Goal: Task Accomplishment & Management: Contribute content

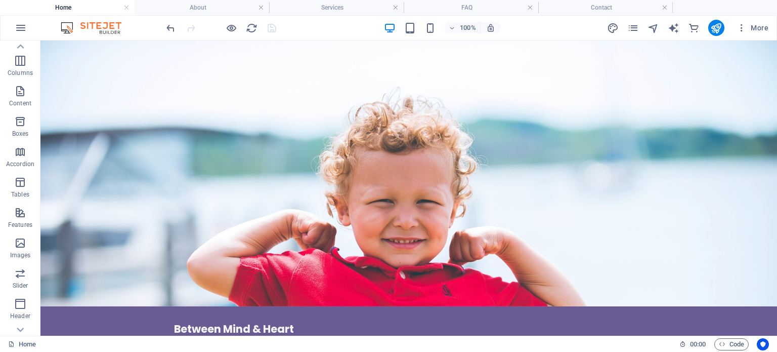
click at [271, 27] on div at bounding box center [220, 28] width 113 height 16
click at [273, 27] on div at bounding box center [220, 28] width 113 height 16
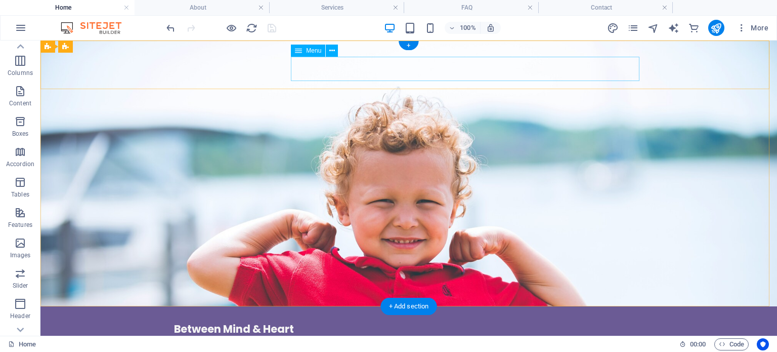
click at [374, 335] on nav "Home About Services Contact FAQ" at bounding box center [408, 347] width 469 height 24
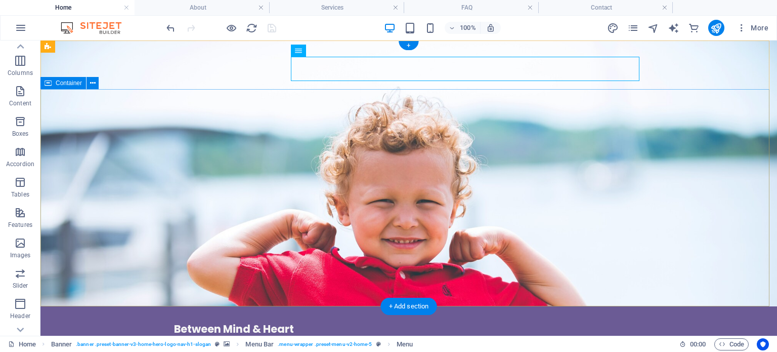
drag, startPoint x: 390, startPoint y: 115, endPoint x: 405, endPoint y: 98, distance: 21.9
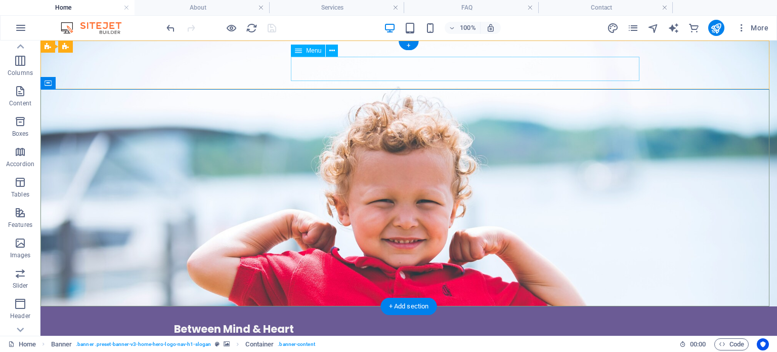
click at [420, 335] on nav "Home About Services Contact FAQ" at bounding box center [408, 347] width 469 height 24
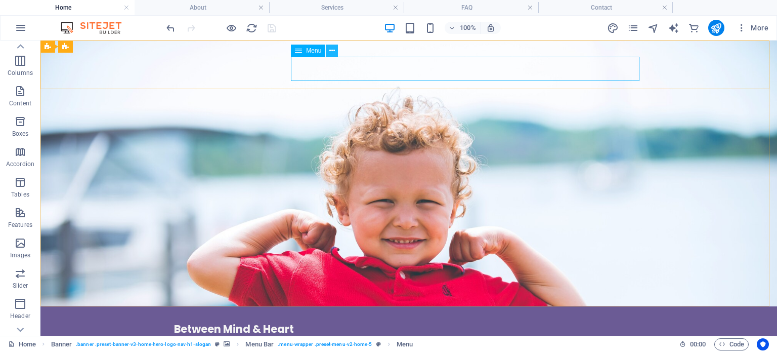
click at [332, 52] on icon at bounding box center [332, 51] width 6 height 11
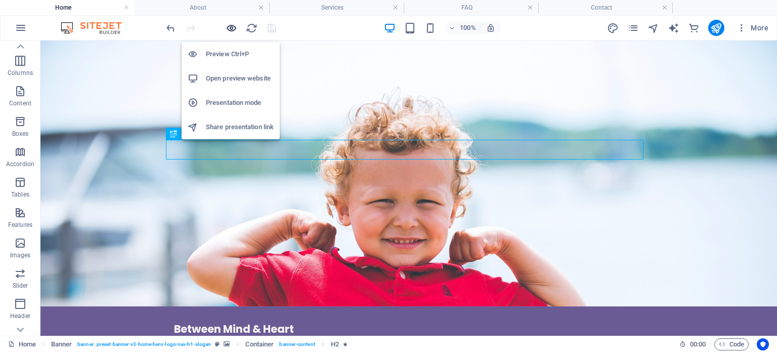
click at [226, 28] on icon "button" at bounding box center [232, 28] width 12 height 12
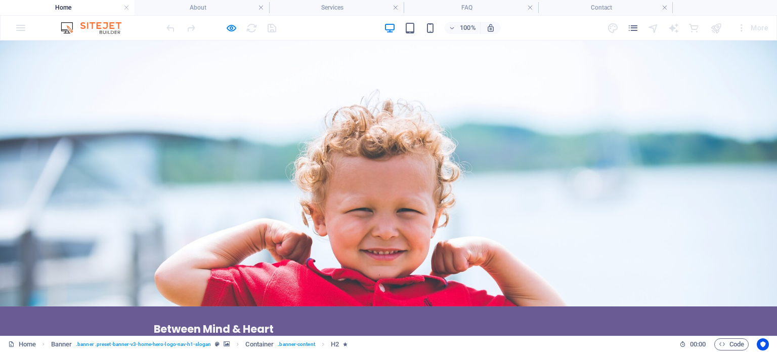
click at [237, 24] on div at bounding box center [220, 28] width 113 height 16
click at [232, 29] on icon "button" at bounding box center [232, 28] width 12 height 12
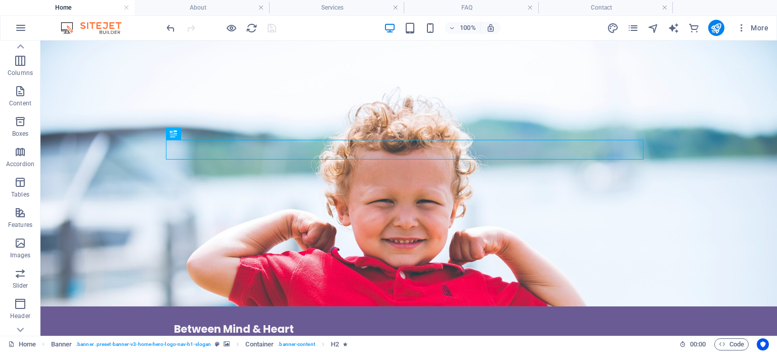
click at [224, 23] on div at bounding box center [220, 28] width 113 height 16
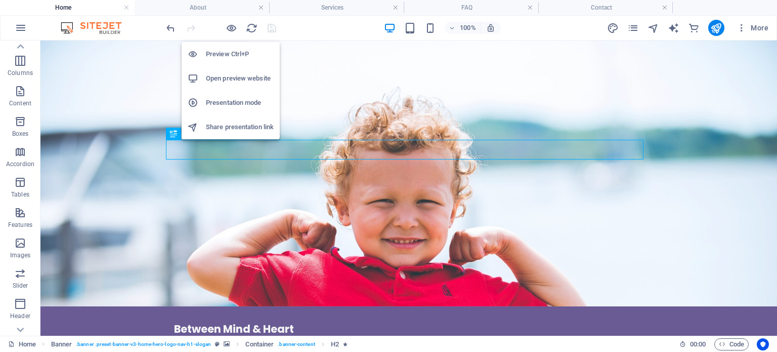
click at [233, 34] on div "Preview Ctrl+P Open preview website Presentation mode Share presentation link" at bounding box center [231, 86] width 98 height 105
click at [241, 79] on h6 "Open preview website" at bounding box center [240, 78] width 68 height 12
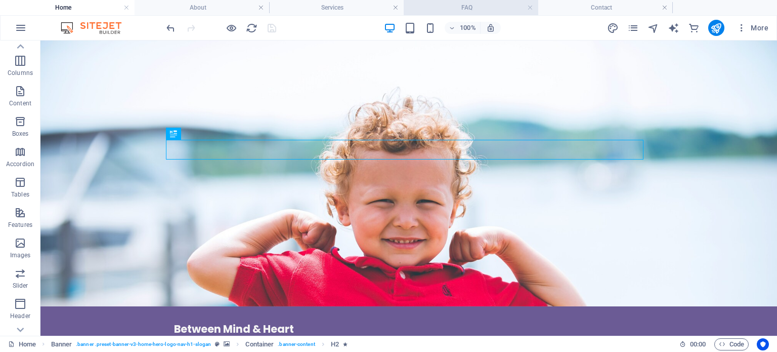
click at [461, 6] on h4 "FAQ" at bounding box center [471, 7] width 135 height 11
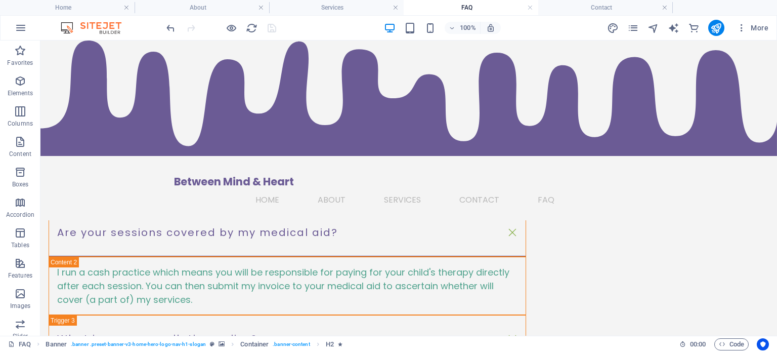
scroll to position [51, 0]
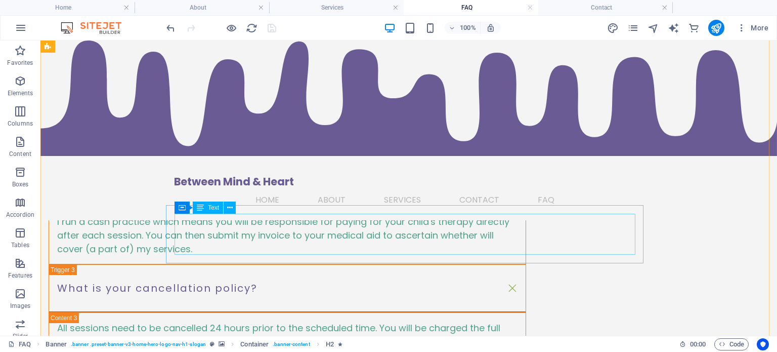
click at [517, 229] on div "I run a cash practice which means you will be responsible for paying for your c…" at bounding box center [287, 234] width 460 height 41
click at [517, 230] on div "I run a cash practice which means you will be responsible for paying for your c…" at bounding box center [287, 234] width 460 height 41
click at [517, 234] on div "I run a cash practice which means you will be responsible for paying for your c…" at bounding box center [287, 234] width 460 height 41
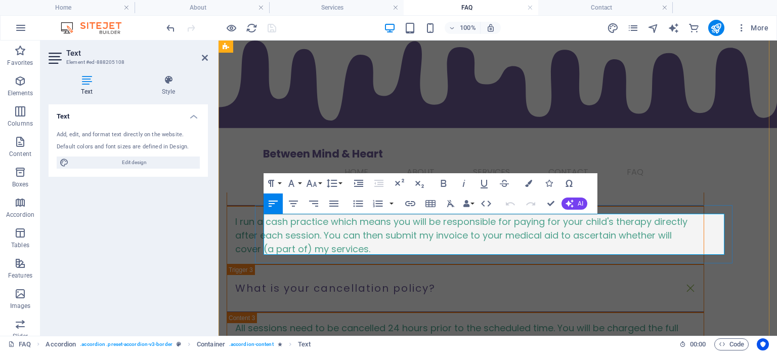
click at [680, 236] on span "I run a cash practice which means you will be responsible for paying for your c…" at bounding box center [461, 235] width 452 height 40
click at [194, 212] on div "Text Add, edit, and format text directly on the website. Default colors and fon…" at bounding box center [128, 215] width 159 height 223
click at [757, 213] on div "What do sessions cost? All sessions (including parent coaching and parent intak…" at bounding box center [497, 339] width 558 height 698
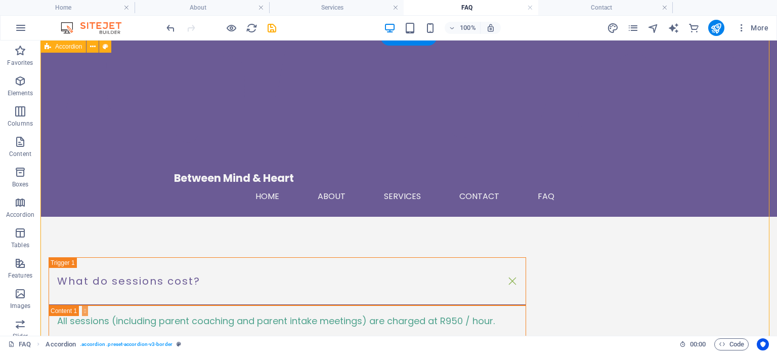
scroll to position [0, 0]
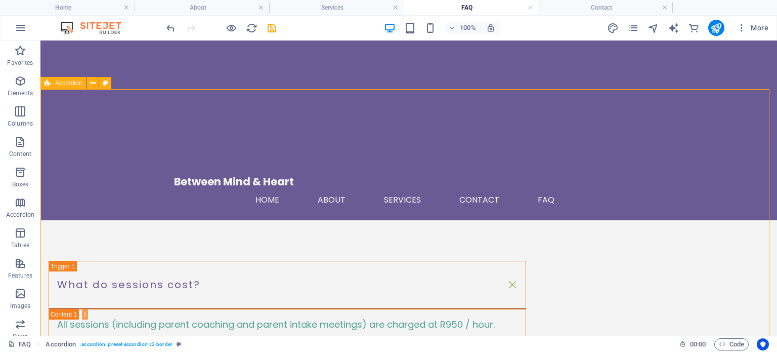
click at [51, 84] on icon at bounding box center [48, 83] width 7 height 12
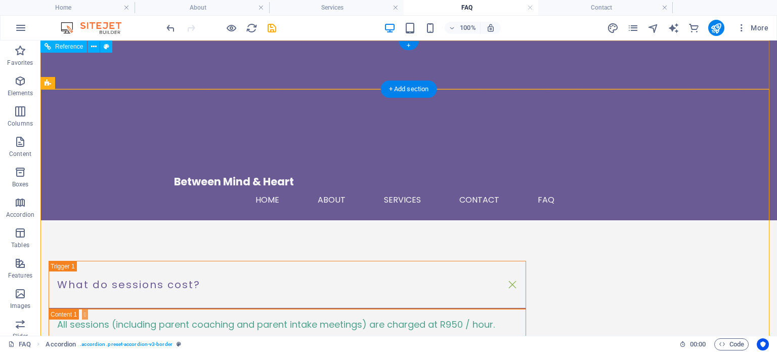
click at [131, 52] on div "Between Mind & Heart Home About Services Contact FAQ Menu" at bounding box center [408, 130] width 736 height 180
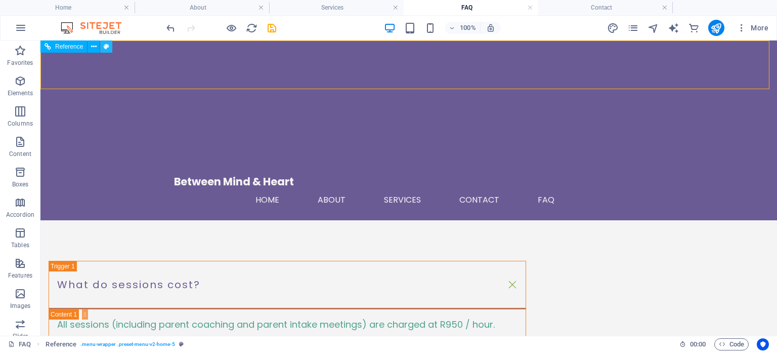
click at [107, 45] on icon at bounding box center [107, 46] width 6 height 11
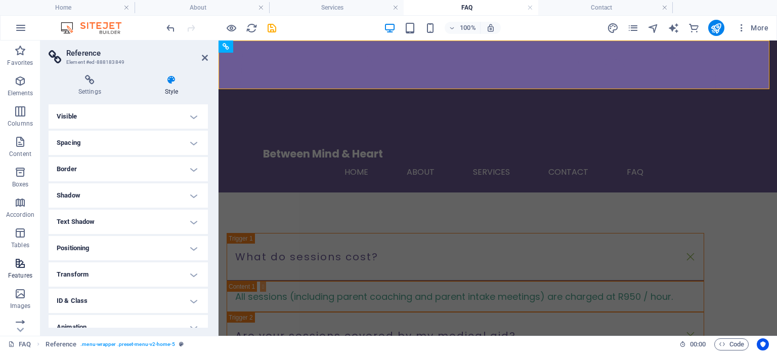
click at [17, 264] on icon "button" at bounding box center [20, 263] width 12 height 12
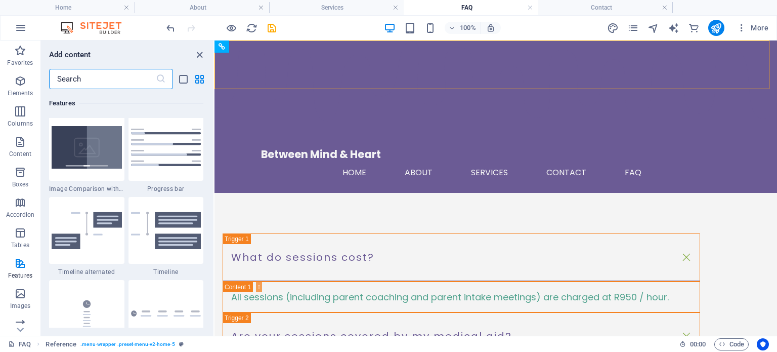
scroll to position [4499, 0]
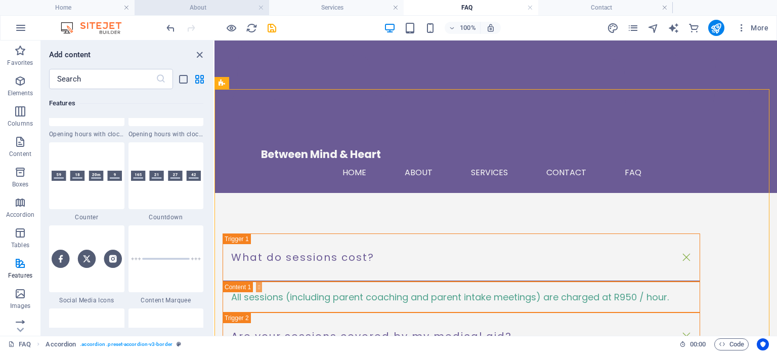
click at [186, 11] on h4 "About" at bounding box center [202, 7] width 135 height 11
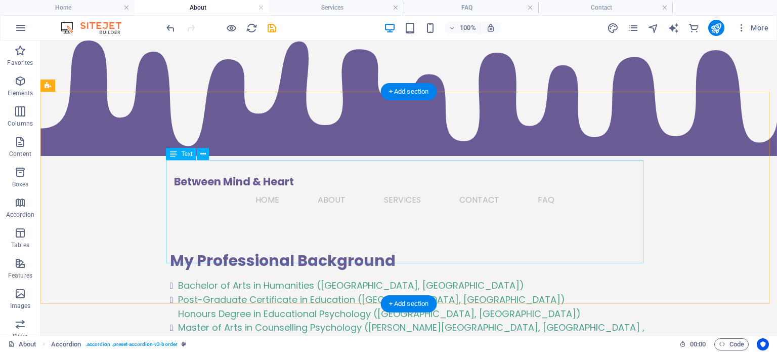
scroll to position [708, 0]
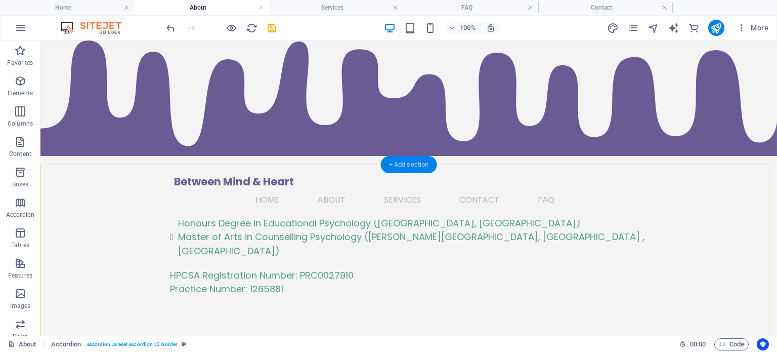
click at [408, 165] on div "+ Add section" at bounding box center [409, 164] width 56 height 17
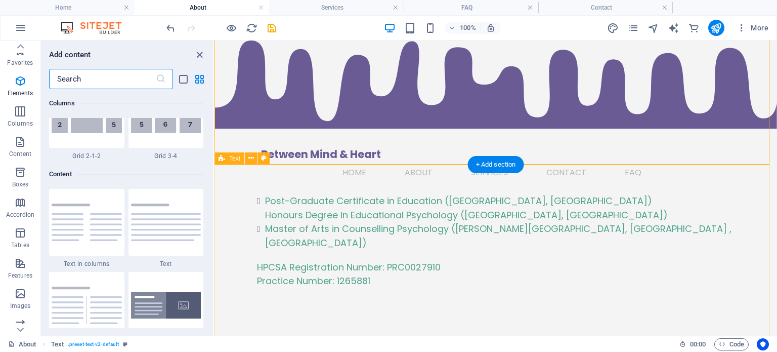
scroll to position [1770, 0]
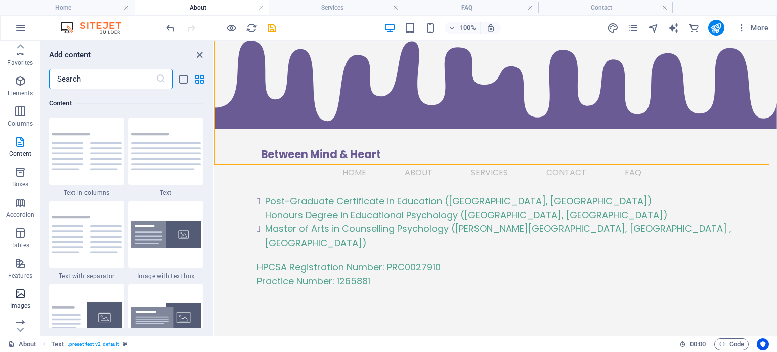
click at [22, 301] on p "Images" at bounding box center [20, 305] width 21 height 8
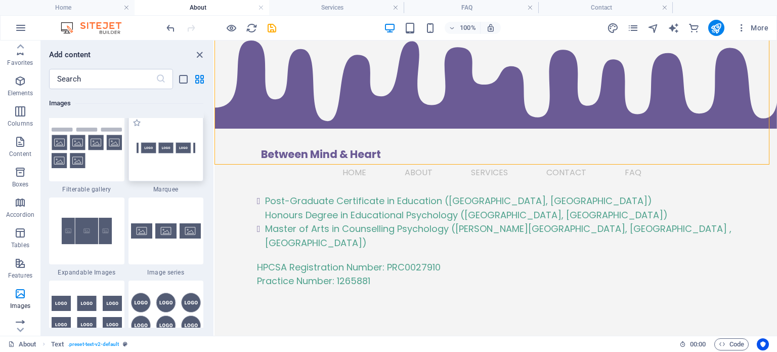
scroll to position [5381, 0]
click at [185, 254] on div at bounding box center [165, 230] width 75 height 67
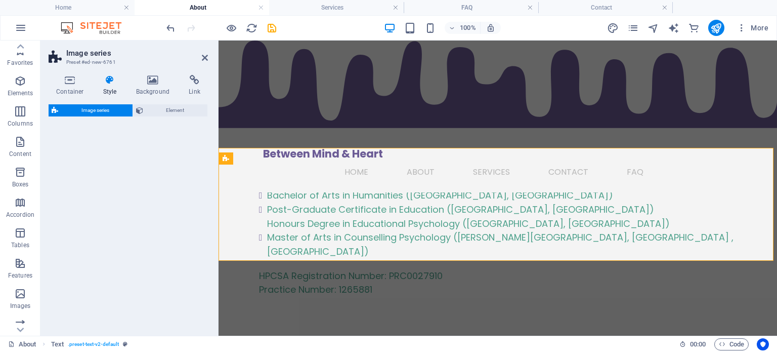
scroll to position [775, 0]
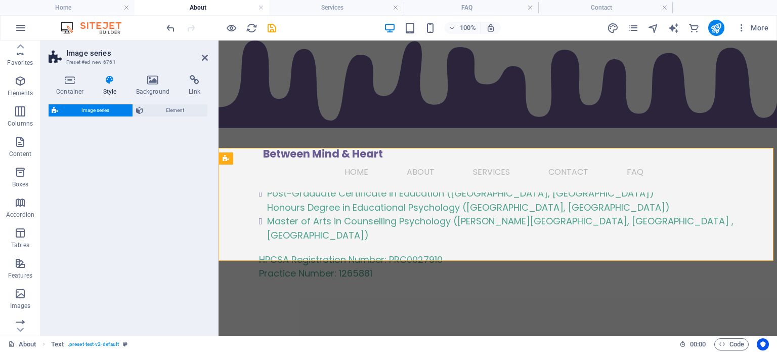
select select "rem"
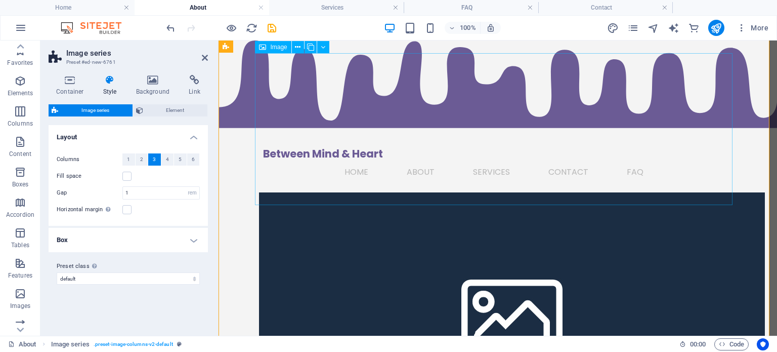
scroll to position [1078, 0]
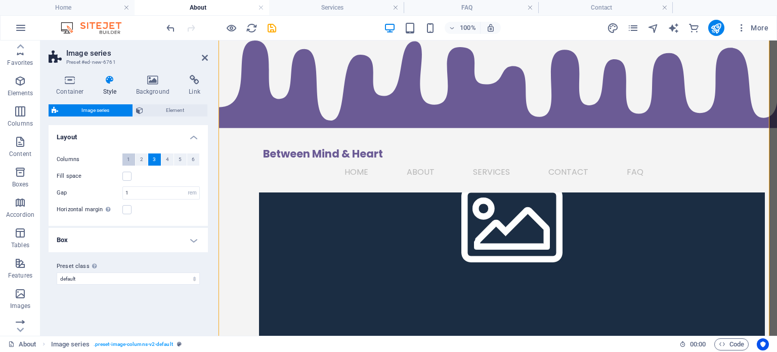
click at [130, 159] on button "1" at bounding box center [128, 159] width 13 height 12
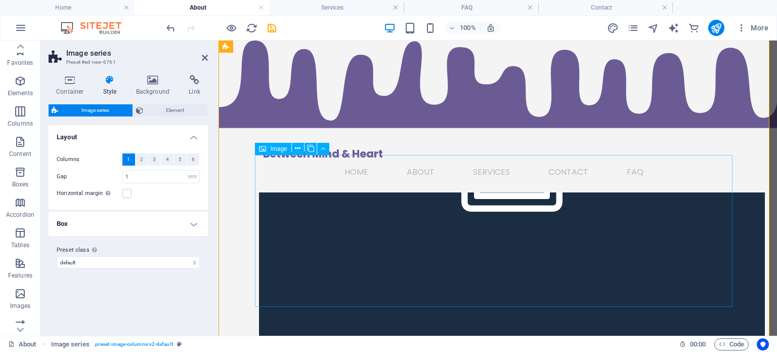
scroll to position [1129, 0]
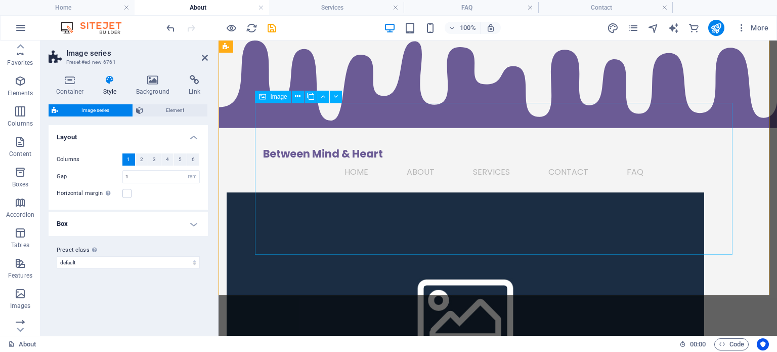
scroll to position [977, 0]
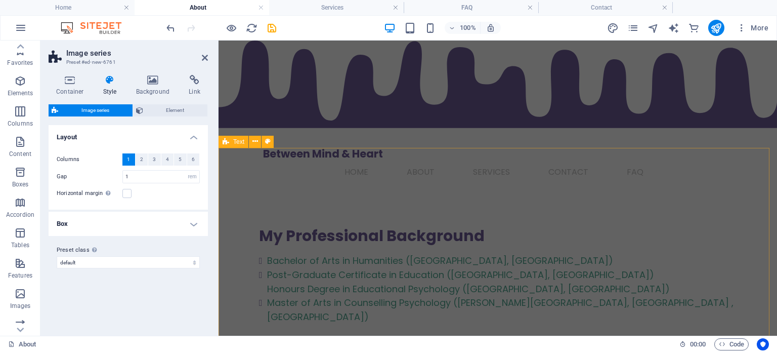
scroll to position [775, 0]
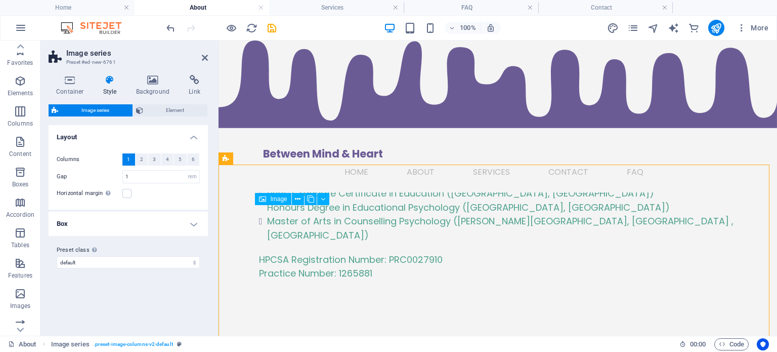
drag, startPoint x: 368, startPoint y: 255, endPoint x: 494, endPoint y: 251, distance: 126.0
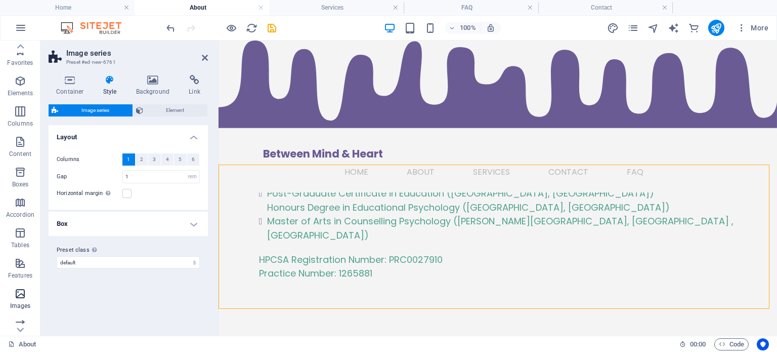
click at [16, 287] on icon "button" at bounding box center [20, 293] width 12 height 12
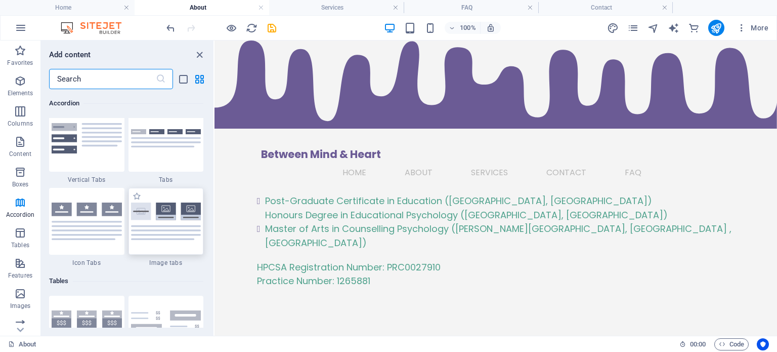
scroll to position [3358, 0]
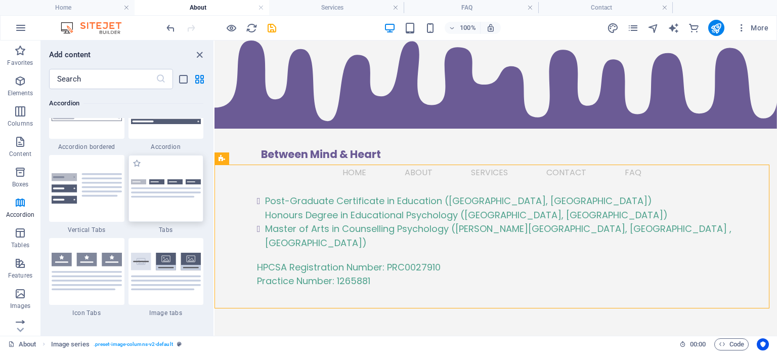
scroll to position [3257, 0]
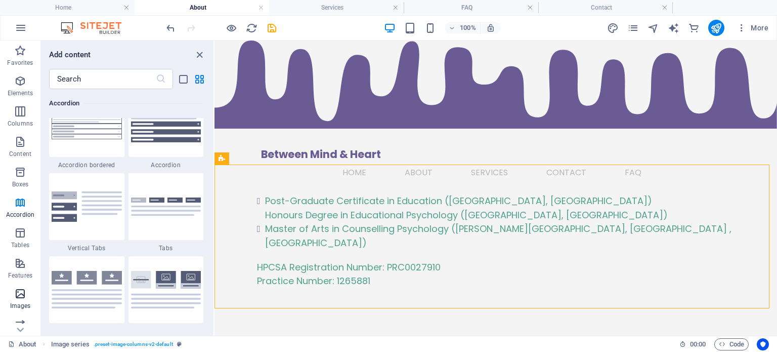
click at [30, 288] on span "Images" at bounding box center [20, 299] width 40 height 24
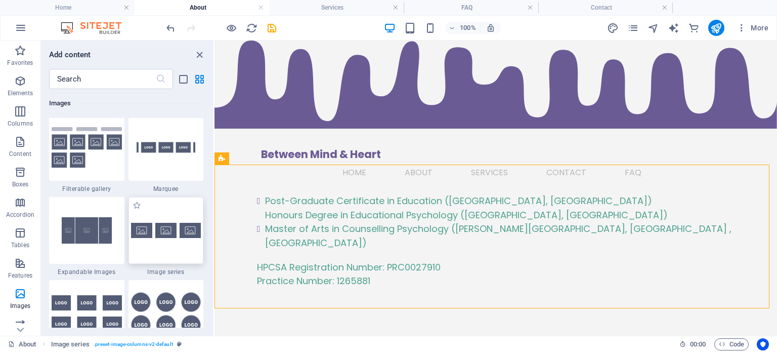
scroll to position [5432, 0]
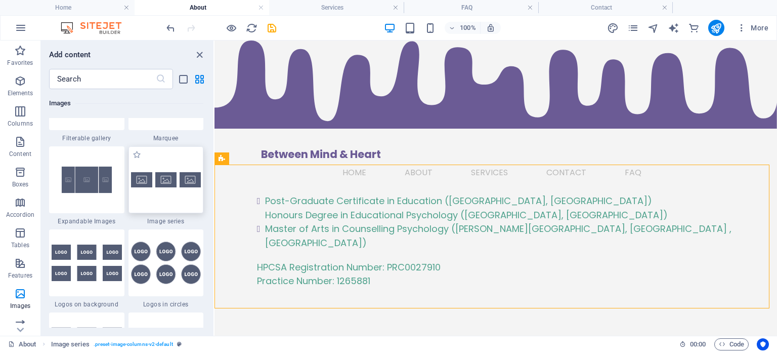
click at [162, 180] on img at bounding box center [166, 179] width 70 height 15
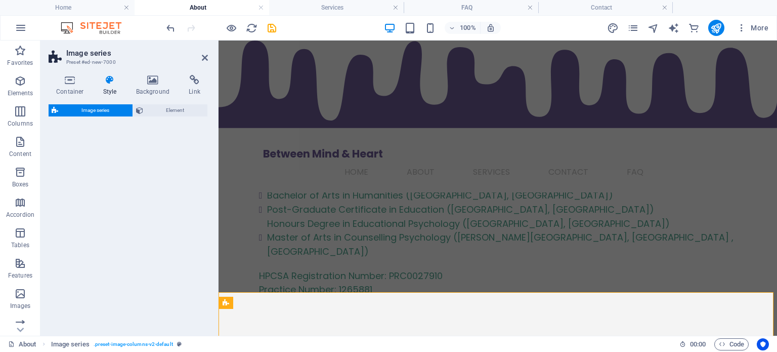
select select "rem"
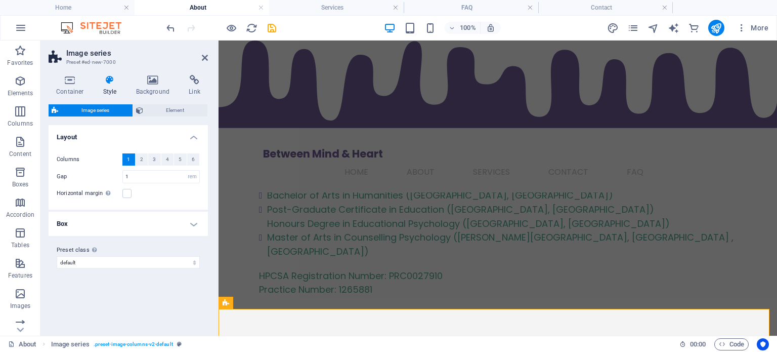
scroll to position [775, 0]
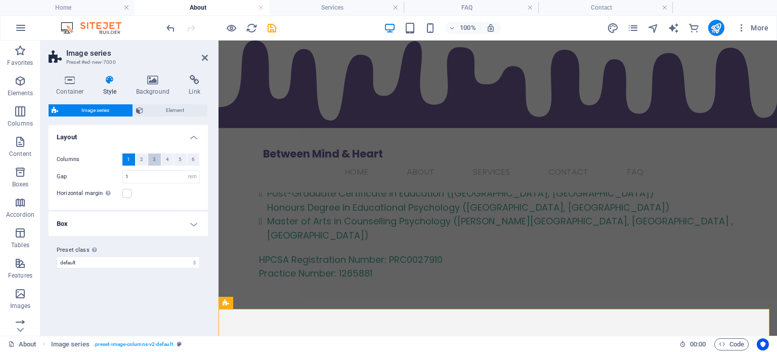
click at [153, 157] on span "3" at bounding box center [154, 159] width 3 height 12
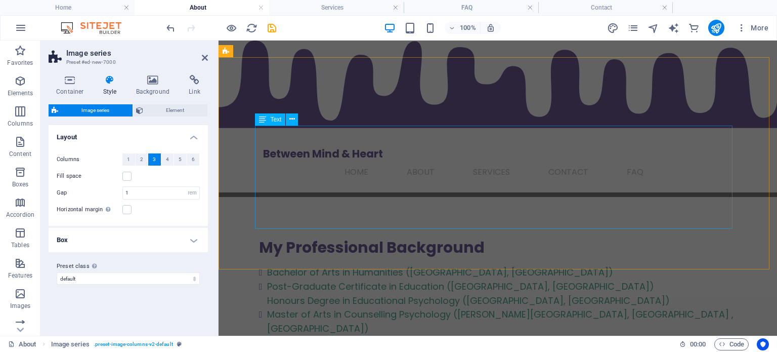
scroll to position [876, 0]
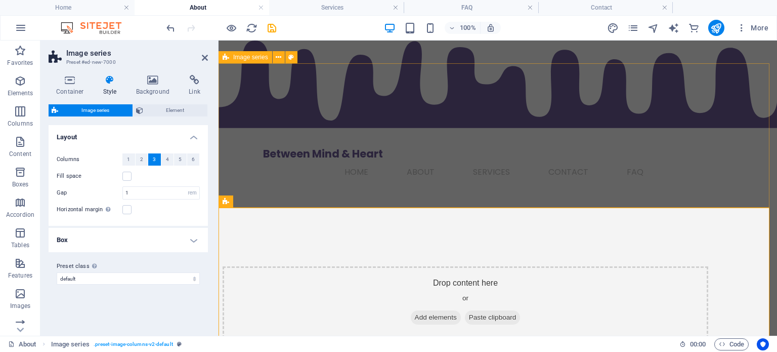
click at [396, 266] on div "Drop content here or Add elements Paste clipboard" at bounding box center [466, 302] width 486 height 72
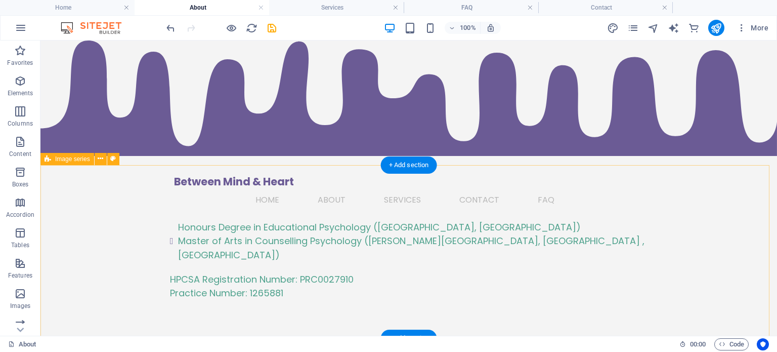
scroll to position [708, 0]
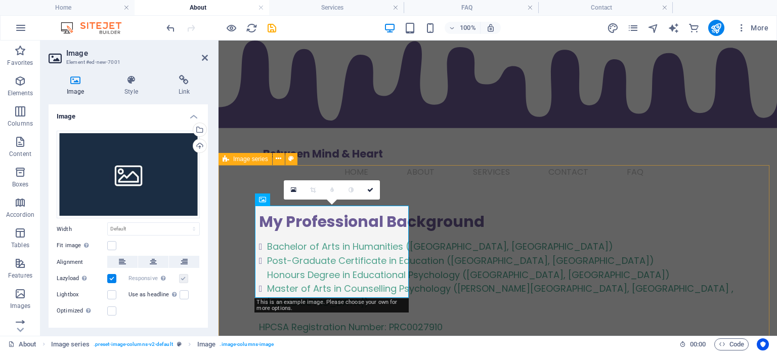
scroll to position [775, 0]
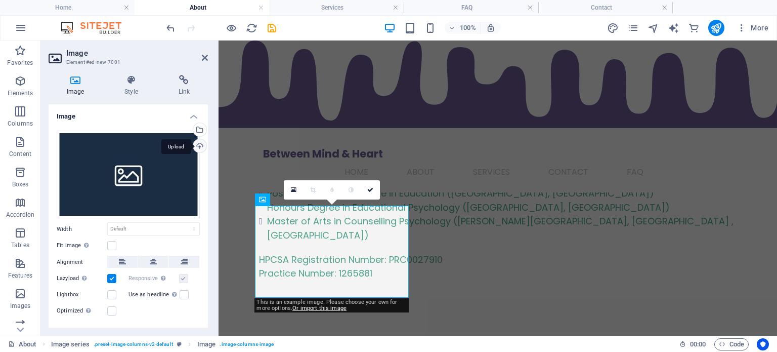
click at [197, 147] on div "Upload" at bounding box center [198, 146] width 15 height 15
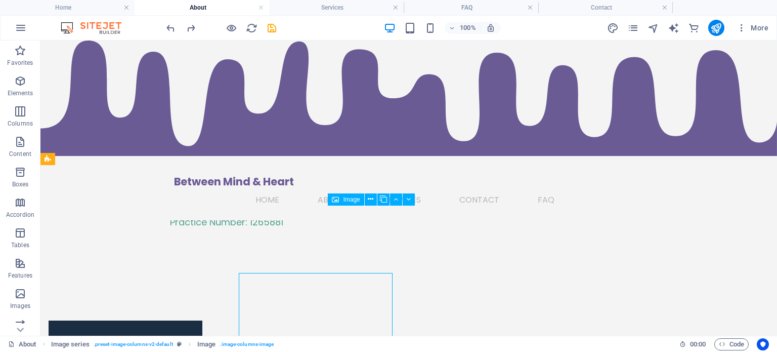
scroll to position [708, 0]
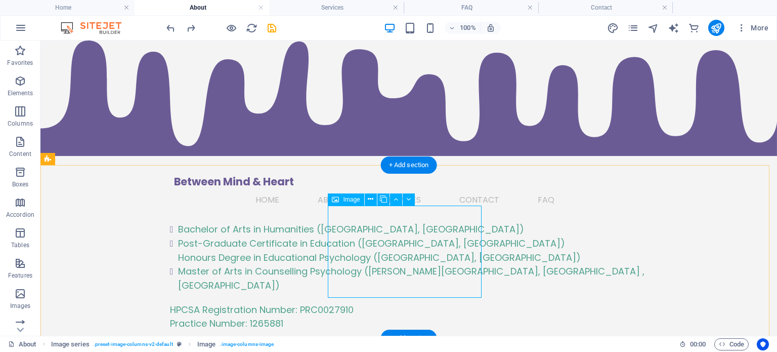
scroll to position [775, 0]
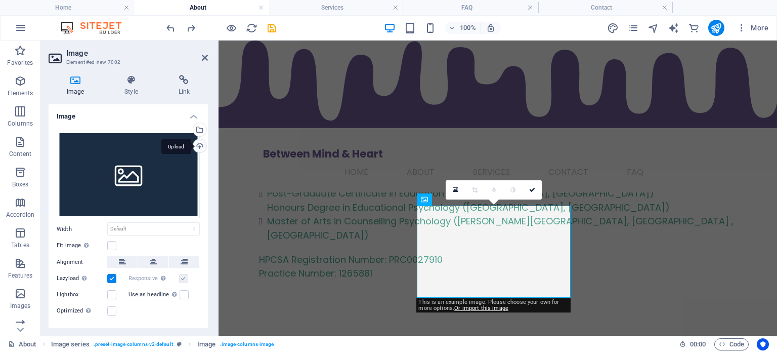
click at [202, 147] on div "Upload" at bounding box center [198, 146] width 15 height 15
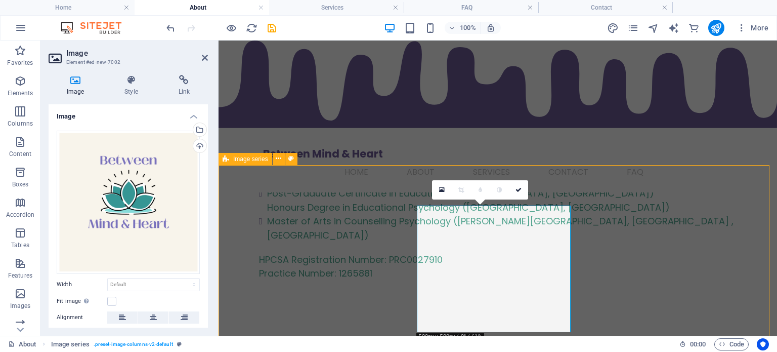
scroll to position [708, 0]
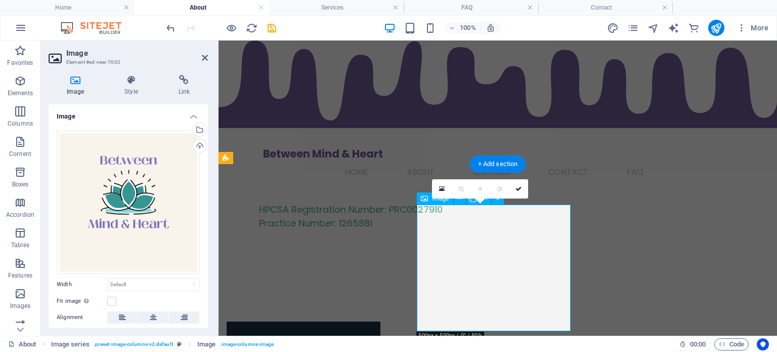
scroll to position [825, 0]
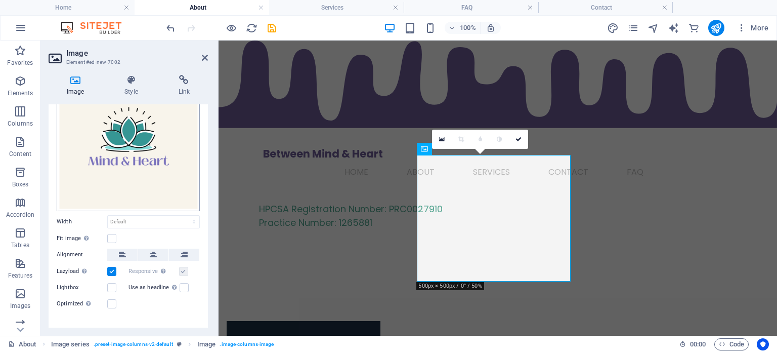
scroll to position [75, 0]
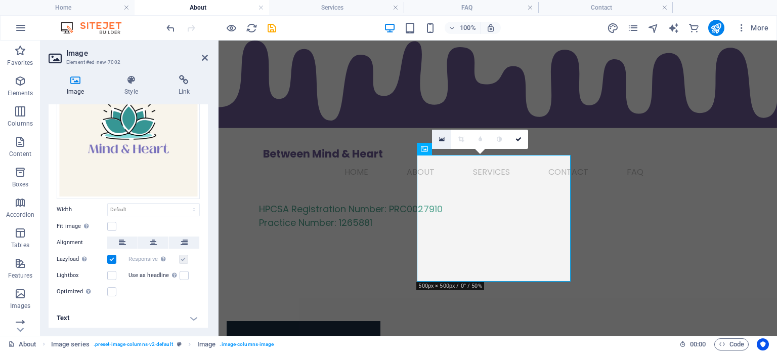
click at [437, 137] on link at bounding box center [441, 138] width 19 height 19
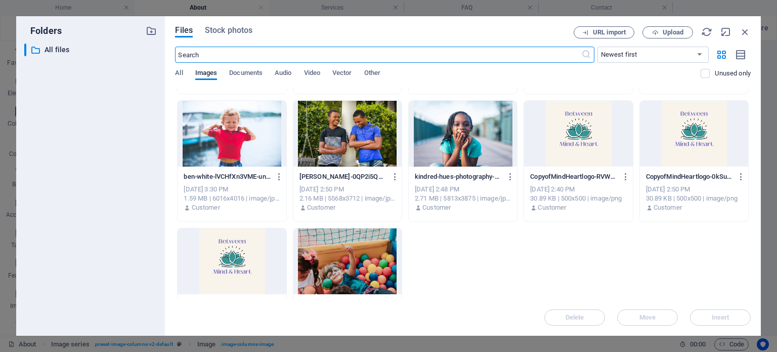
scroll to position [370, 0]
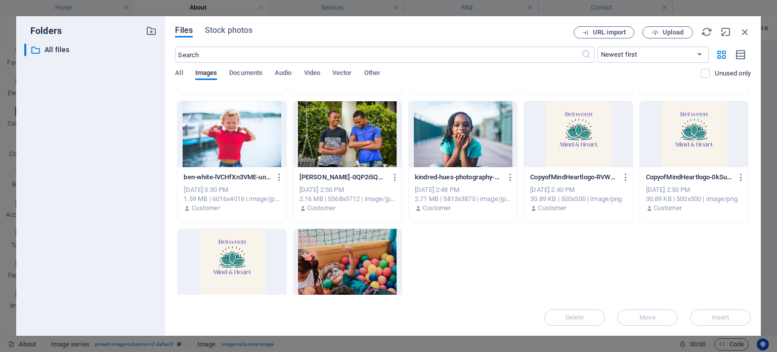
click at [389, 240] on div at bounding box center [347, 262] width 108 height 66
click at [713, 315] on span "Insert" at bounding box center [721, 317] width 18 height 6
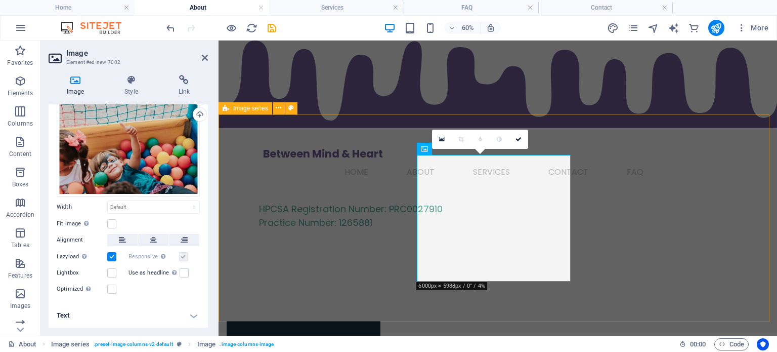
scroll to position [29, 0]
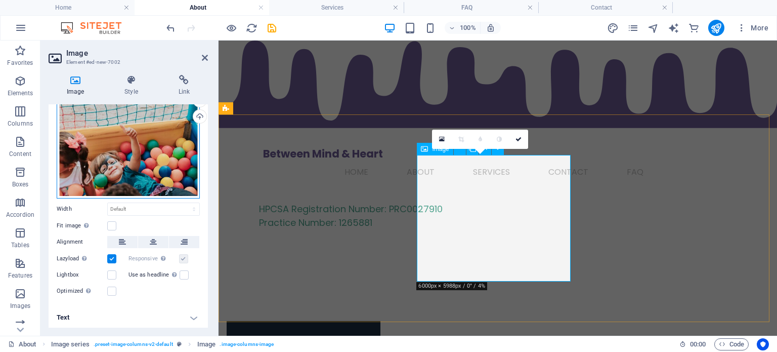
drag, startPoint x: 315, startPoint y: 189, endPoint x: 491, endPoint y: 194, distance: 175.6
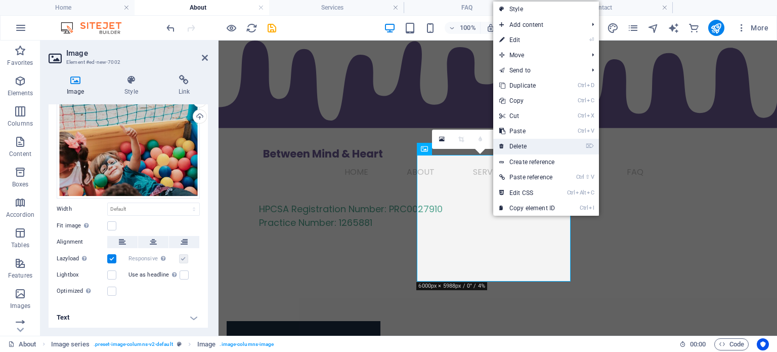
click at [524, 143] on link "⌦ Delete" at bounding box center [527, 146] width 68 height 15
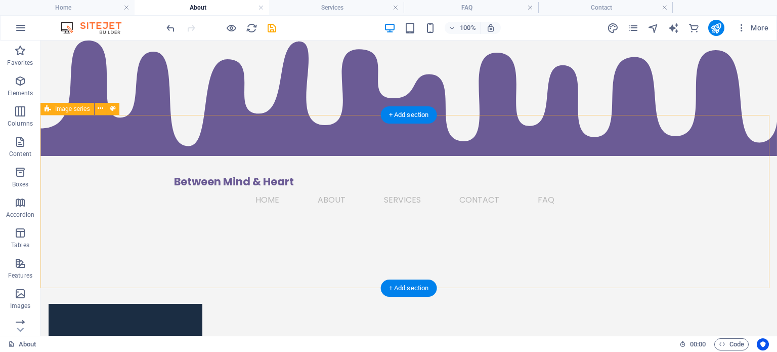
scroll to position [758, 0]
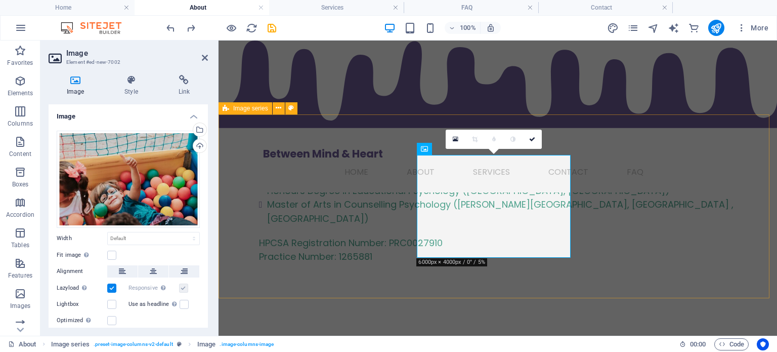
scroll to position [825, 0]
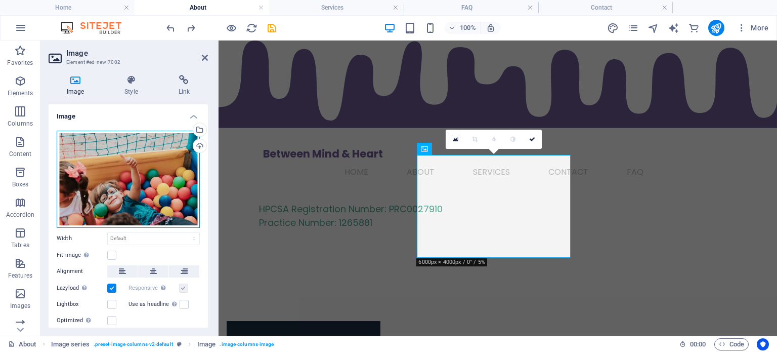
click at [139, 199] on div "Drag files here, click to choose files or select files from Files or our free s…" at bounding box center [128, 178] width 143 height 97
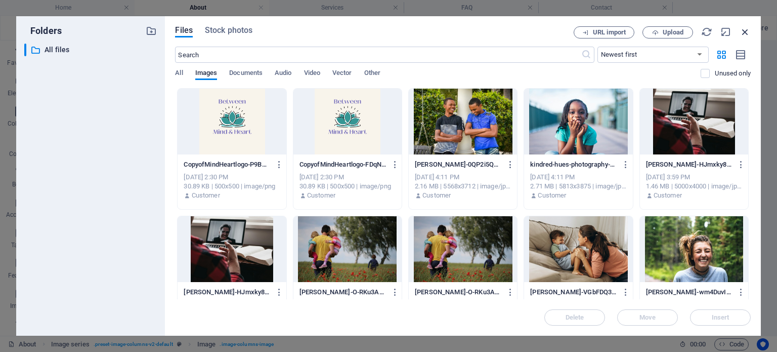
click at [744, 37] on icon "button" at bounding box center [744, 31] width 11 height 11
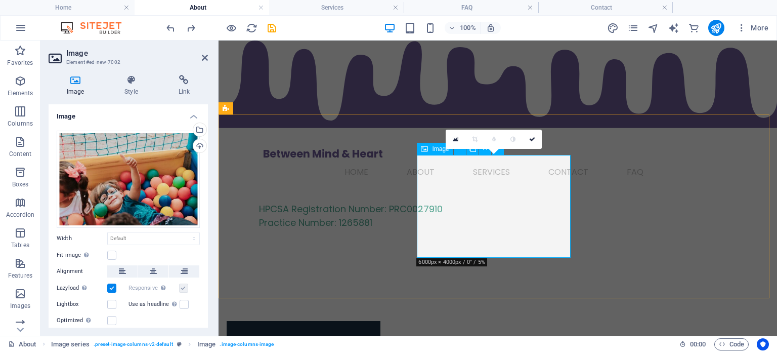
click at [530, 139] on icon at bounding box center [532, 139] width 6 height 6
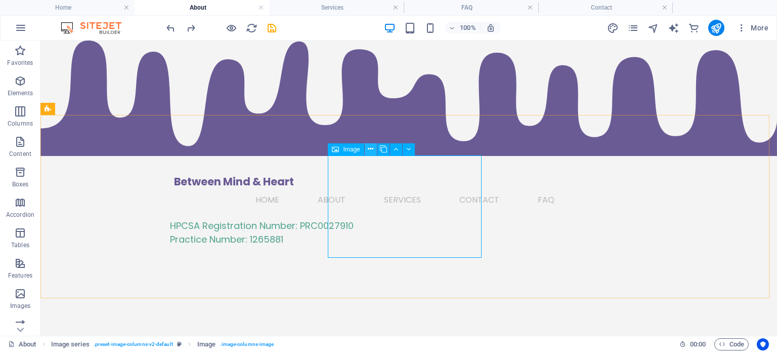
click at [366, 146] on button at bounding box center [371, 149] width 12 height 12
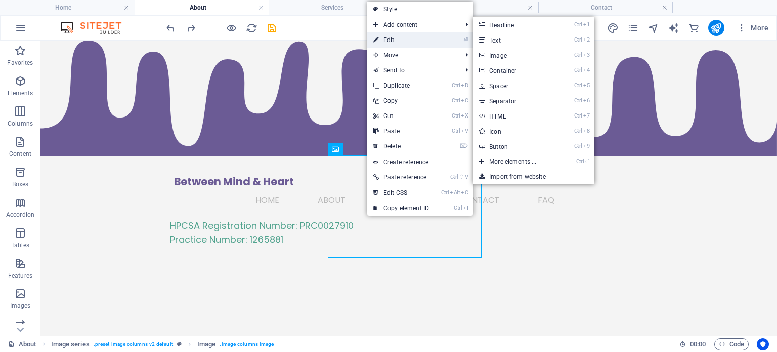
click at [391, 42] on link "⏎ Edit" at bounding box center [401, 39] width 68 height 15
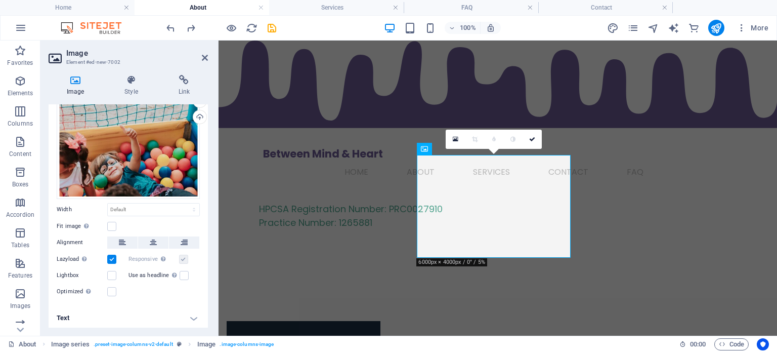
scroll to position [29, 0]
click at [115, 225] on label at bounding box center [111, 225] width 9 height 9
click at [0, 0] on input "Fit image Automatically fit image to a fixed width and height" at bounding box center [0, 0] width 0 height 0
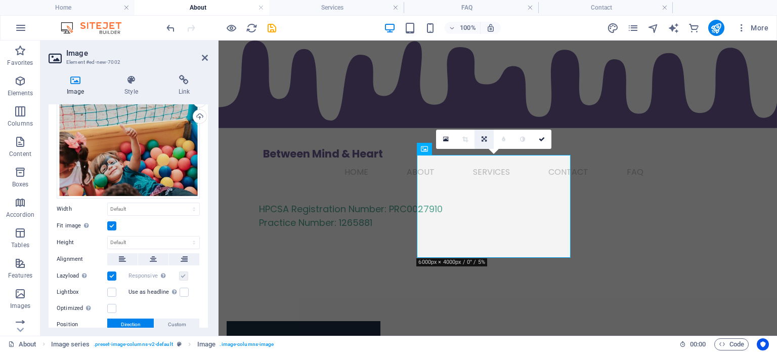
click at [479, 138] on link at bounding box center [483, 138] width 19 height 19
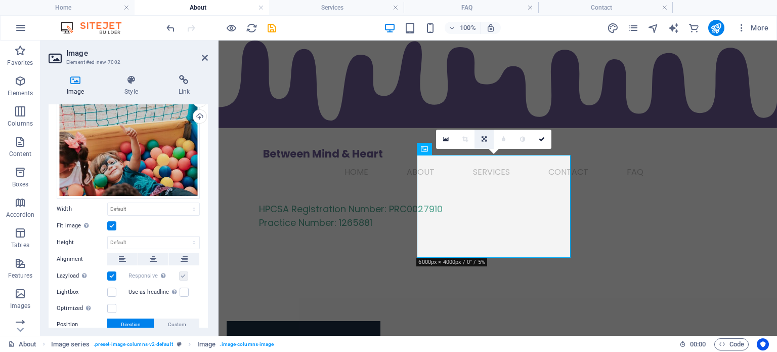
click at [481, 136] on icon at bounding box center [483, 139] width 5 height 6
click at [488, 120] on link at bounding box center [483, 119] width 19 height 19
click at [481, 145] on link at bounding box center [483, 138] width 19 height 19
click at [467, 134] on link at bounding box center [464, 138] width 19 height 19
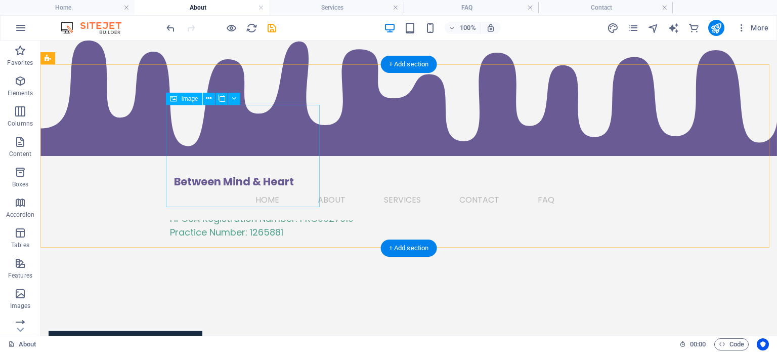
scroll to position [808, 0]
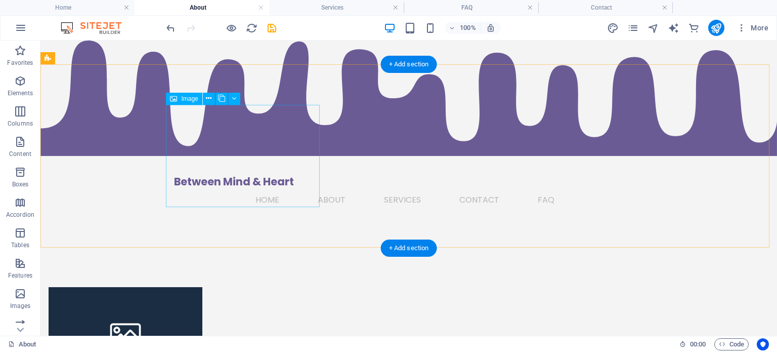
click at [179, 287] on figure at bounding box center [126, 333] width 154 height 92
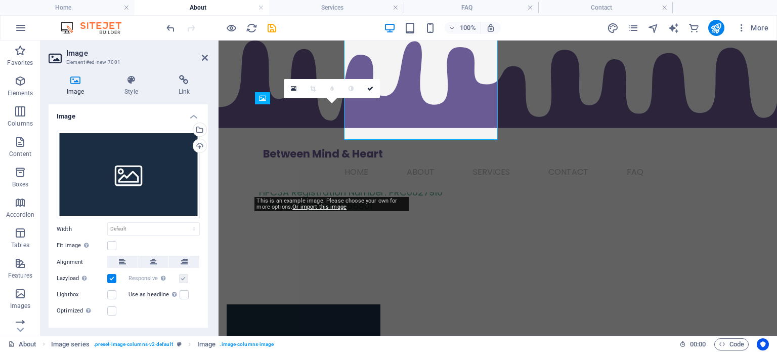
scroll to position [876, 0]
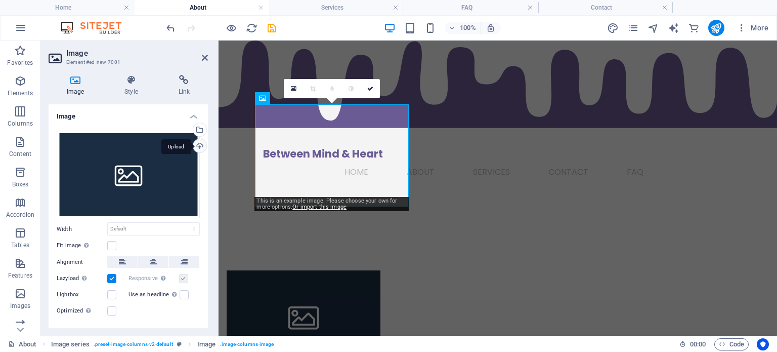
click at [202, 148] on div "Upload" at bounding box center [198, 146] width 15 height 15
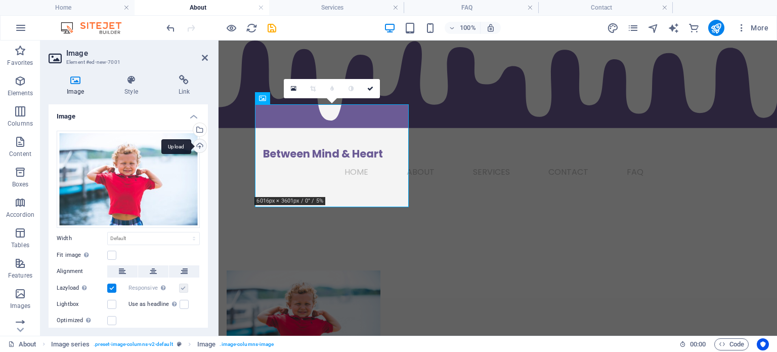
click at [198, 146] on div "Upload" at bounding box center [198, 146] width 15 height 15
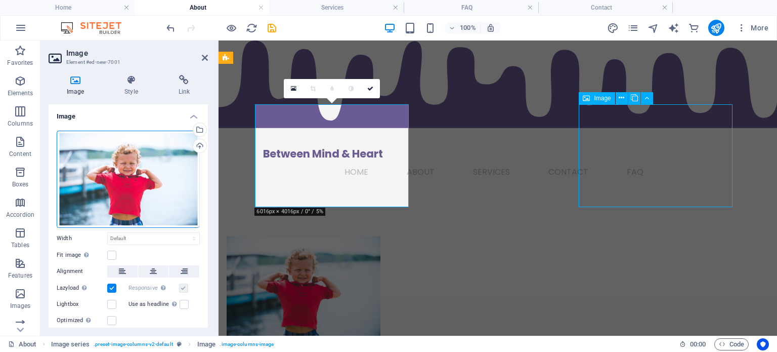
scroll to position [808, 0]
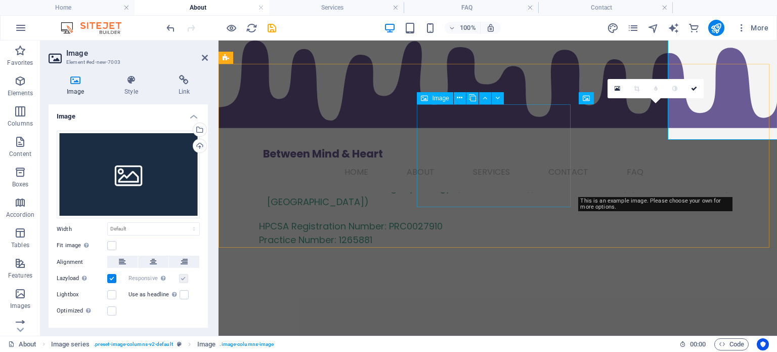
scroll to position [876, 0]
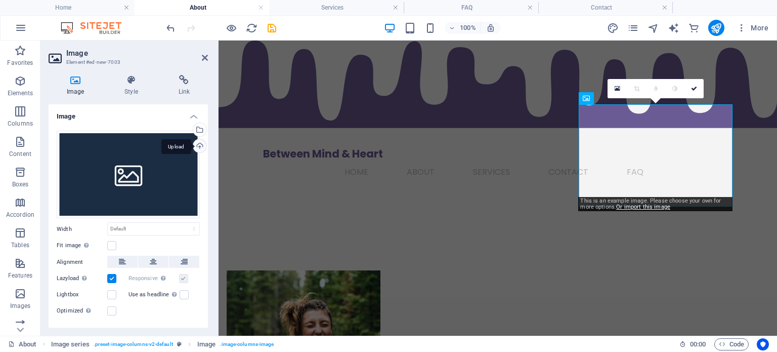
click at [194, 147] on div "Upload" at bounding box center [198, 146] width 15 height 15
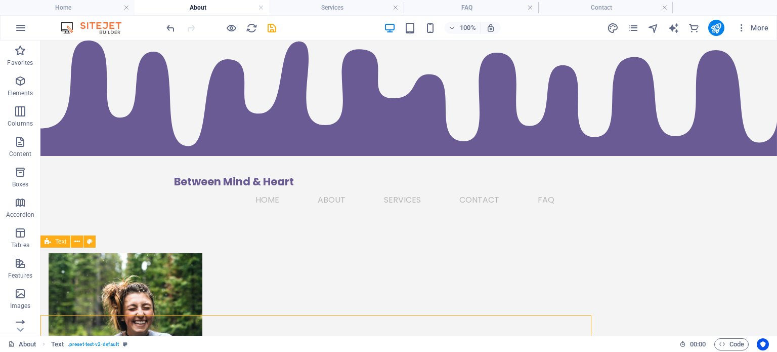
scroll to position [808, 0]
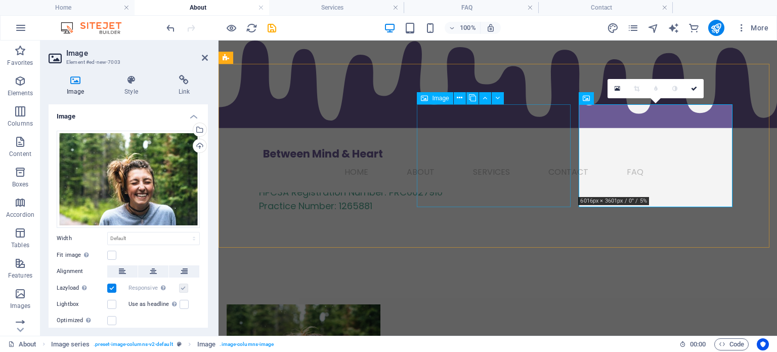
scroll to position [876, 0]
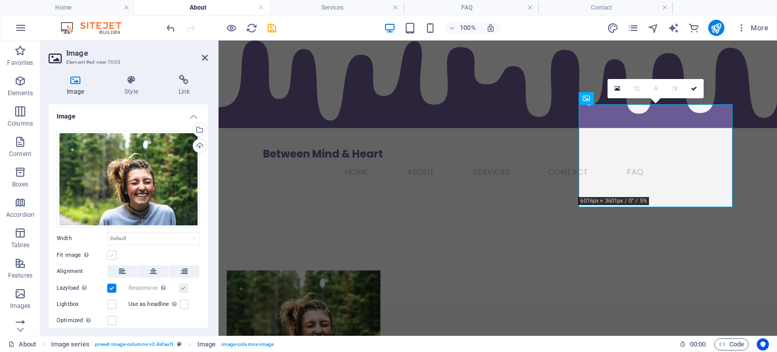
click at [116, 255] on label at bounding box center [111, 254] width 9 height 9
click at [0, 0] on input "Fit image Automatically fit image to a fixed width and height" at bounding box center [0, 0] width 0 height 0
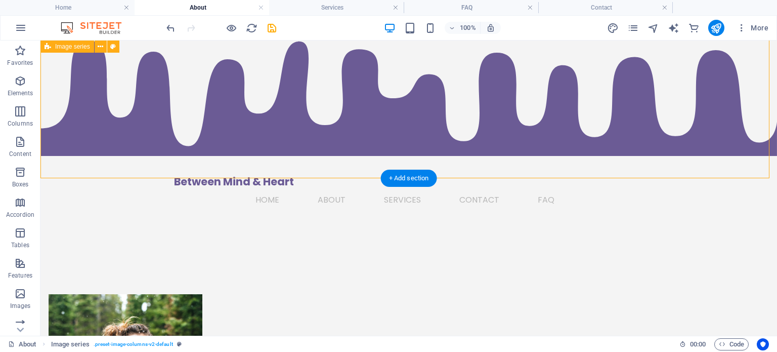
scroll to position [759, 0]
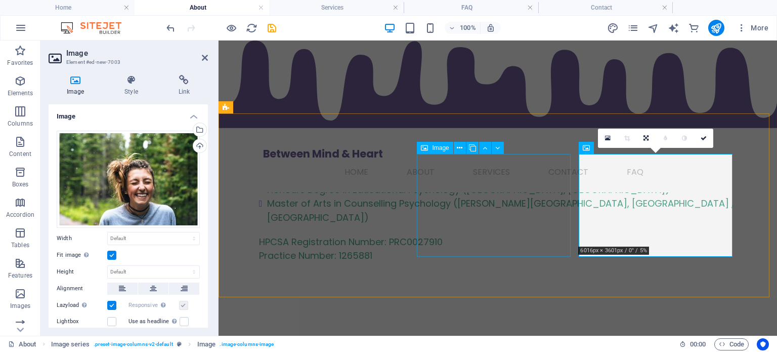
scroll to position [826, 0]
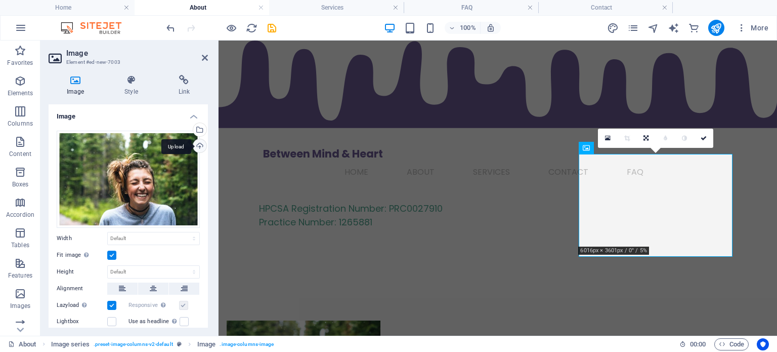
click at [194, 143] on div "Upload" at bounding box center [198, 146] width 15 height 15
click at [193, 147] on div "Upload" at bounding box center [198, 146] width 15 height 15
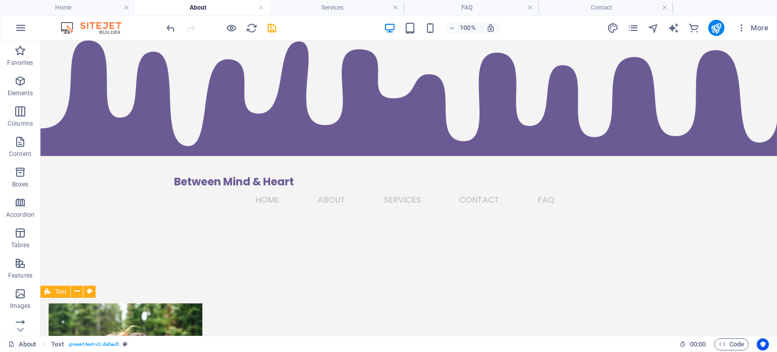
scroll to position [759, 0]
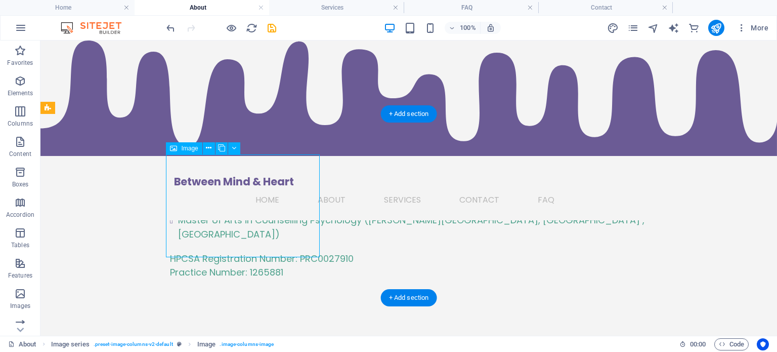
scroll to position [826, 0]
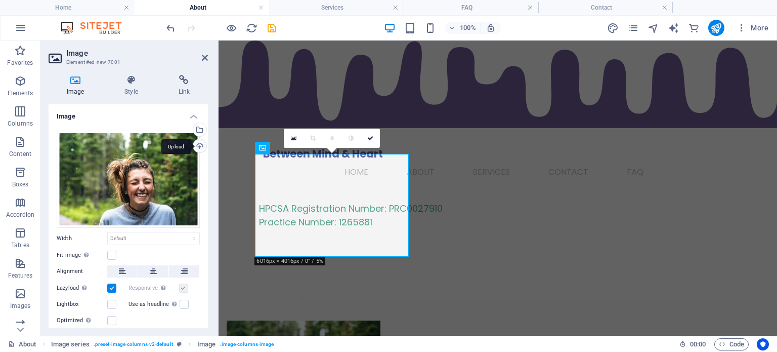
click at [200, 144] on div "Upload" at bounding box center [198, 146] width 15 height 15
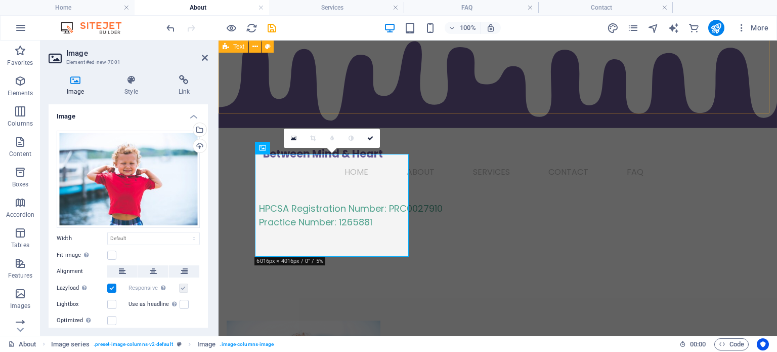
click at [423, 113] on div "My Professional Background Bachelor of Arts in Humanities ([GEOGRAPHIC_DATA], […" at bounding box center [497, 166] width 558 height 227
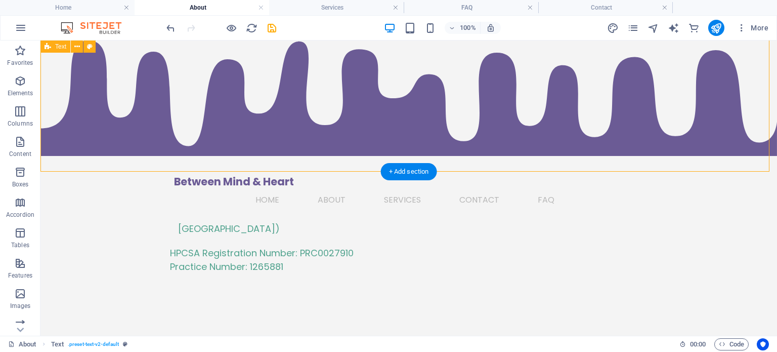
scroll to position [579, 0]
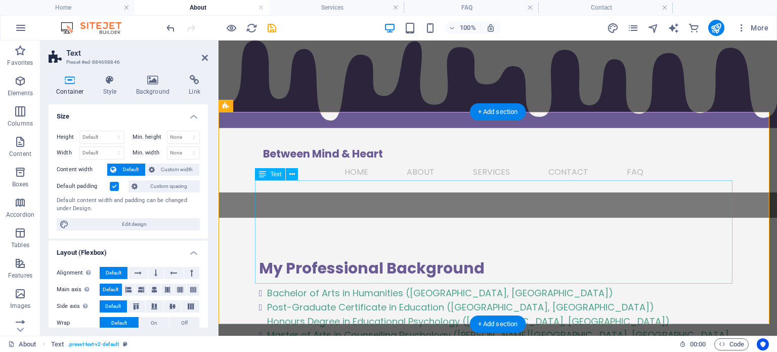
scroll to position [730, 0]
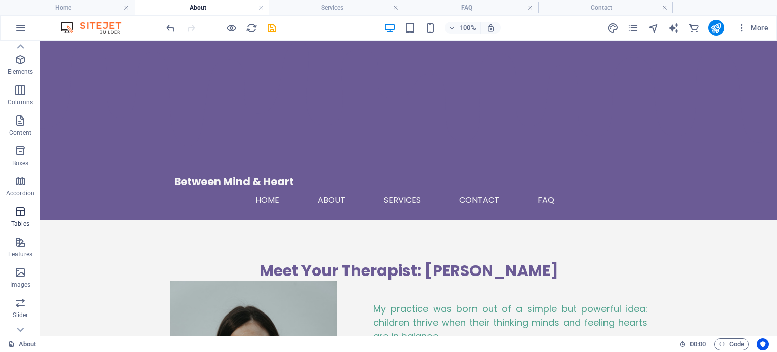
scroll to position [0, 0]
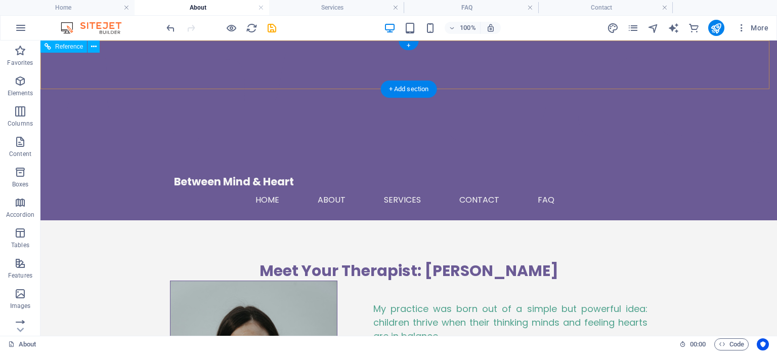
click at [124, 41] on div "Between Mind & Heart Home About Services Contact FAQ Menu" at bounding box center [408, 130] width 736 height 180
click at [128, 52] on div "Between Mind & Heart Home About Services Contact FAQ Menu" at bounding box center [408, 130] width 736 height 180
select select "rem"
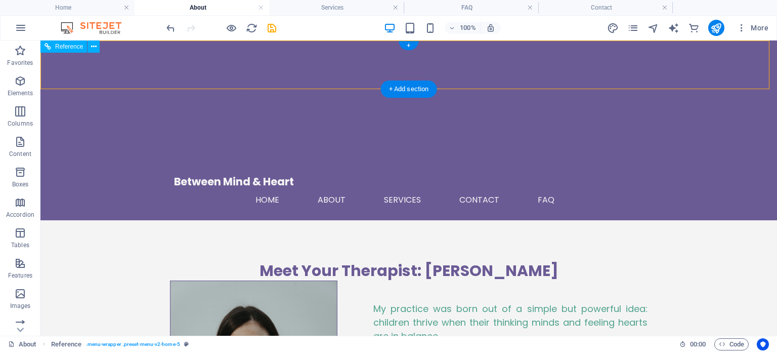
select select "rem"
select select "preset-menu-v2-home-5"
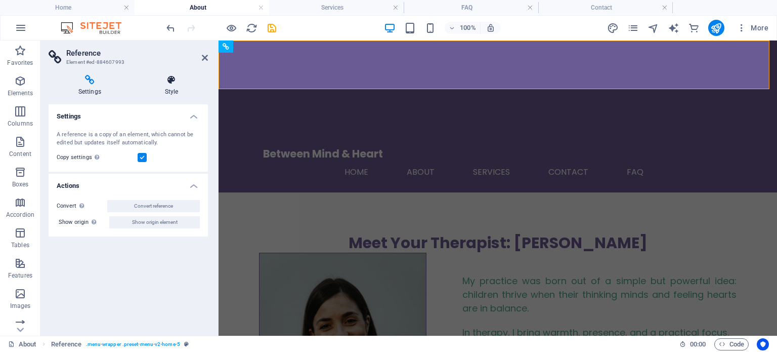
click at [169, 82] on icon at bounding box center [171, 80] width 73 height 10
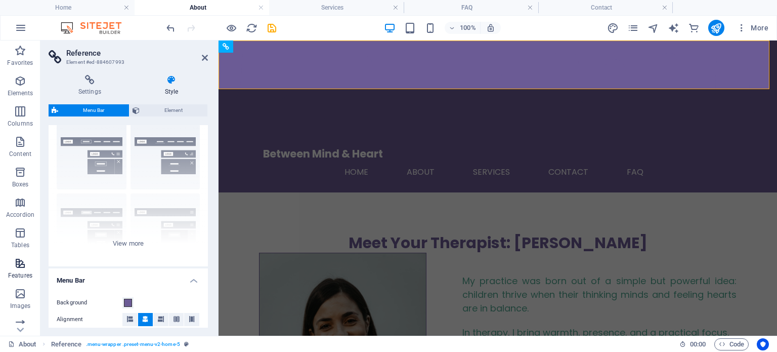
scroll to position [51, 0]
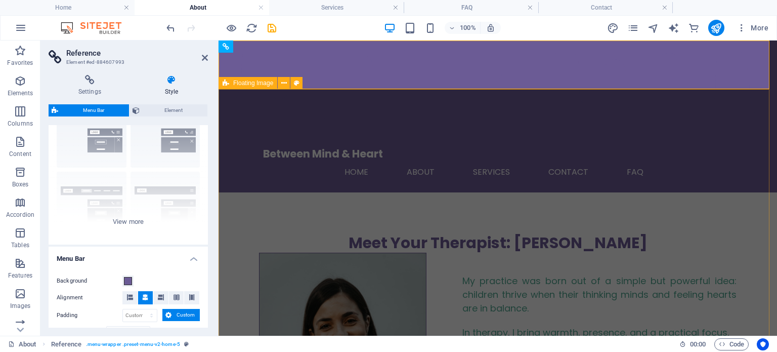
click at [249, 192] on div "Meet Your Therapist: [PERSON_NAME] My practice was born out of a simple but pow…" at bounding box center [497, 359] width 558 height 334
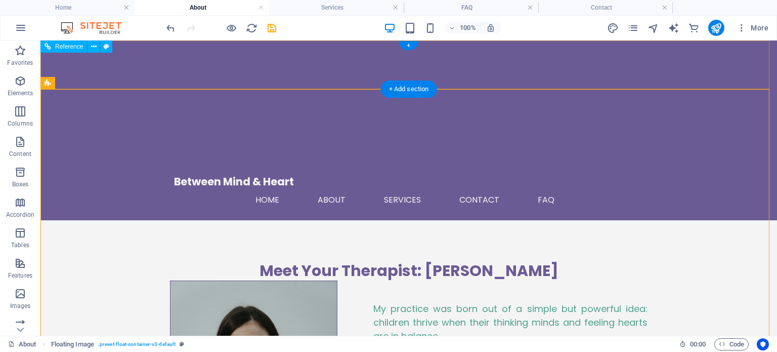
click at [734, 60] on div "Between Mind & Heart Home About Services Contact FAQ Menu" at bounding box center [408, 130] width 736 height 180
click at [153, 49] on div "Between Mind & Heart Home About Services Contact FAQ Menu" at bounding box center [408, 130] width 736 height 180
select select "rem"
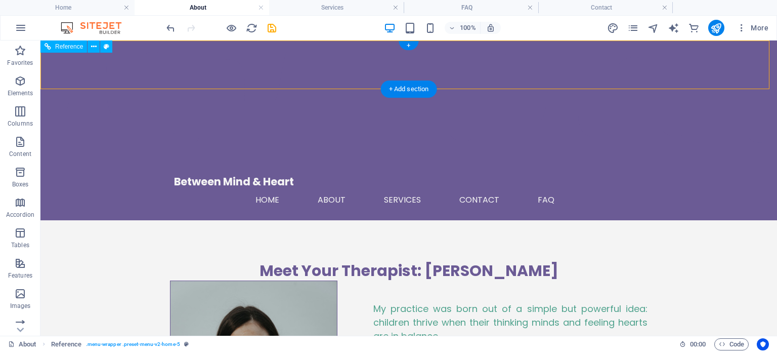
select select "rem"
select select "preset-menu-v2-home-5"
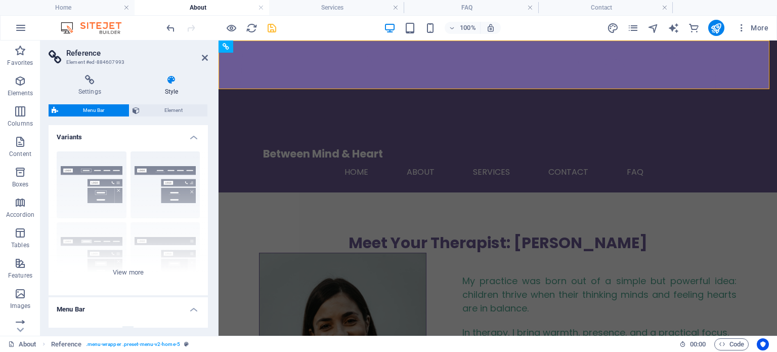
click at [274, 31] on icon "save" at bounding box center [272, 28] width 12 height 12
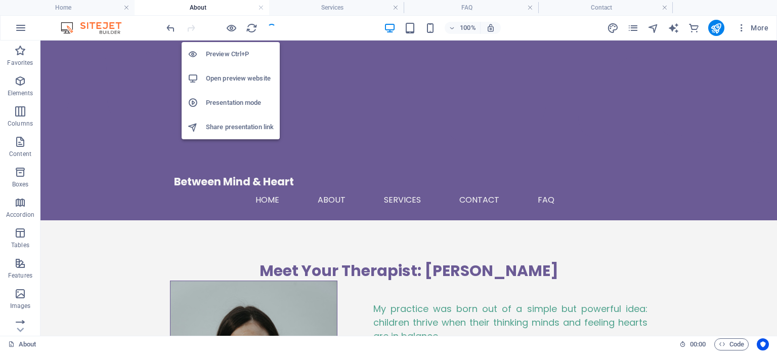
click at [239, 76] on h6 "Open preview website" at bounding box center [240, 78] width 68 height 12
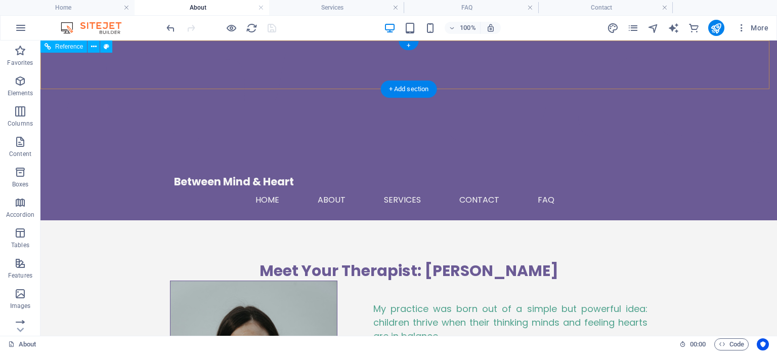
click at [469, 188] on nav "Home About Services Contact FAQ" at bounding box center [408, 200] width 469 height 24
select select "rem"
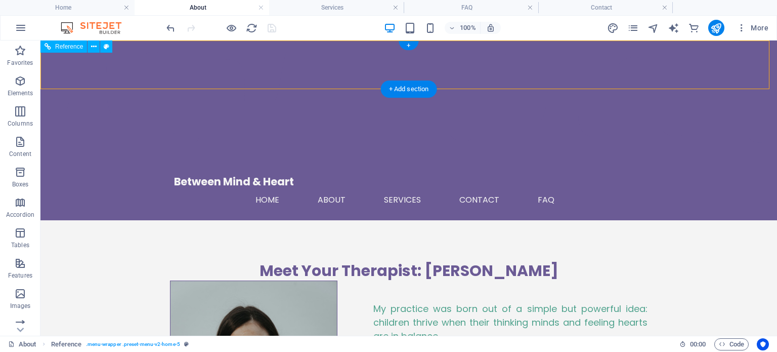
select select "rem"
select select "preset-menu-v2-home-5"
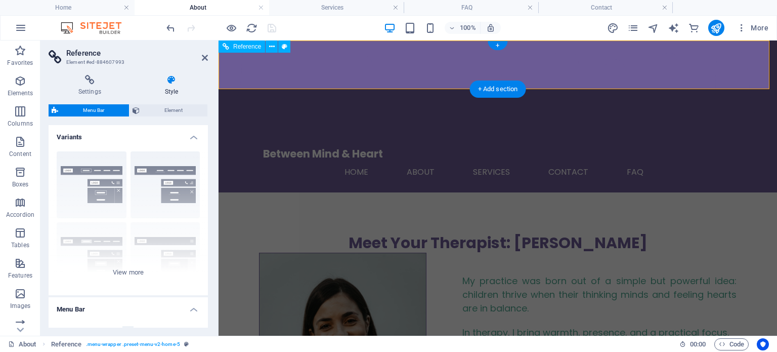
click at [538, 160] on nav "Home About Services Contact FAQ" at bounding box center [497, 172] width 469 height 24
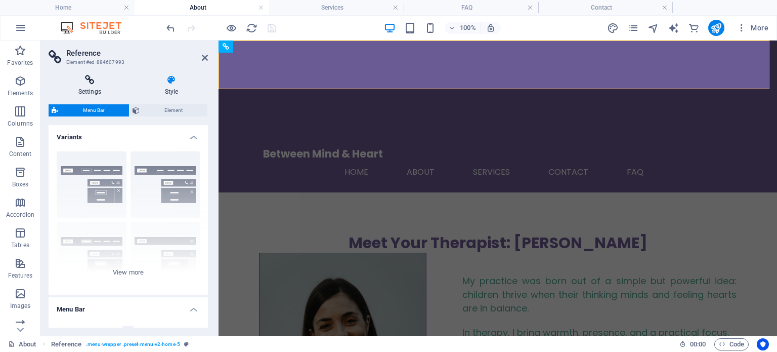
click at [88, 80] on icon at bounding box center [90, 80] width 82 height 10
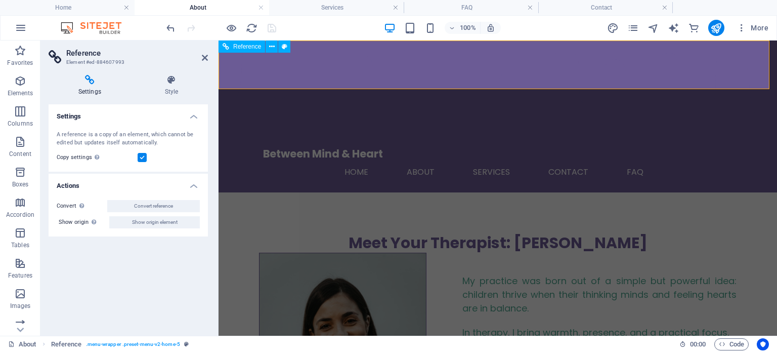
click at [534, 160] on nav "Home About Services Contact FAQ" at bounding box center [497, 172] width 469 height 24
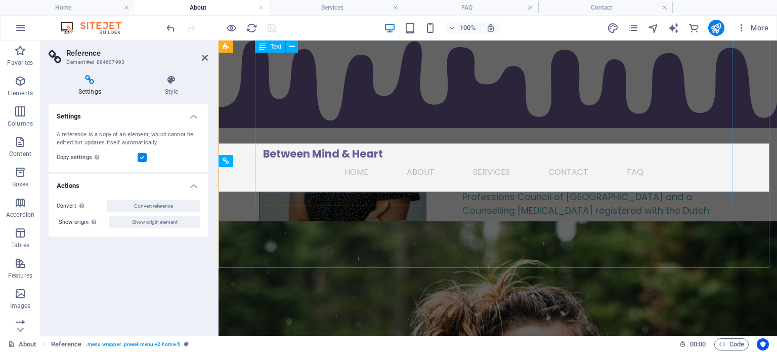
scroll to position [0, 0]
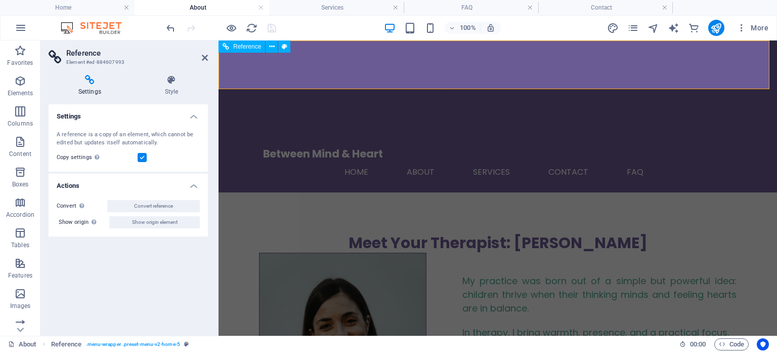
click at [239, 47] on span "Reference" at bounding box center [247, 46] width 28 height 6
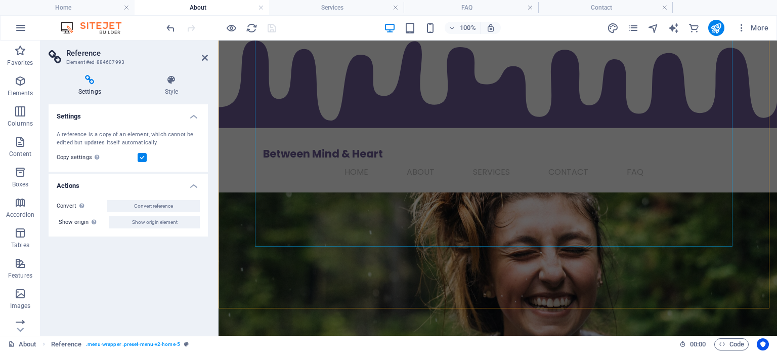
scroll to position [253, 0]
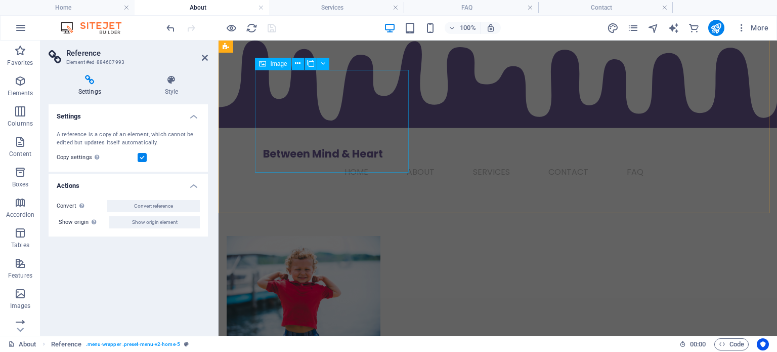
click at [360, 236] on figure at bounding box center [304, 287] width 154 height 103
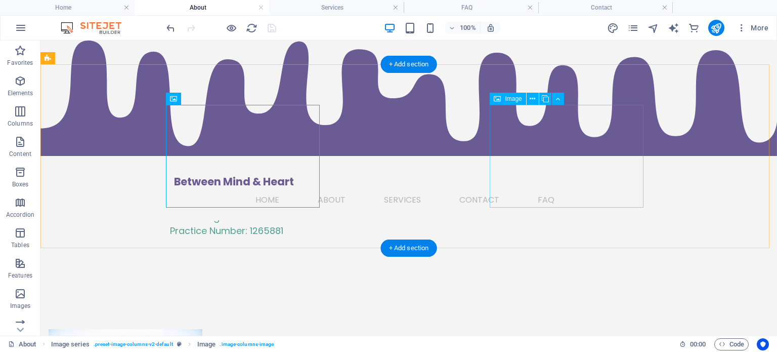
scroll to position [742, 0]
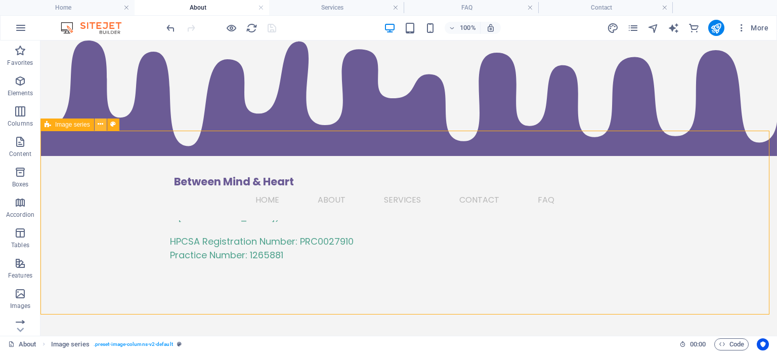
click at [99, 123] on icon at bounding box center [101, 124] width 6 height 11
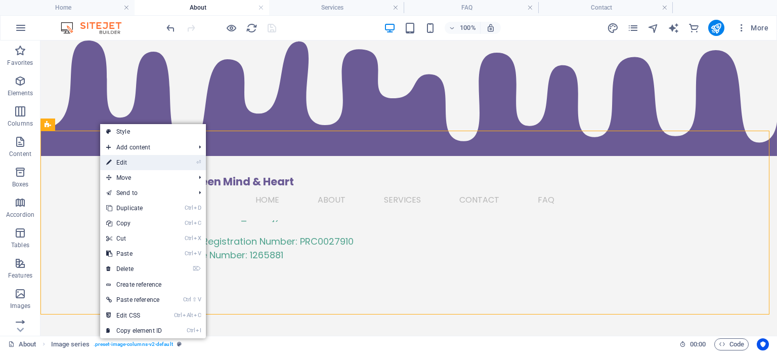
click at [140, 162] on link "⏎ Edit" at bounding box center [134, 162] width 68 height 15
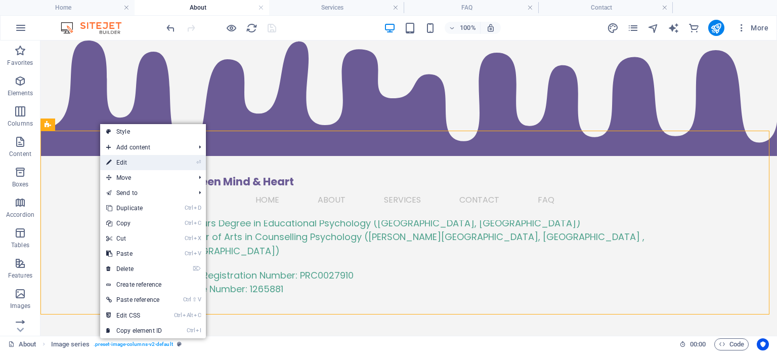
select select "rem"
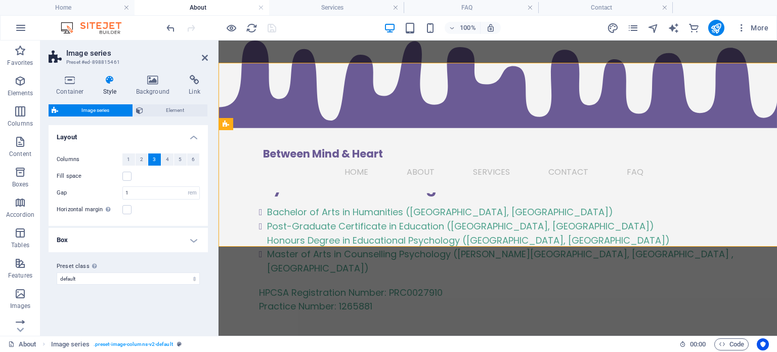
scroll to position [809, 0]
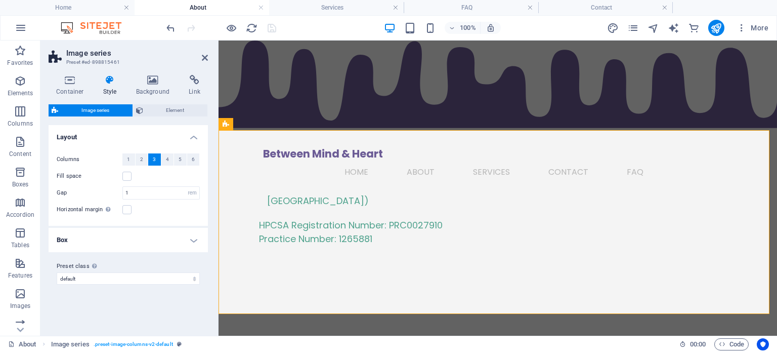
click at [195, 243] on h4 "Box" at bounding box center [128, 240] width 159 height 24
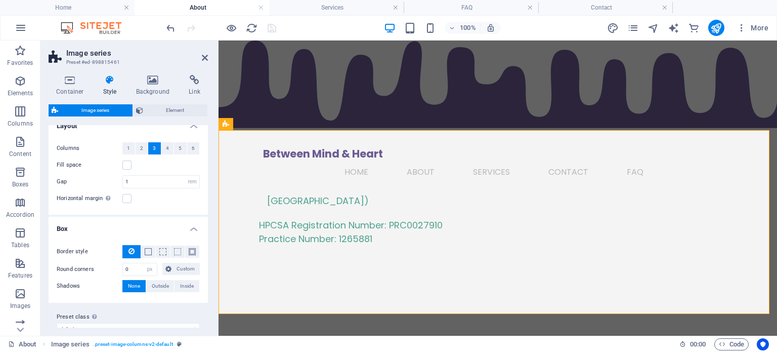
scroll to position [0, 0]
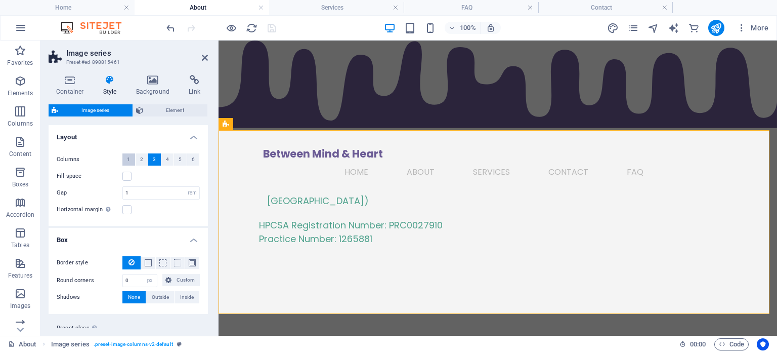
click at [133, 157] on button "1" at bounding box center [128, 159] width 13 height 12
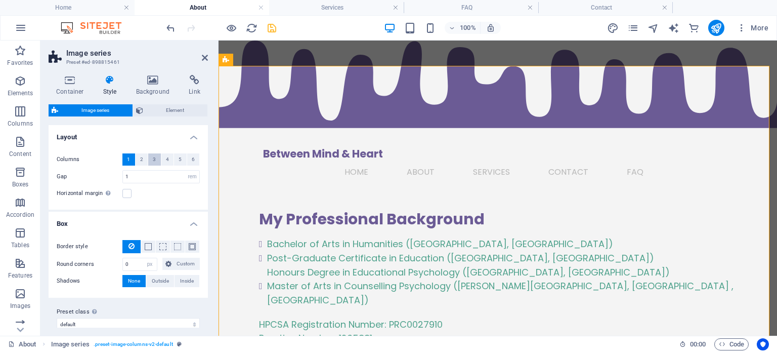
scroll to position [708, 0]
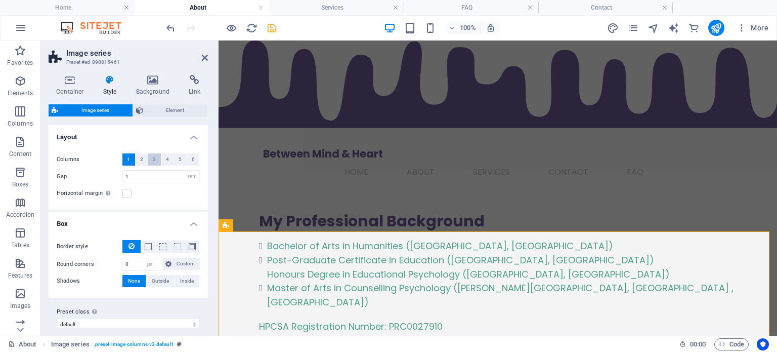
click at [153, 154] on span "3" at bounding box center [154, 159] width 3 height 12
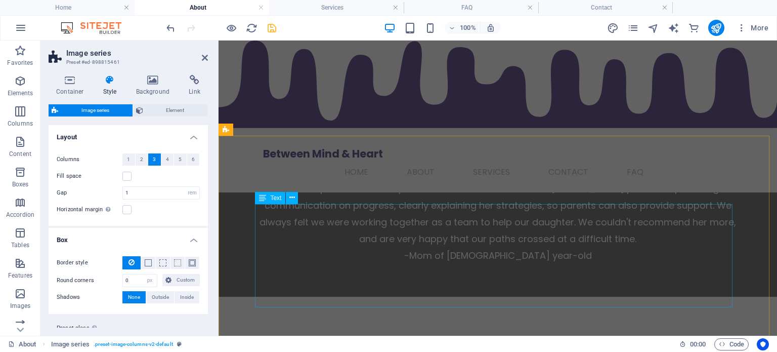
scroll to position [556, 0]
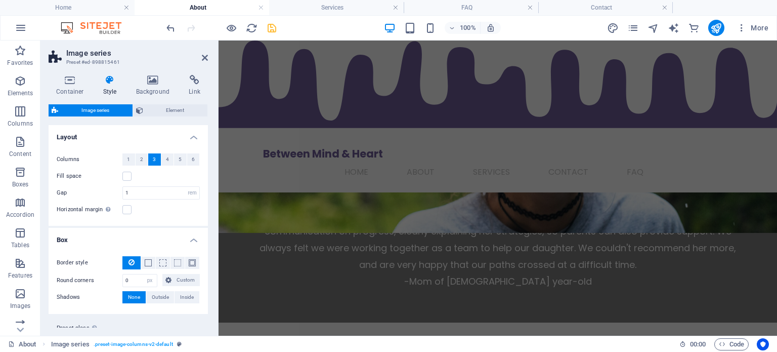
click at [273, 20] on div at bounding box center [220, 28] width 113 height 16
drag, startPoint x: 273, startPoint y: 24, endPoint x: 235, endPoint y: 7, distance: 41.9
click at [273, 24] on icon "save" at bounding box center [272, 28] width 12 height 12
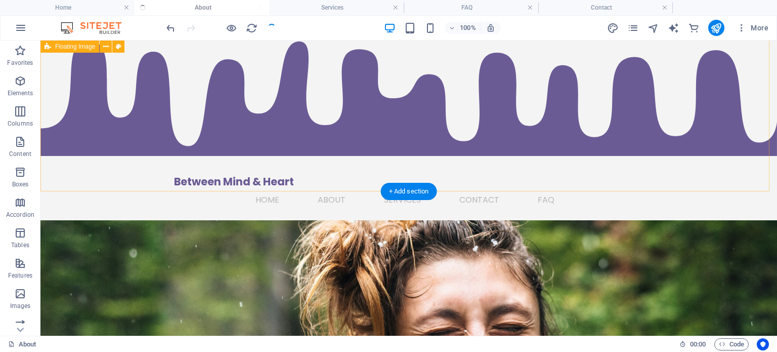
scroll to position [0, 0]
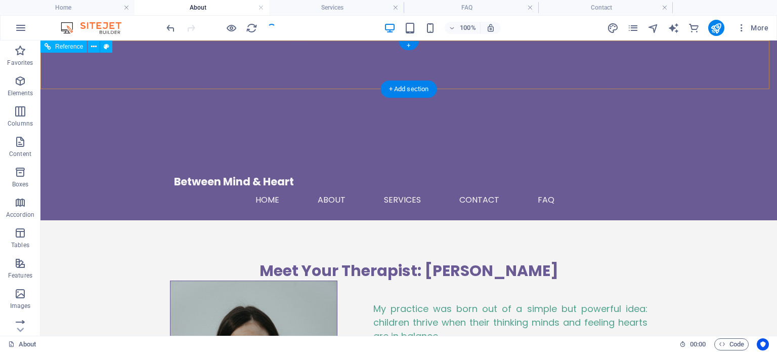
click at [389, 188] on nav "Home About Services Contact FAQ" at bounding box center [408, 200] width 469 height 24
drag, startPoint x: 413, startPoint y: 42, endPoint x: 198, endPoint y: 3, distance: 218.0
click at [413, 42] on div "+" at bounding box center [409, 45] width 20 height 9
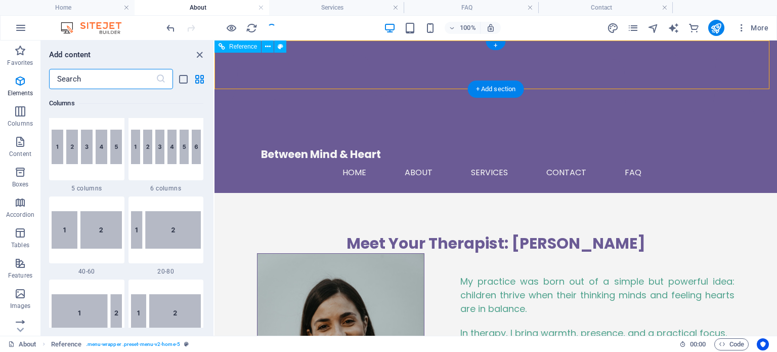
scroll to position [1770, 0]
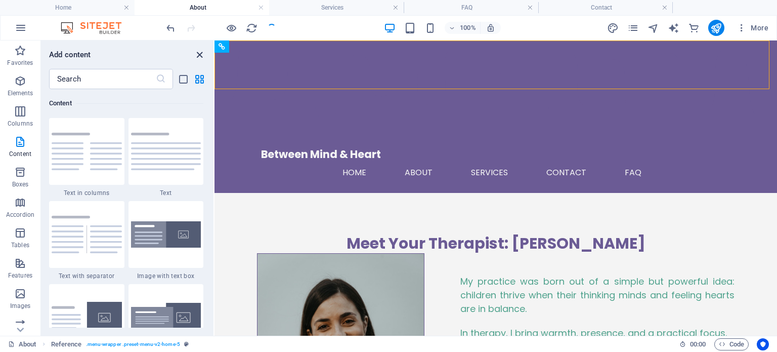
drag, startPoint x: 203, startPoint y: 49, endPoint x: 164, endPoint y: 8, distance: 56.5
click at [203, 49] on icon "close panel" at bounding box center [200, 55] width 12 height 12
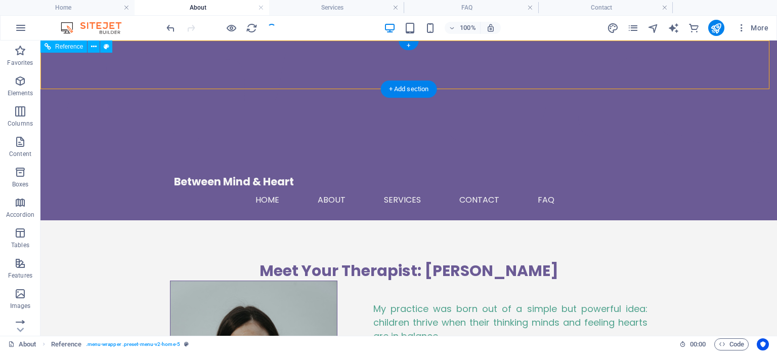
click at [330, 188] on nav "Home About Services Contact FAQ" at bounding box center [408, 200] width 469 height 24
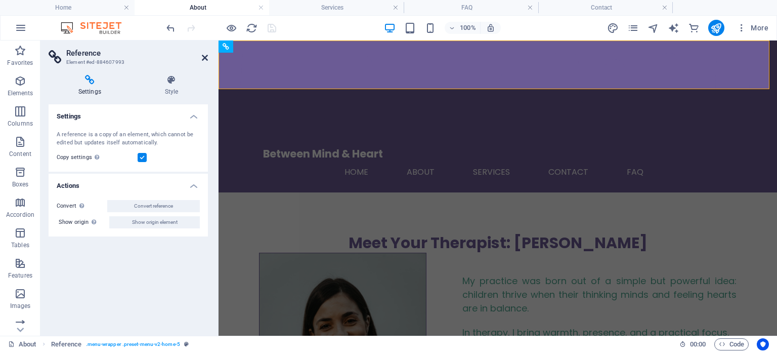
click at [206, 59] on icon at bounding box center [205, 58] width 6 height 8
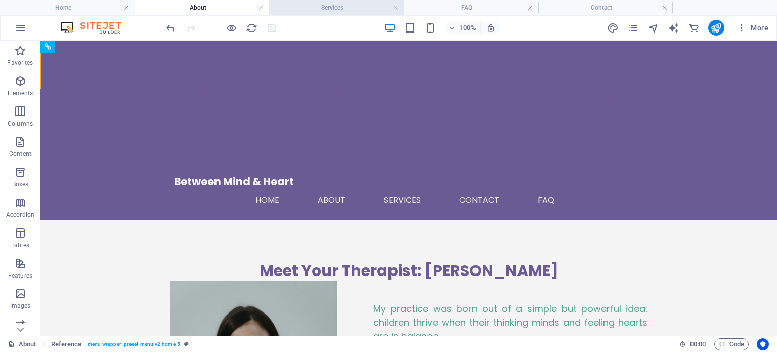
click at [322, 9] on h4 "Services" at bounding box center [336, 7] width 135 height 11
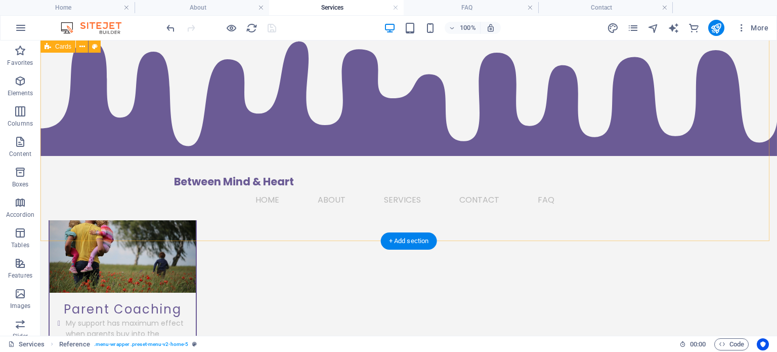
scroll to position [347, 0]
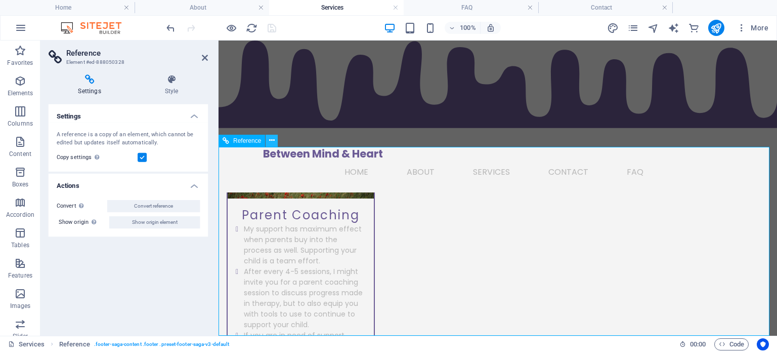
click at [274, 135] on icon at bounding box center [272, 140] width 6 height 11
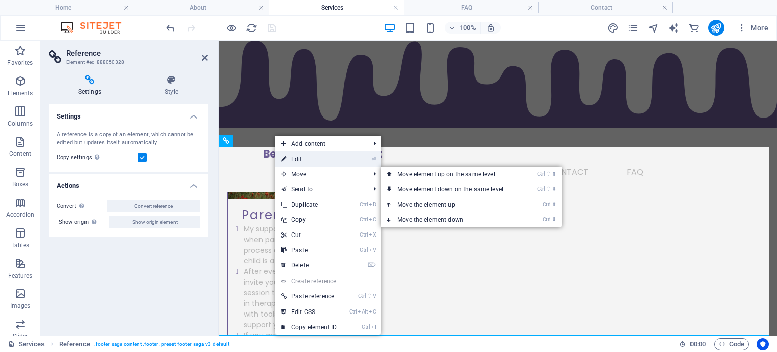
click at [303, 161] on link "⏎ Edit" at bounding box center [309, 158] width 68 height 15
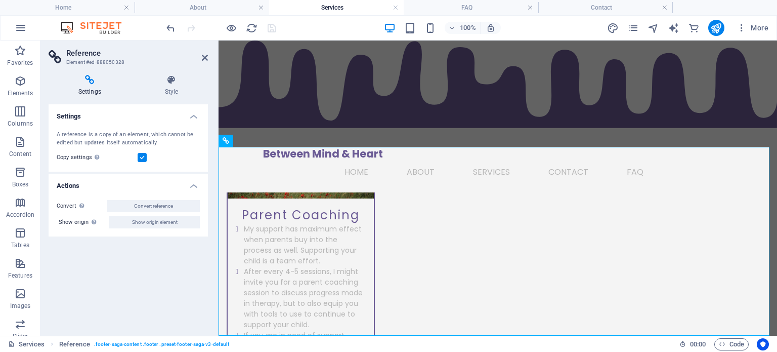
click at [191, 122] on div "A reference is a copy of an element, which cannot be edited but updates itself …" at bounding box center [128, 146] width 159 height 49
click at [8, 29] on div "100% More" at bounding box center [389, 28] width 776 height 24
click at [16, 28] on icon "button" at bounding box center [21, 28] width 12 height 12
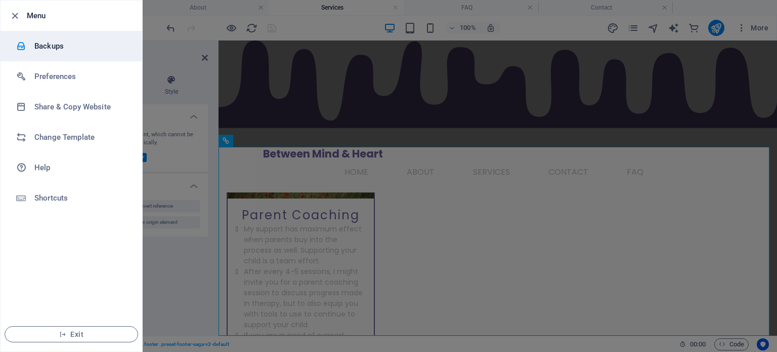
click at [61, 45] on h6 "Backups" at bounding box center [81, 46] width 94 height 12
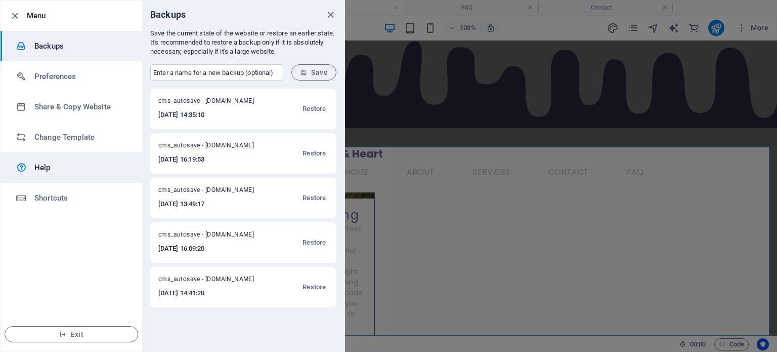
click at [69, 159] on link "Help" at bounding box center [72, 167] width 142 height 30
click at [434, 169] on div at bounding box center [388, 176] width 777 height 352
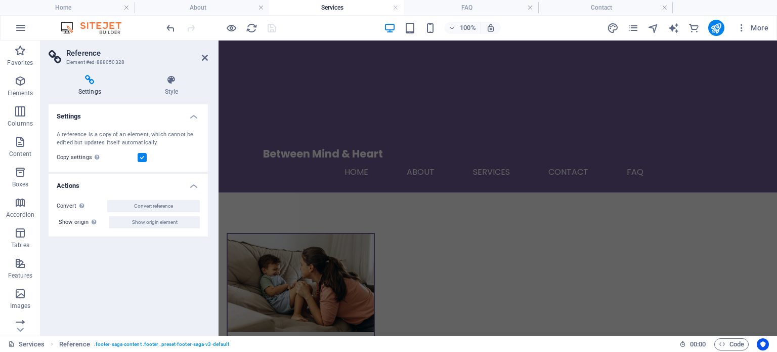
click at [334, 8] on h4 "Services" at bounding box center [336, 7] width 135 height 11
click at [93, 80] on icon at bounding box center [90, 80] width 82 height 10
click at [141, 159] on label at bounding box center [142, 157] width 9 height 9
click at [0, 0] on input "Copy settings Use the same settings (flex, animation, position, style) as for t…" at bounding box center [0, 0] width 0 height 0
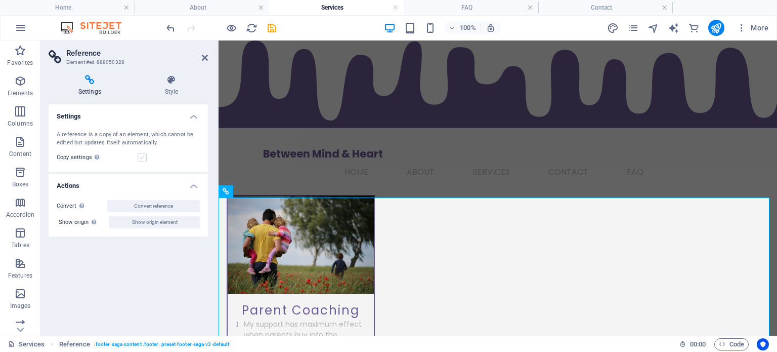
scroll to position [347, 0]
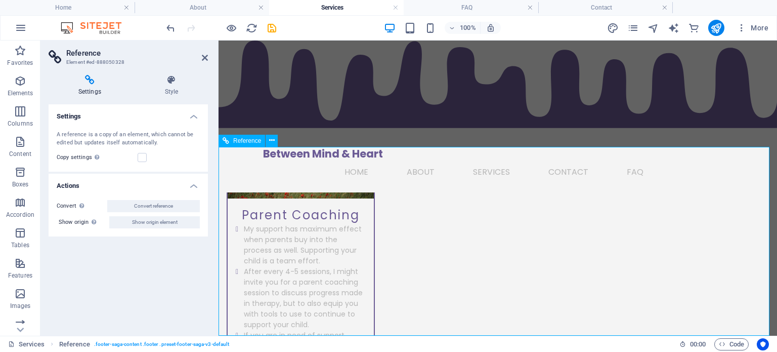
click at [142, 158] on label at bounding box center [142, 157] width 9 height 9
click at [0, 0] on input "Copy settings Use the same settings (flex, animation, position, style) as for t…" at bounding box center [0, 0] width 0 height 0
click at [191, 183] on h4 "Actions" at bounding box center [128, 182] width 159 height 18
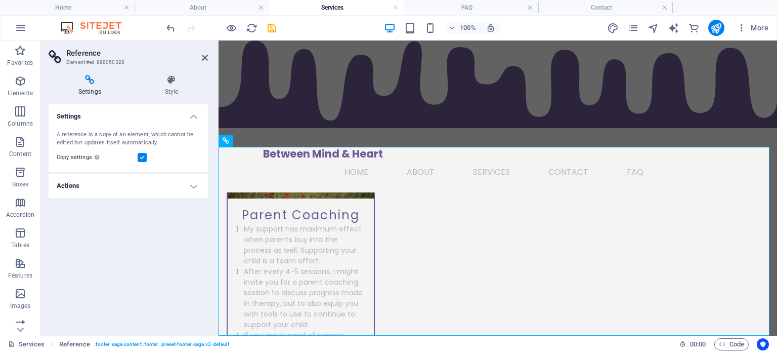
scroll to position [190, 0]
drag, startPoint x: 206, startPoint y: 55, endPoint x: 166, endPoint y: 15, distance: 56.9
click at [206, 55] on icon at bounding box center [205, 58] width 6 height 8
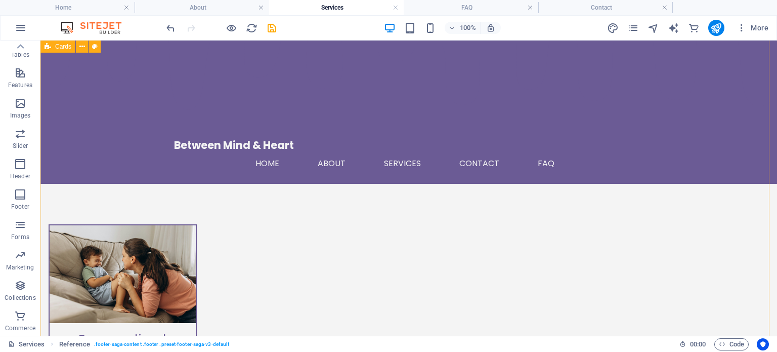
scroll to position [0, 0]
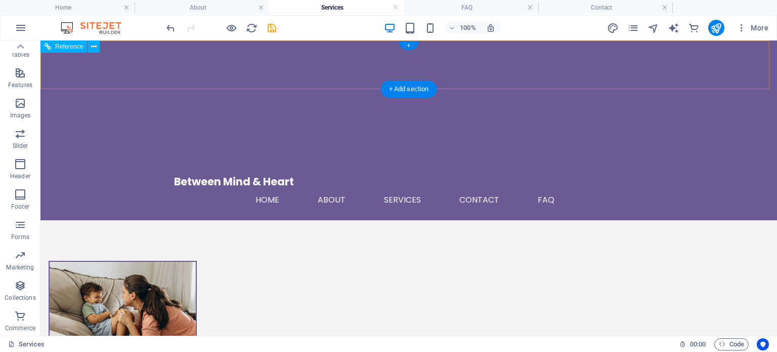
click at [459, 188] on nav "Home About Services Contact FAQ" at bounding box center [408, 200] width 469 height 24
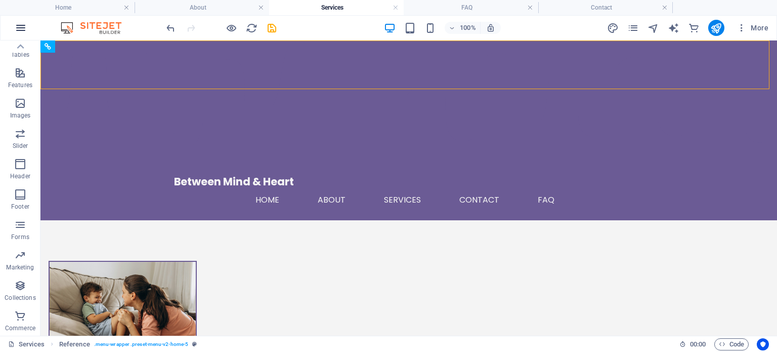
click at [15, 30] on icon "button" at bounding box center [21, 28] width 12 height 12
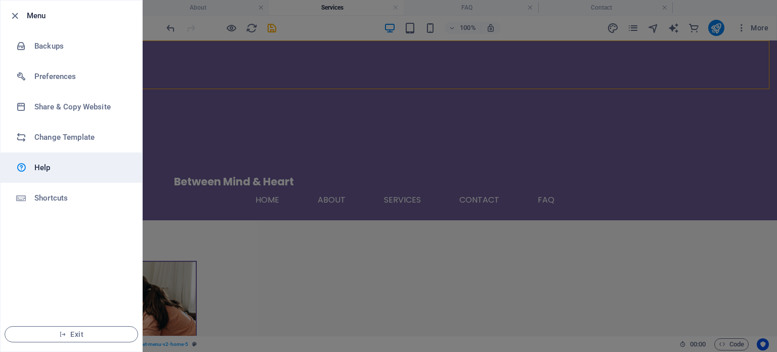
click at [59, 168] on h6 "Help" at bounding box center [81, 167] width 94 height 12
click at [193, 114] on div at bounding box center [388, 176] width 777 height 352
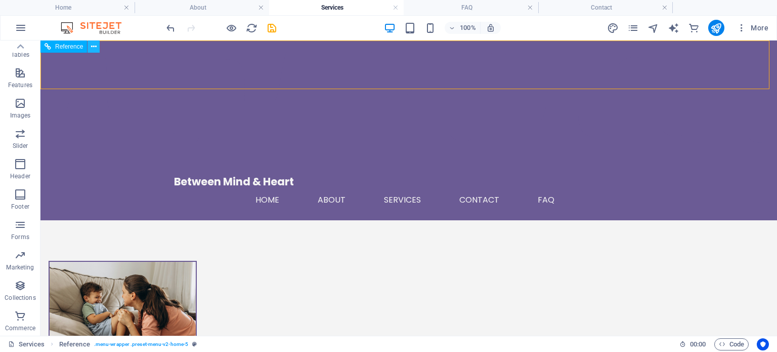
click at [98, 46] on button at bounding box center [93, 46] width 12 height 12
click at [94, 48] on icon at bounding box center [94, 46] width 6 height 11
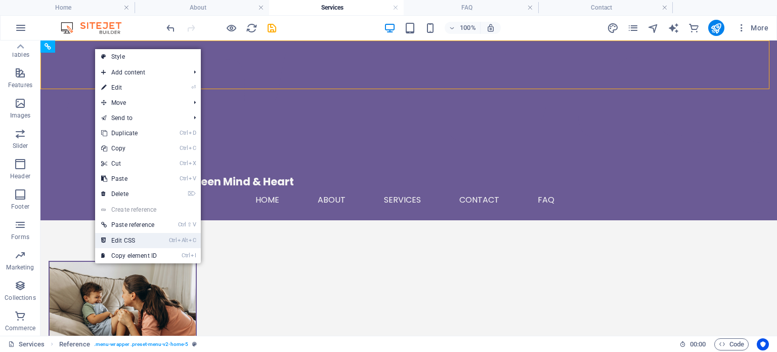
click at [160, 246] on link "Ctrl Alt C Edit CSS" at bounding box center [129, 240] width 68 height 15
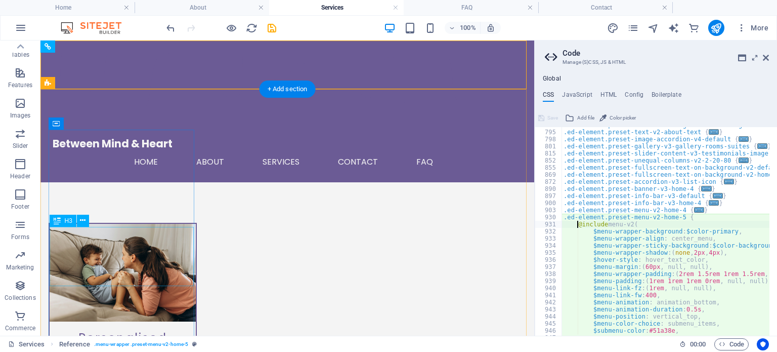
type textarea "@include menu-v2("
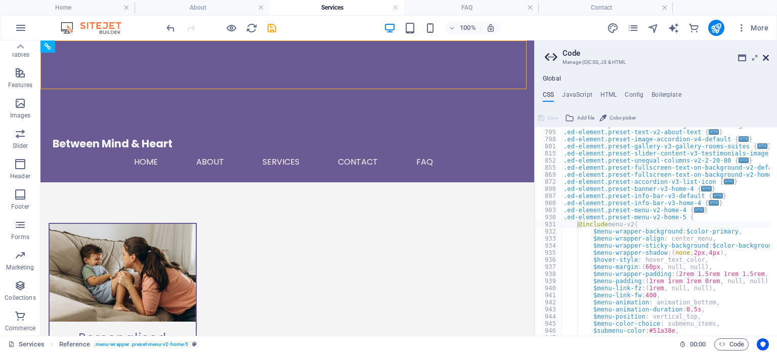
click at [765, 57] on icon at bounding box center [766, 58] width 6 height 8
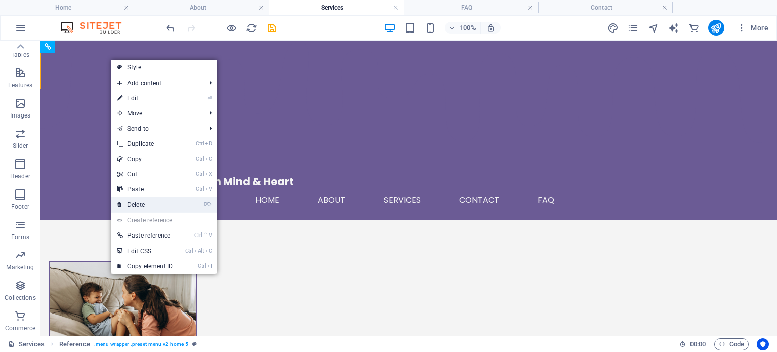
click at [177, 202] on link "⌦ Delete" at bounding box center [145, 204] width 68 height 15
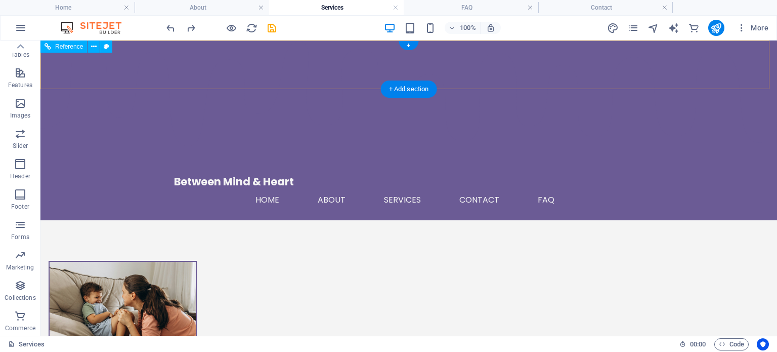
click at [125, 61] on div "Between Mind & Heart Home About Services Contact FAQ Menu" at bounding box center [408, 130] width 736 height 180
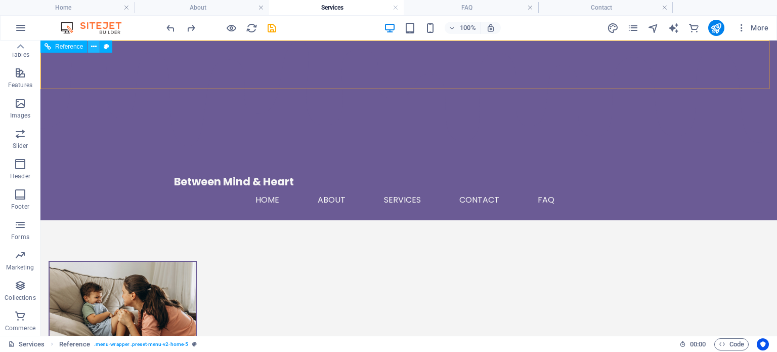
click at [94, 47] on icon at bounding box center [94, 46] width 6 height 11
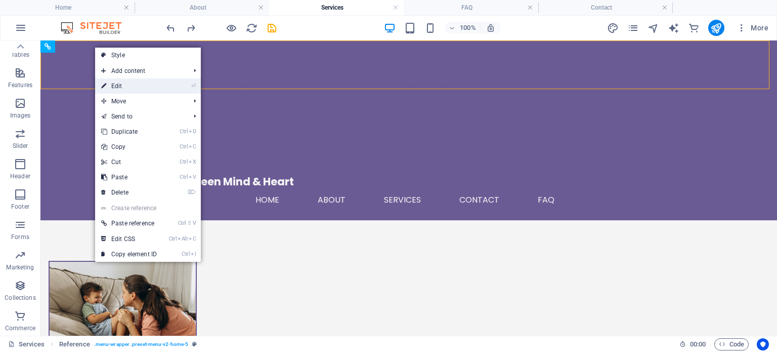
click at [130, 91] on link "⏎ Edit" at bounding box center [129, 85] width 68 height 15
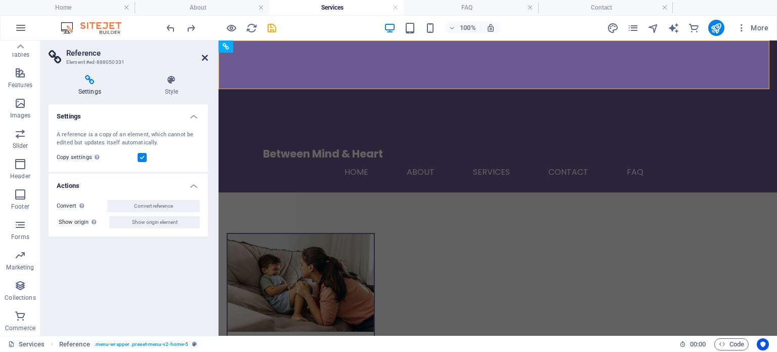
click at [204, 54] on icon at bounding box center [205, 58] width 6 height 8
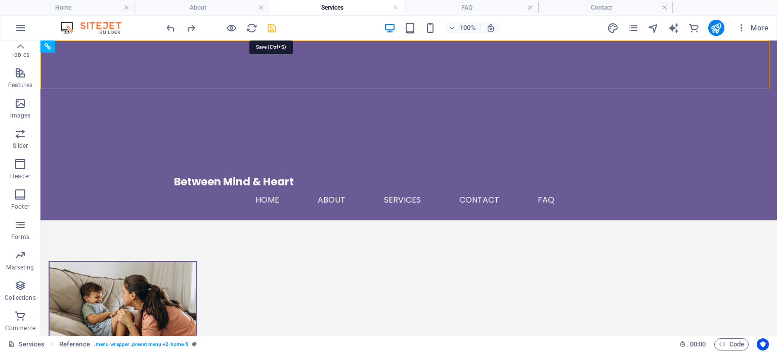
click at [274, 26] on icon "save" at bounding box center [272, 28] width 12 height 12
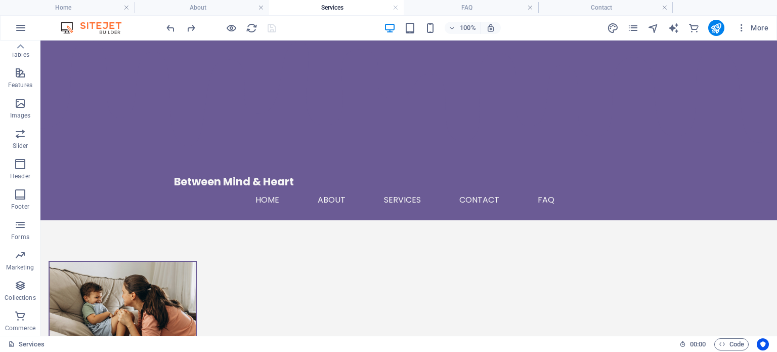
click at [224, 25] on div at bounding box center [220, 28] width 113 height 16
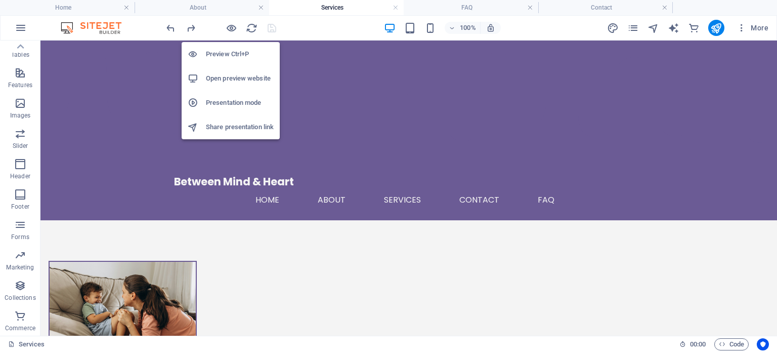
click at [245, 71] on li "Open preview website" at bounding box center [231, 78] width 98 height 24
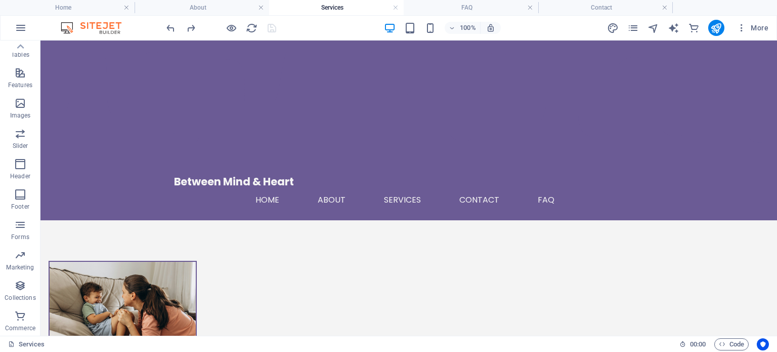
click at [325, 9] on h4 "Services" at bounding box center [336, 7] width 135 height 11
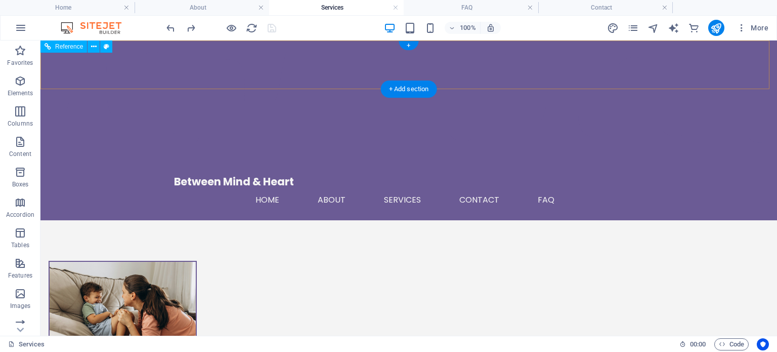
click at [458, 188] on nav "Home About Services Contact FAQ" at bounding box center [408, 200] width 469 height 24
click at [462, 188] on nav "Home About Services Contact FAQ" at bounding box center [408, 200] width 469 height 24
click at [421, 188] on nav "Home About Services Contact FAQ" at bounding box center [408, 200] width 469 height 24
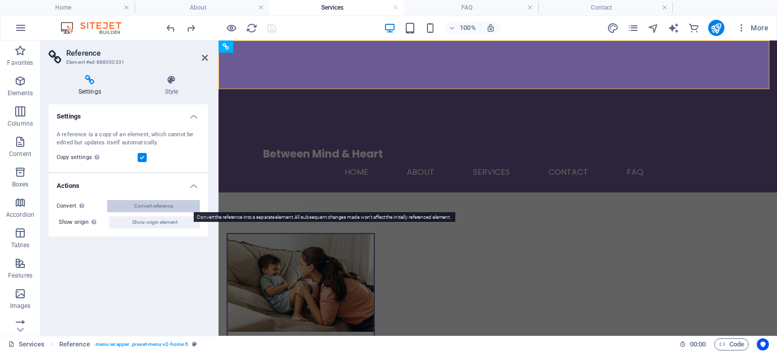
click at [117, 203] on button "Convert reference" at bounding box center [153, 206] width 93 height 12
select select "paint-drip"
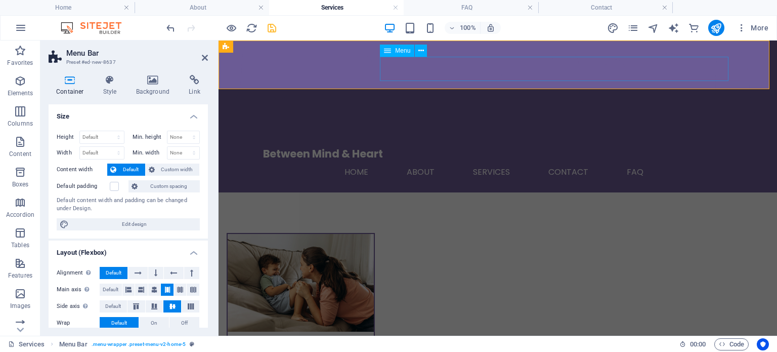
click at [542, 160] on nav "Home About Services Contact FAQ" at bounding box center [497, 172] width 469 height 24
click at [195, 89] on h4 "Link" at bounding box center [194, 85] width 27 height 21
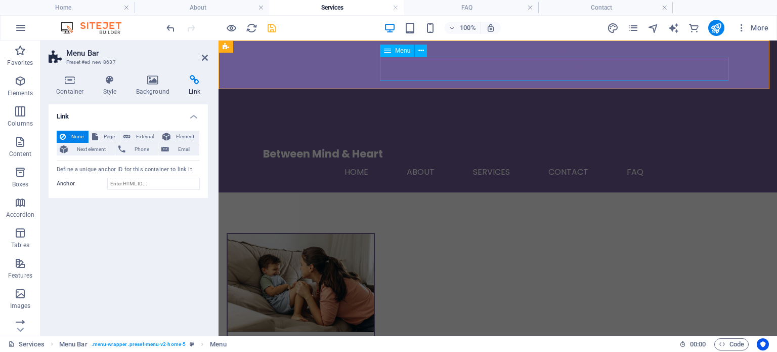
click at [467, 160] on nav "Home About Services Contact FAQ" at bounding box center [497, 172] width 469 height 24
click at [540, 160] on nav "Home About Services Contact FAQ" at bounding box center [497, 172] width 469 height 24
select select
select select "1"
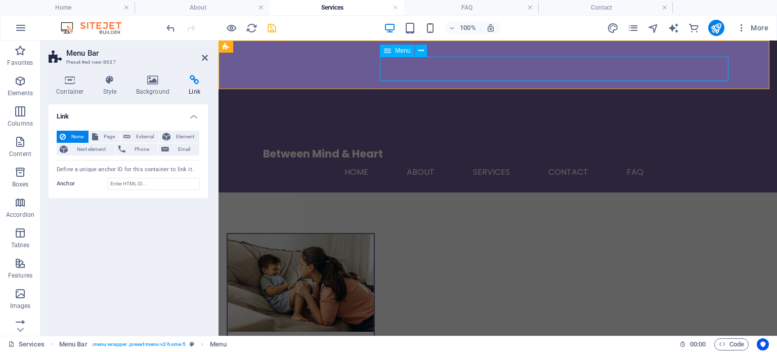
select select
select select "4"
select select
select select "3"
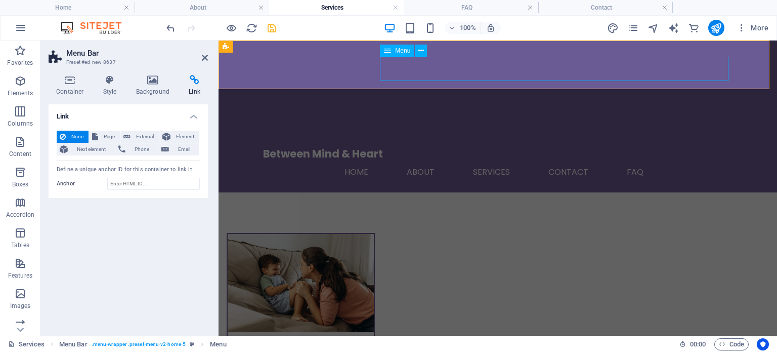
select select
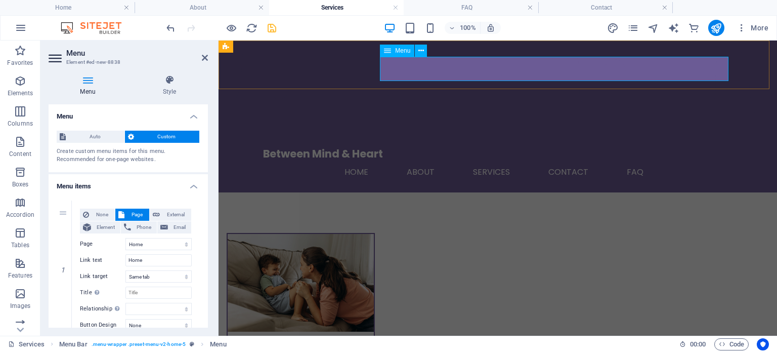
click at [555, 160] on nav "Home About Services Contact FAQ" at bounding box center [497, 172] width 469 height 24
click at [559, 160] on nav "Home About Services Contact FAQ" at bounding box center [497, 172] width 469 height 24
click at [536, 160] on nav "Home About Services Contact FAQ" at bounding box center [497, 172] width 469 height 24
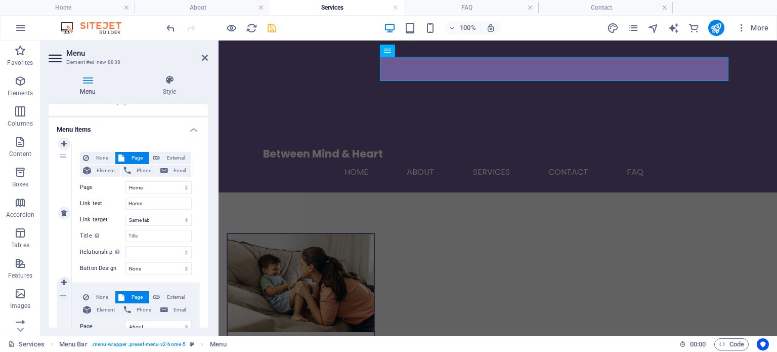
scroll to position [51, 0]
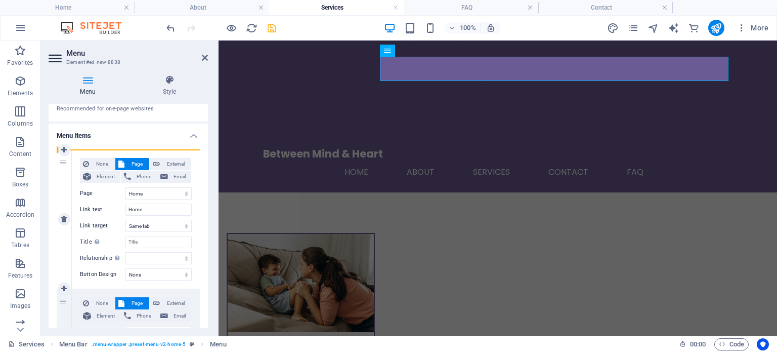
click at [62, 182] on div "1" at bounding box center [64, 219] width 15 height 139
select select
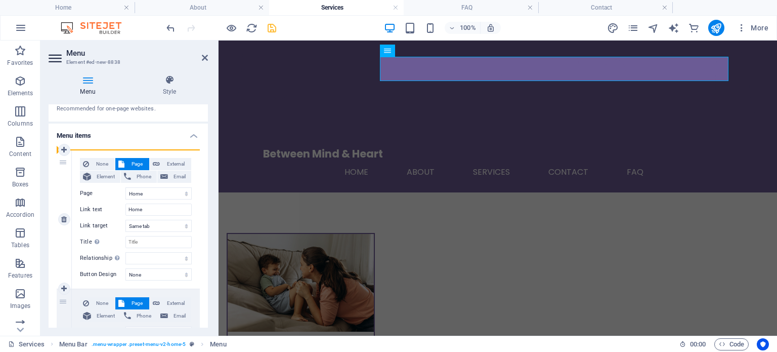
select select
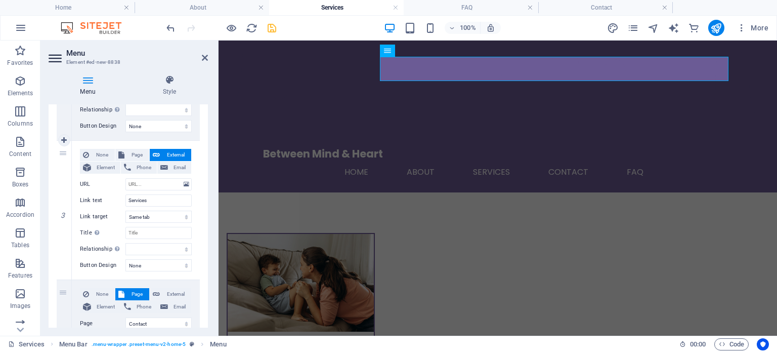
scroll to position [354, 0]
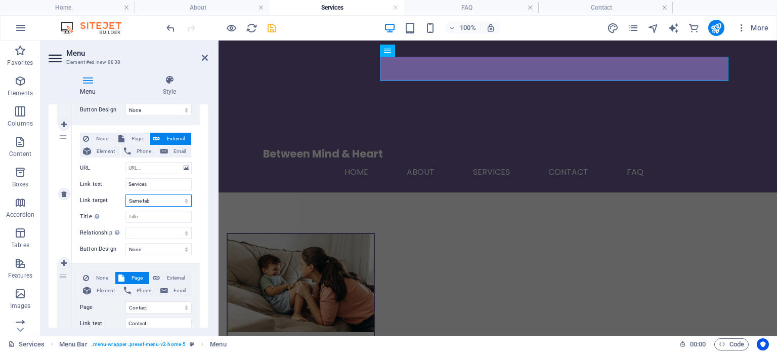
click at [162, 198] on select "New tab Same tab Overlay" at bounding box center [158, 200] width 66 height 12
click at [123, 137] on button "Page" at bounding box center [132, 139] width 34 height 12
select select
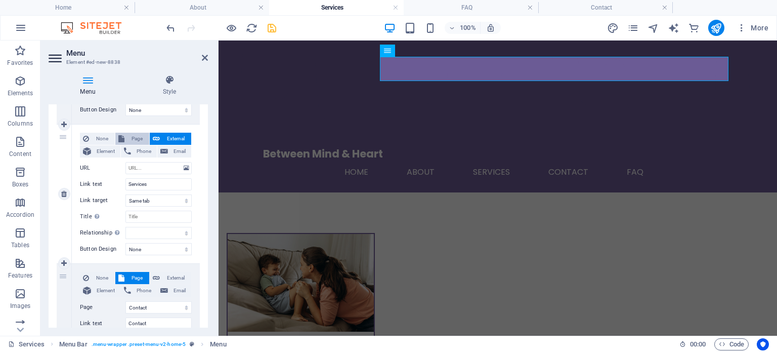
select select
click at [170, 167] on select "Home About Services FAQ Contact" at bounding box center [158, 168] width 66 height 12
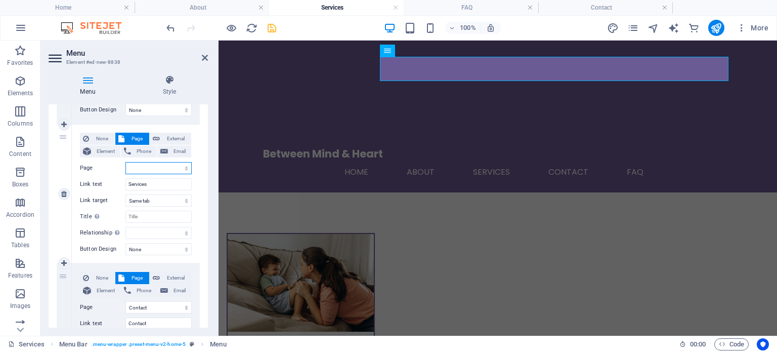
select select "2"
click at [125, 162] on select "Home About Services FAQ Contact" at bounding box center [158, 168] width 66 height 12
select select
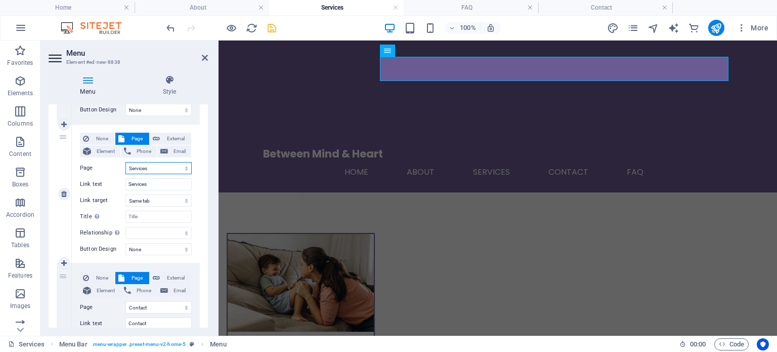
select select
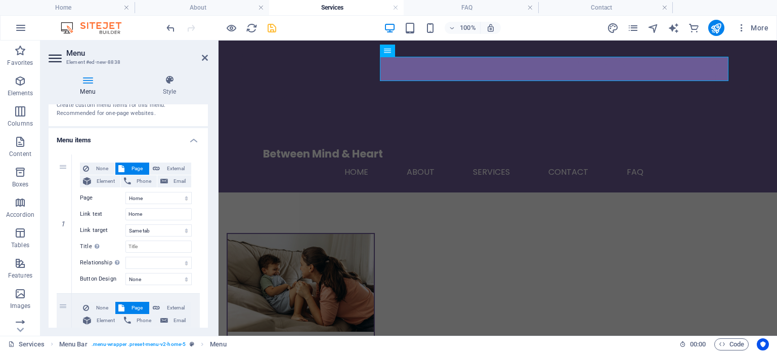
scroll to position [0, 0]
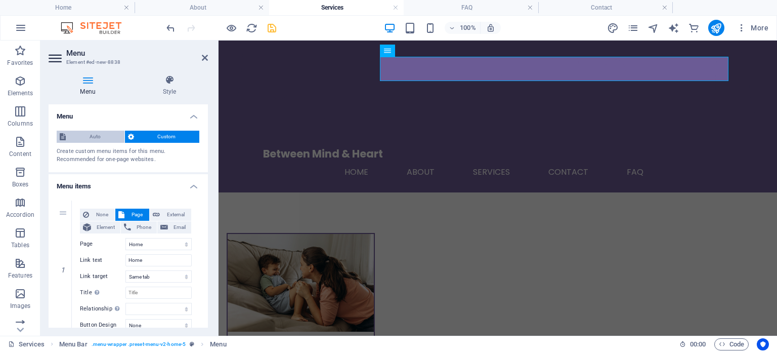
click at [110, 139] on span "Auto" at bounding box center [95, 136] width 53 height 12
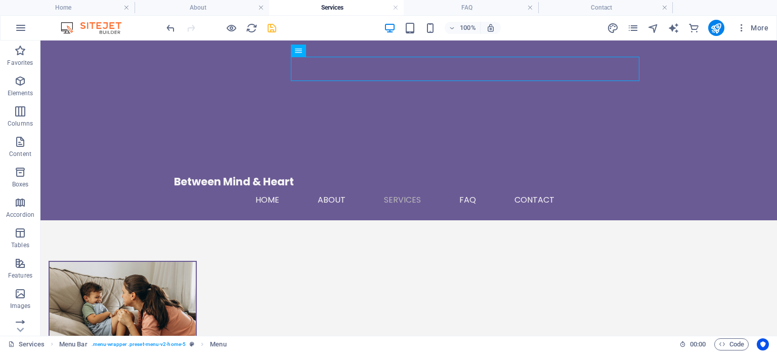
click at [266, 28] on icon "save" at bounding box center [272, 28] width 12 height 12
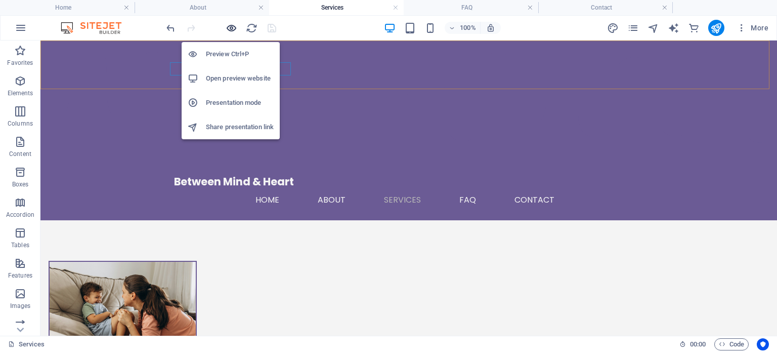
click at [233, 29] on icon "button" at bounding box center [232, 28] width 12 height 12
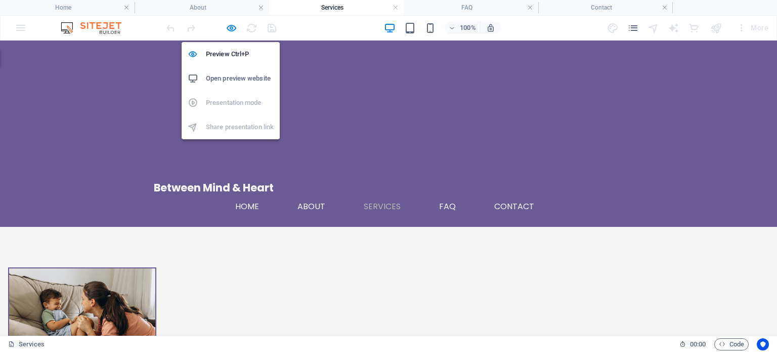
click at [249, 80] on h6 "Open preview website" at bounding box center [240, 78] width 68 height 12
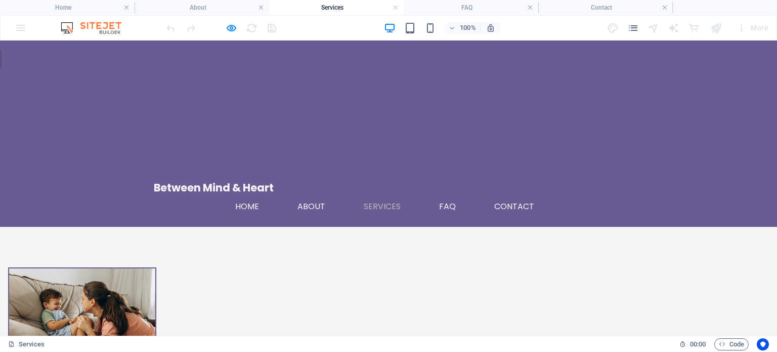
click at [405, 194] on ul "Home About Services FAQ Contact" at bounding box center [388, 206] width 469 height 24
click at [333, 194] on link "About" at bounding box center [315, 206] width 36 height 24
click at [0, 0] on link "About" at bounding box center [0, 0] width 0 height 0
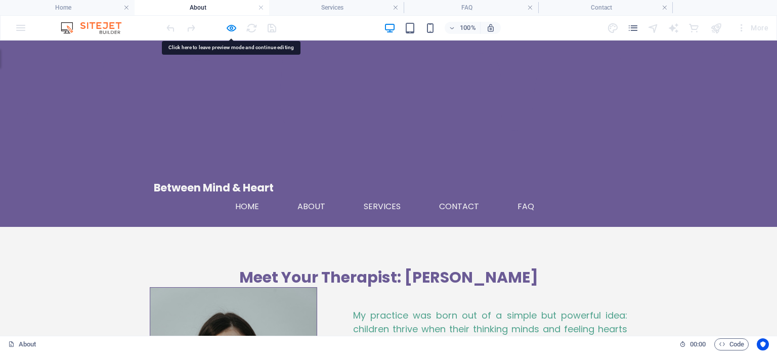
click at [332, 194] on ul "Home About Services Contact FAQ" at bounding box center [388, 206] width 469 height 24
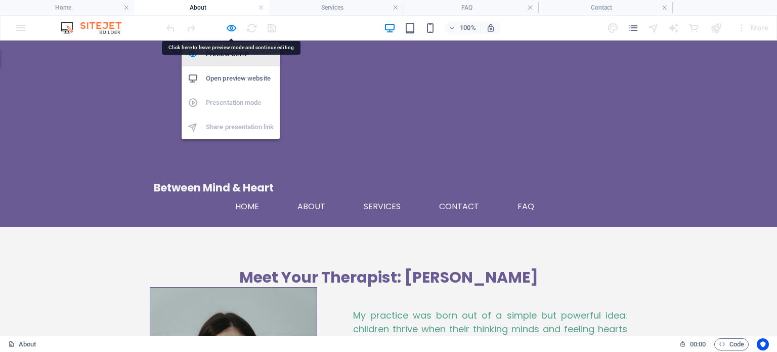
click at [233, 46] on li "Preview Ctrl+P" at bounding box center [231, 54] width 98 height 24
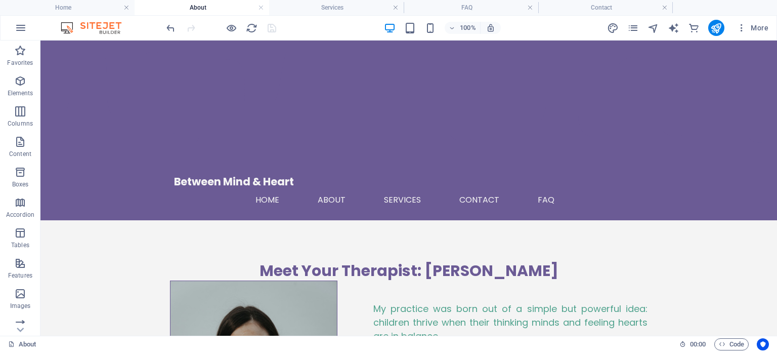
click at [242, 30] on div at bounding box center [220, 28] width 113 height 16
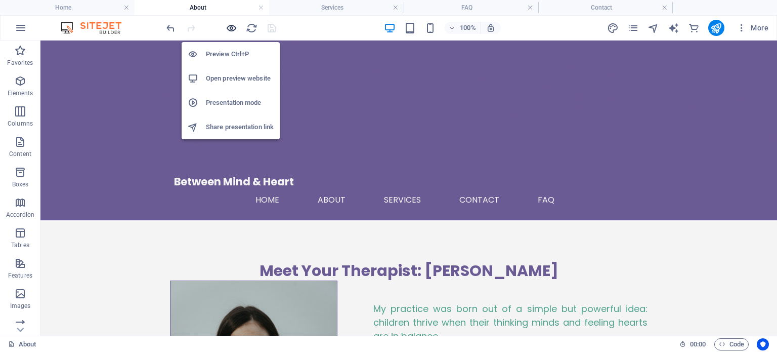
click at [235, 28] on icon "button" at bounding box center [232, 28] width 12 height 12
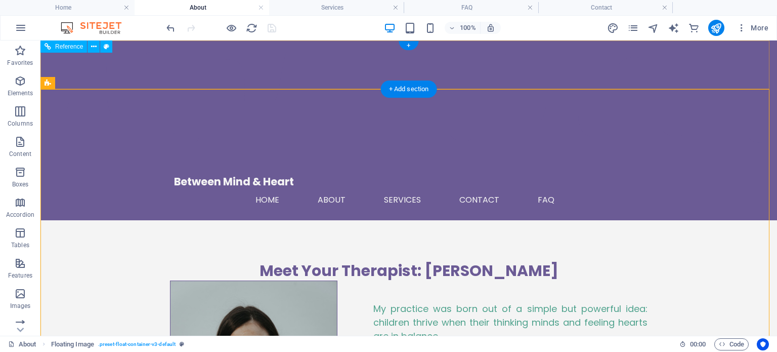
click at [383, 188] on nav "Home About Services Contact FAQ" at bounding box center [408, 200] width 469 height 24
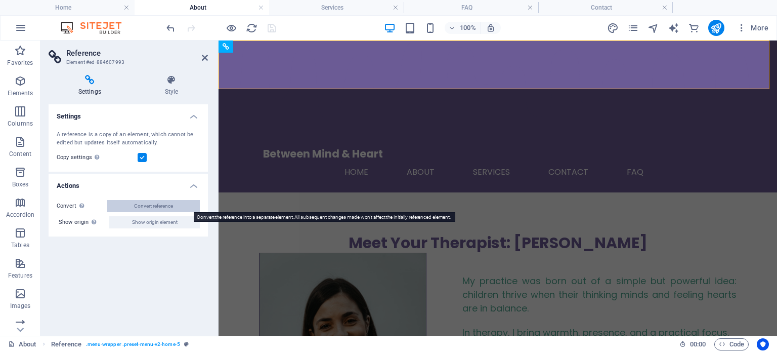
click at [152, 209] on span "Convert reference" at bounding box center [153, 206] width 39 height 12
select select "paint-drip"
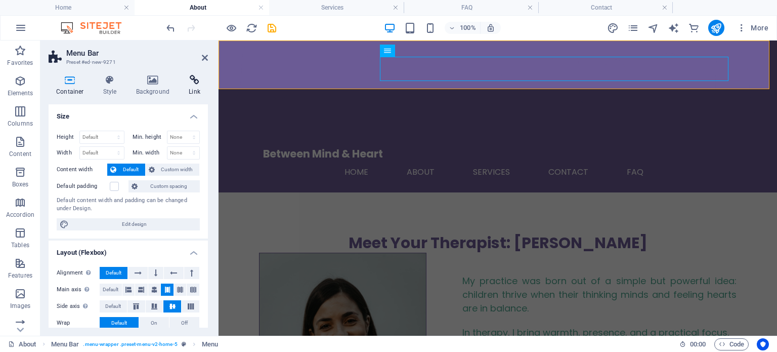
click at [192, 87] on h4 "Link" at bounding box center [194, 85] width 27 height 21
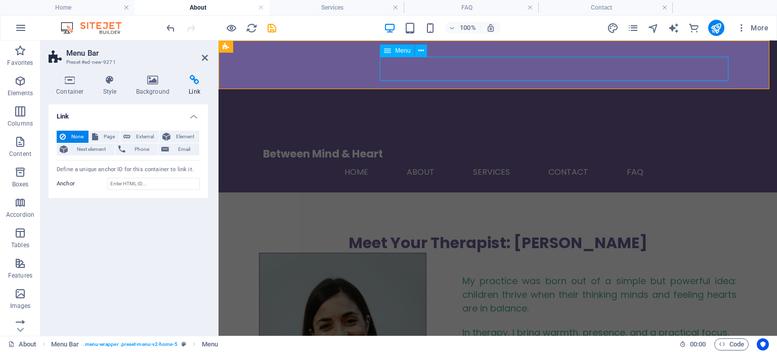
click at [422, 160] on nav "Home About Services Contact FAQ" at bounding box center [497, 172] width 469 height 24
select select
select select "1"
select select
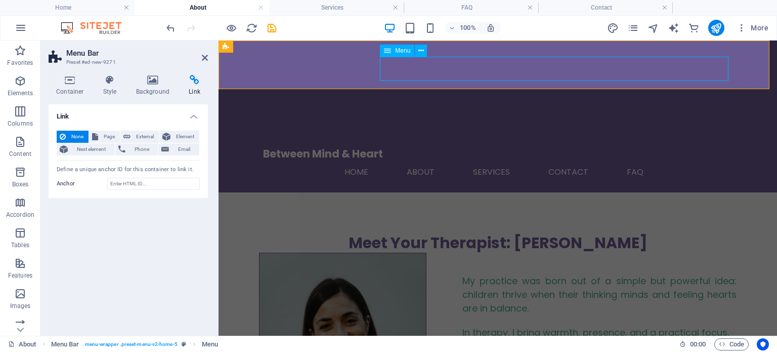
select select
select select "4"
select select
select select "3"
select select
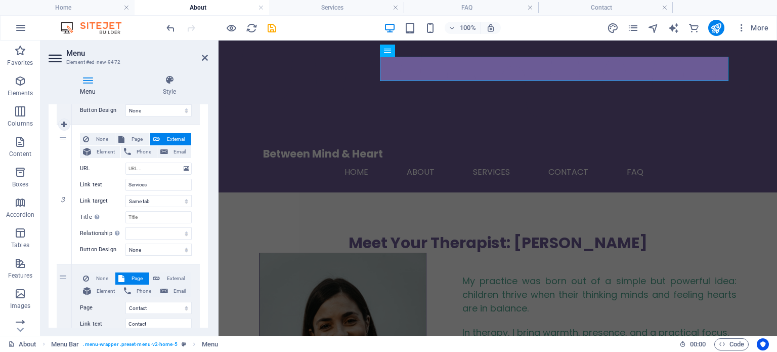
scroll to position [354, 0]
click at [136, 139] on span "Page" at bounding box center [136, 139] width 19 height 12
select select
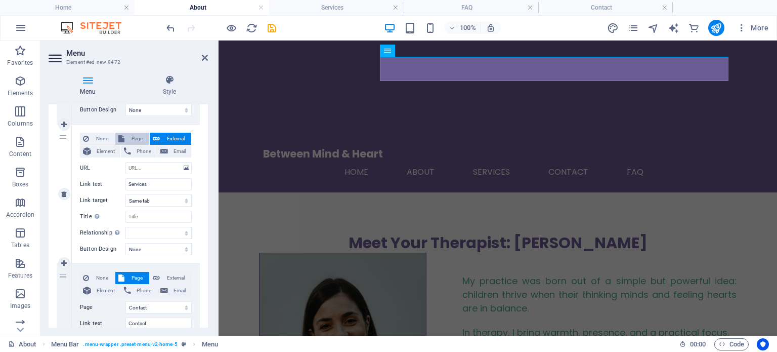
select select
click at [182, 166] on select "Home About Services FAQ Contact" at bounding box center [158, 168] width 66 height 12
select select "2"
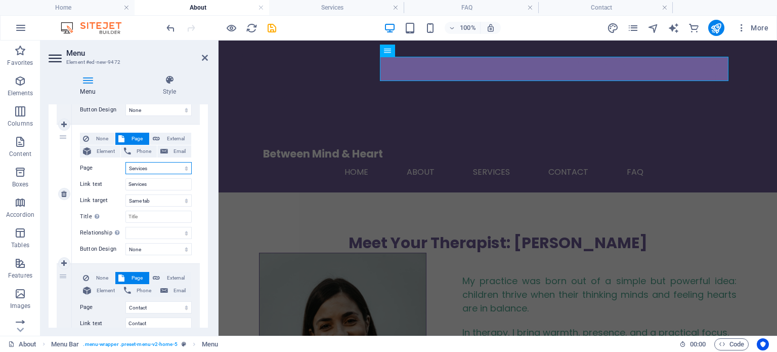
click at [125, 162] on select "Home About Services FAQ Contact" at bounding box center [158, 168] width 66 height 12
select select
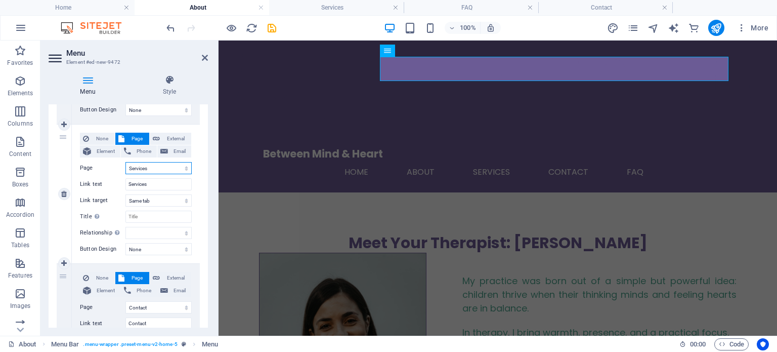
select select
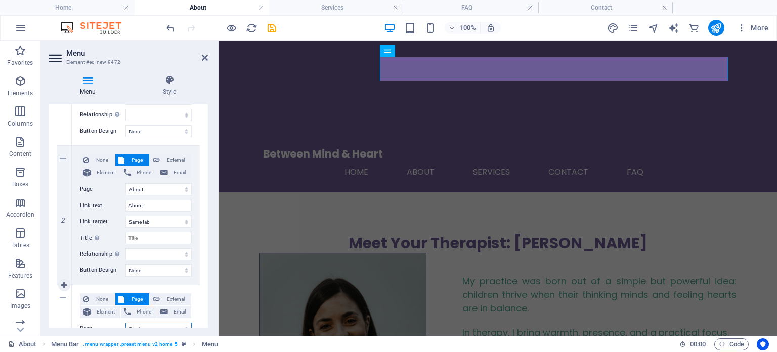
scroll to position [0, 0]
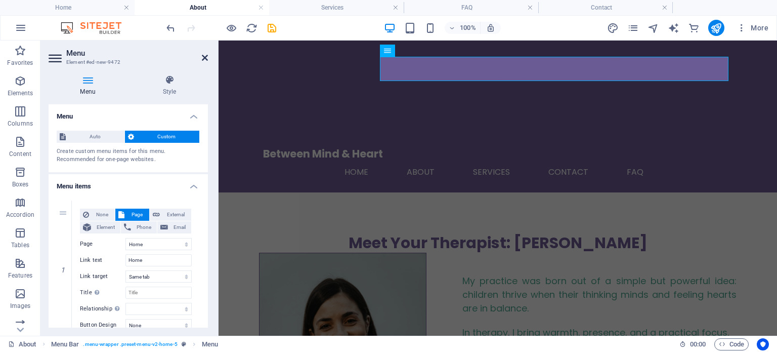
click at [204, 54] on icon at bounding box center [205, 58] width 6 height 8
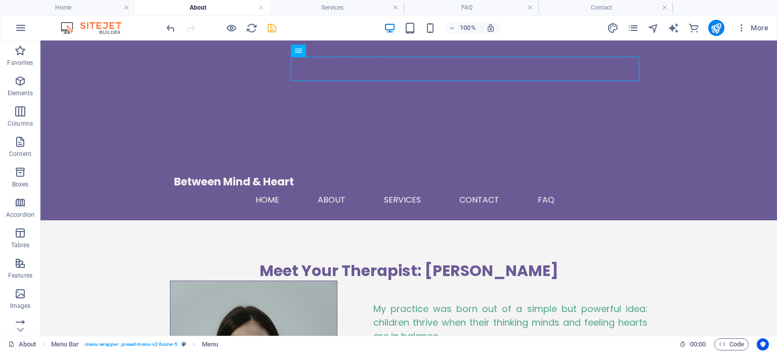
click at [267, 28] on icon "save" at bounding box center [272, 28] width 12 height 12
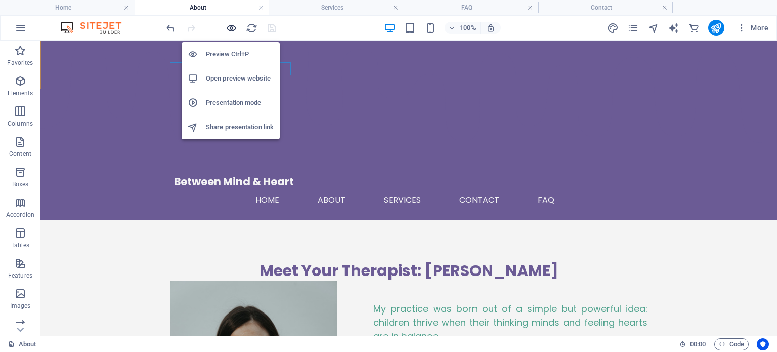
click at [233, 26] on icon "button" at bounding box center [232, 28] width 12 height 12
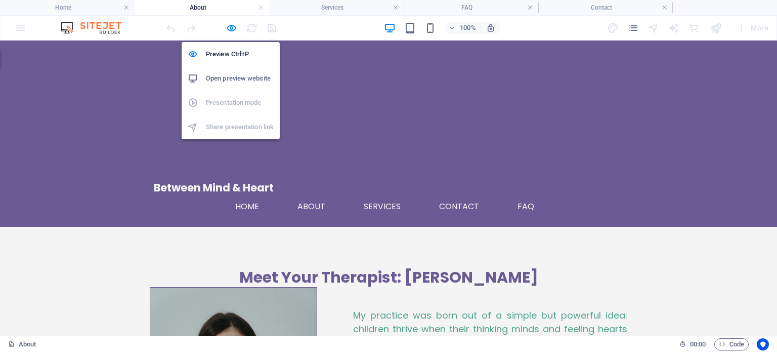
click at [249, 80] on h6 "Open preview website" at bounding box center [240, 78] width 68 height 12
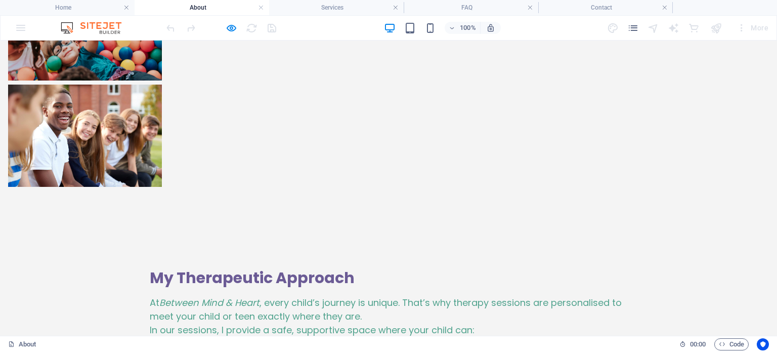
scroll to position [1370, 0]
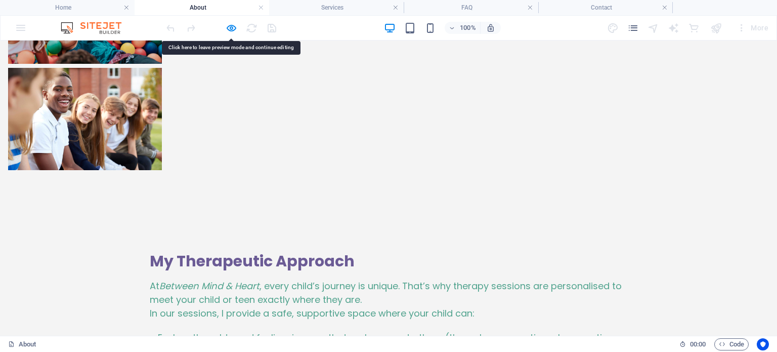
click at [226, 27] on icon "button" at bounding box center [232, 28] width 12 height 12
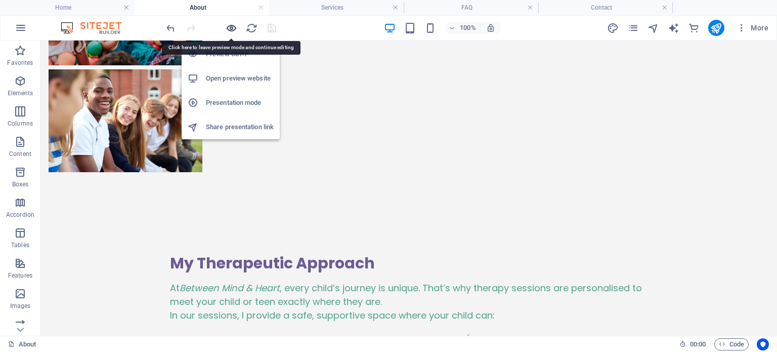
scroll to position [1387, 0]
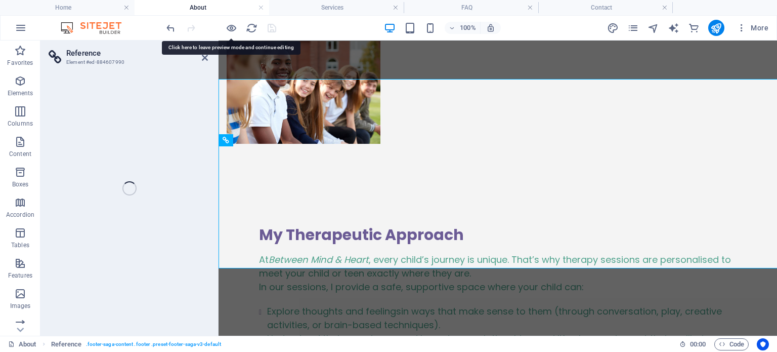
scroll to position [1455, 0]
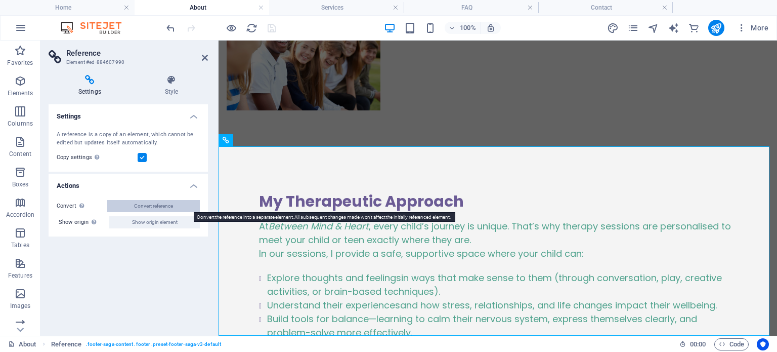
click at [154, 205] on span "Convert reference" at bounding box center [153, 206] width 39 height 12
select select "footer"
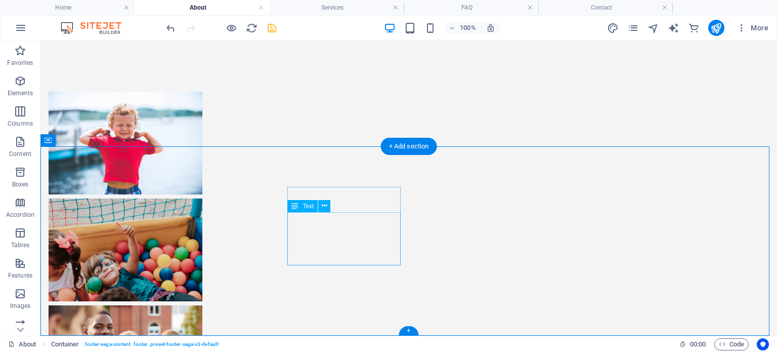
scroll to position [1387, 0]
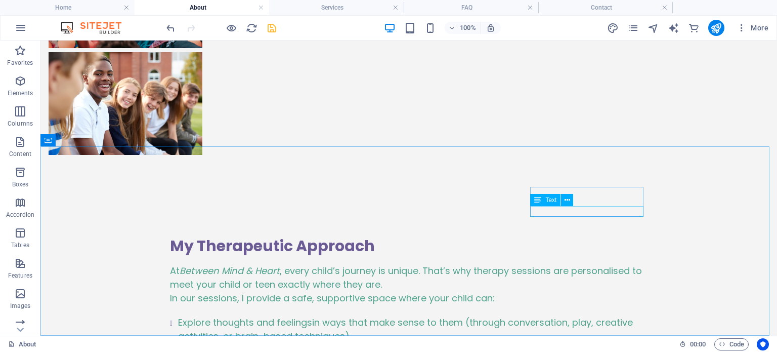
click at [548, 204] on div "Text" at bounding box center [545, 200] width 30 height 12
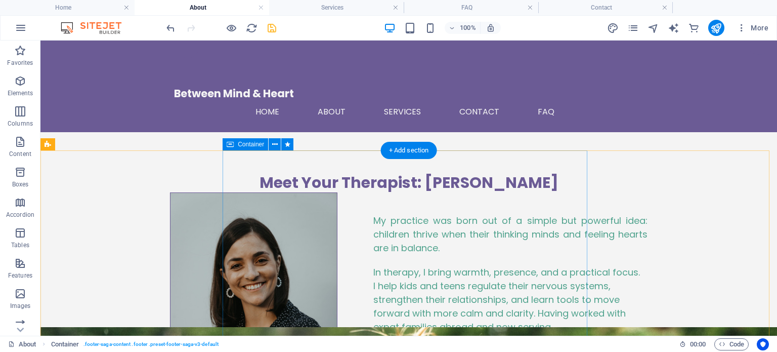
scroll to position [0, 0]
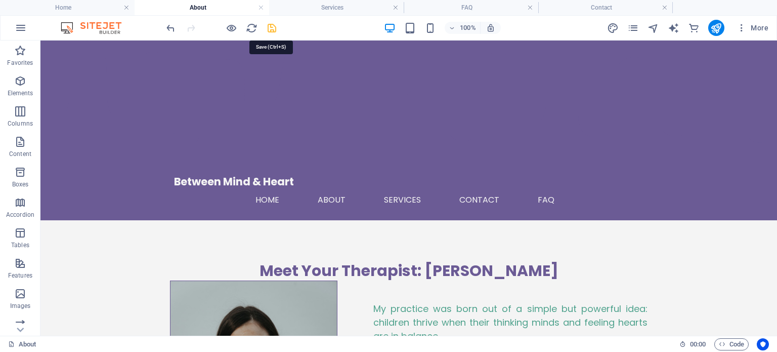
drag, startPoint x: 269, startPoint y: 26, endPoint x: 258, endPoint y: 1, distance: 27.4
click at [269, 26] on icon "save" at bounding box center [272, 28] width 12 height 12
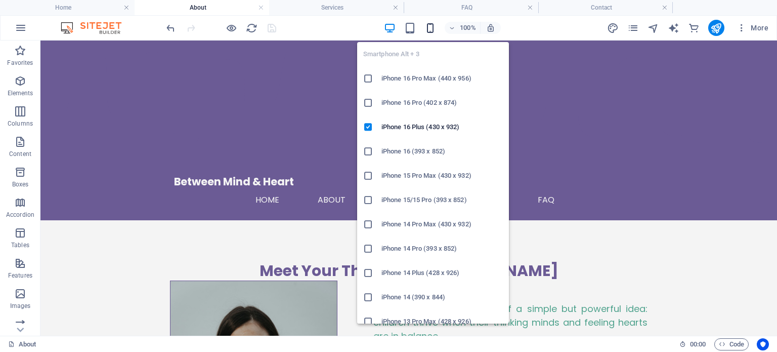
click at [429, 23] on icon "button" at bounding box center [430, 28] width 12 height 12
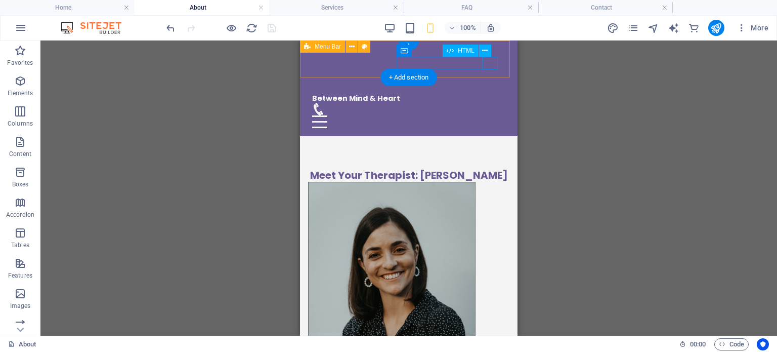
click at [488, 115] on div "Menu" at bounding box center [408, 121] width 193 height 13
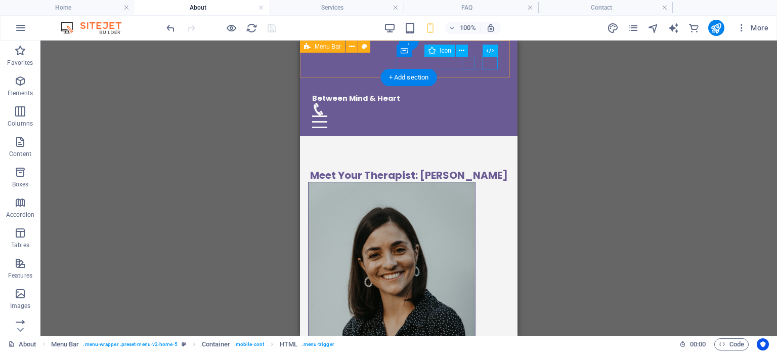
click at [463, 103] on figure at bounding box center [404, 109] width 185 height 13
click at [487, 115] on div "Menu" at bounding box center [408, 121] width 193 height 13
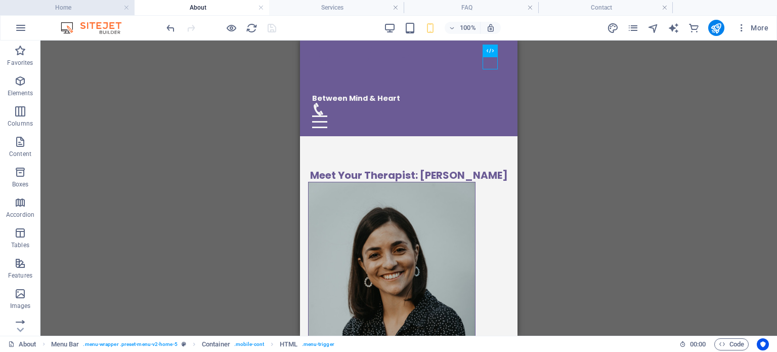
click at [77, 8] on h4 "Home" at bounding box center [67, 7] width 135 height 11
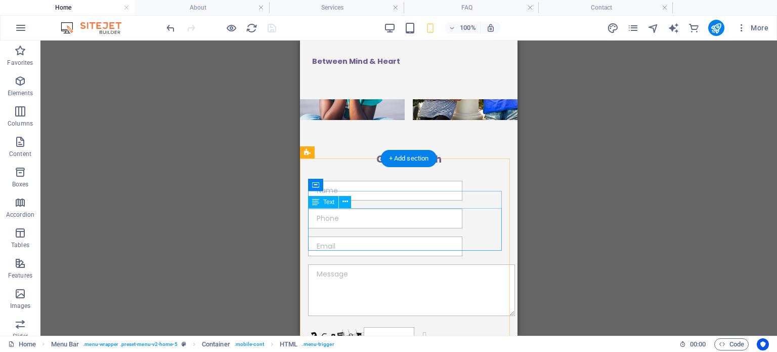
scroll to position [2160, 0]
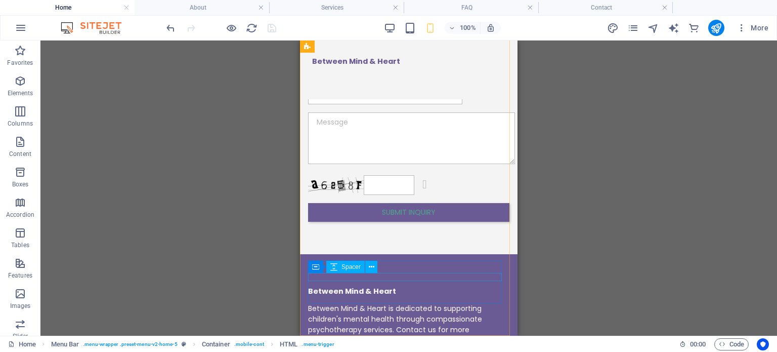
click at [340, 268] on div "Spacer" at bounding box center [345, 266] width 38 height 12
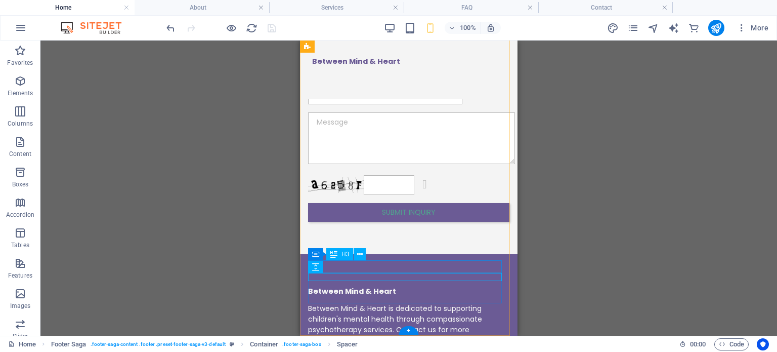
click at [363, 254] on button at bounding box center [360, 254] width 12 height 12
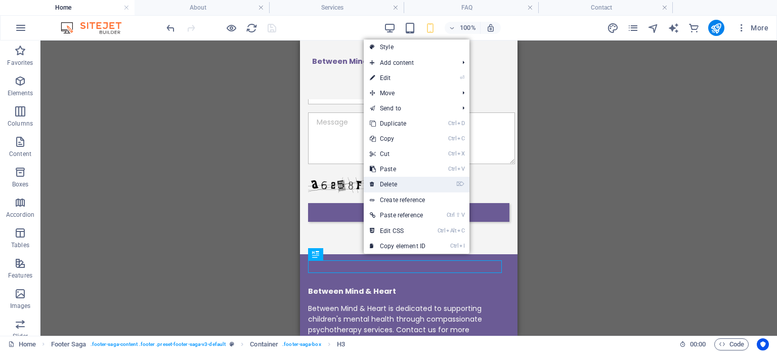
click at [380, 182] on link "⌦ Delete" at bounding box center [398, 184] width 68 height 15
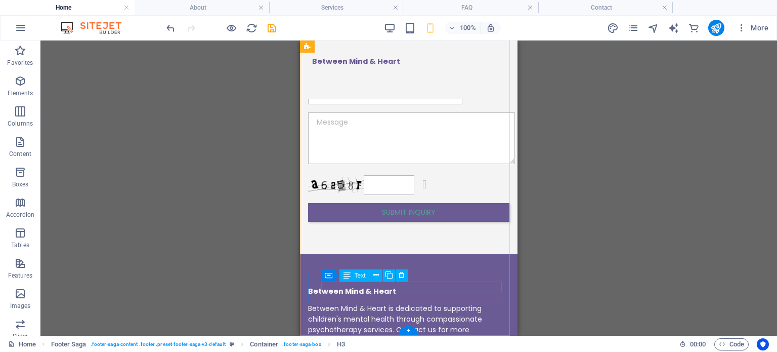
scroll to position [2147, 0]
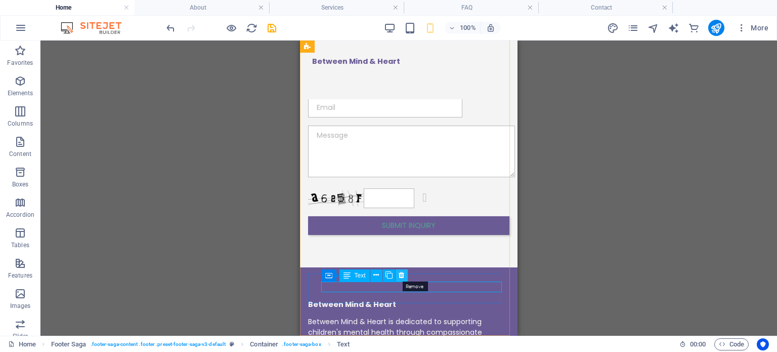
drag, startPoint x: 402, startPoint y: 276, endPoint x: 57, endPoint y: 249, distance: 346.0
click at [402, 276] on icon at bounding box center [402, 275] width 6 height 11
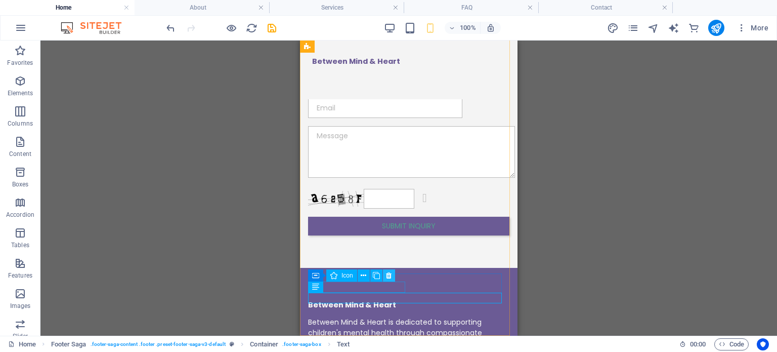
click at [389, 274] on icon at bounding box center [389, 275] width 6 height 11
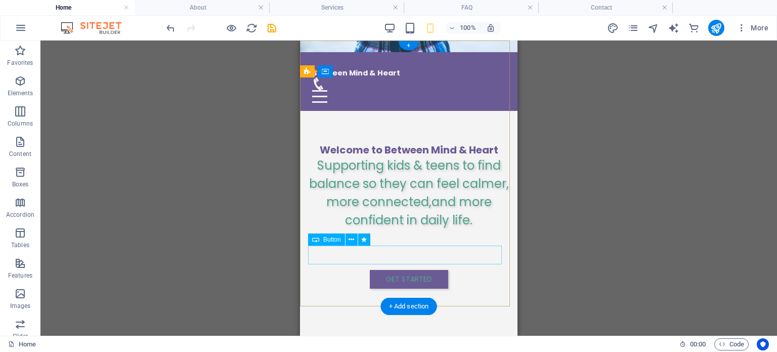
scroll to position [0, 0]
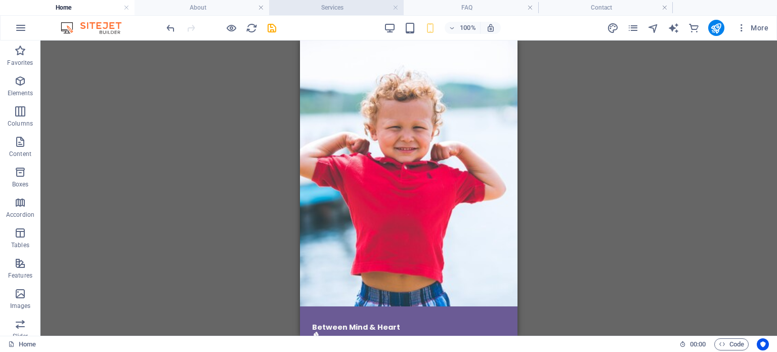
click at [308, 12] on h4 "Services" at bounding box center [336, 7] width 135 height 11
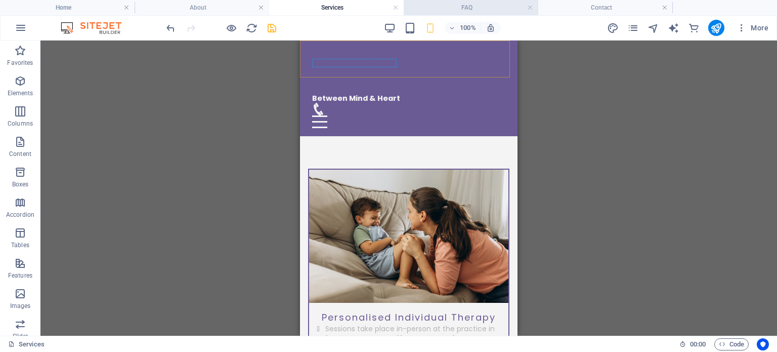
click at [423, 14] on li "FAQ" at bounding box center [471, 7] width 135 height 15
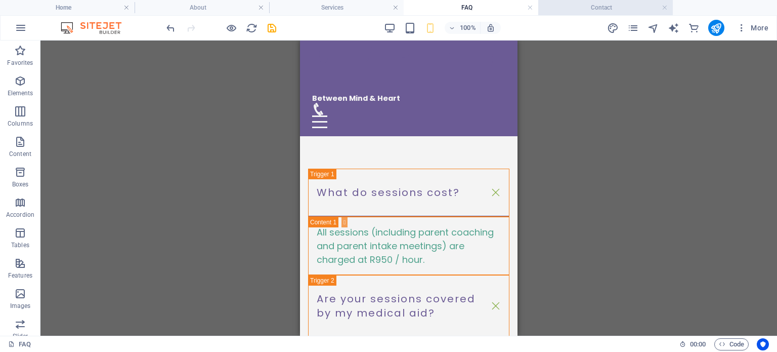
click at [543, 9] on h4 "Contact" at bounding box center [605, 7] width 135 height 11
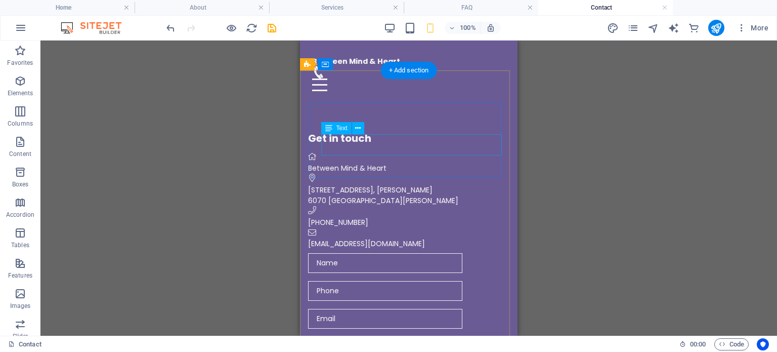
scroll to position [202, 0]
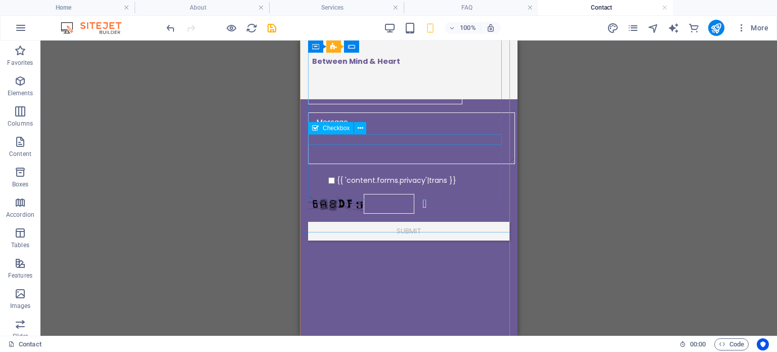
click at [380, 175] on div "{{ 'content.forms.privacy'|trans }}" at bounding box center [408, 180] width 201 height 11
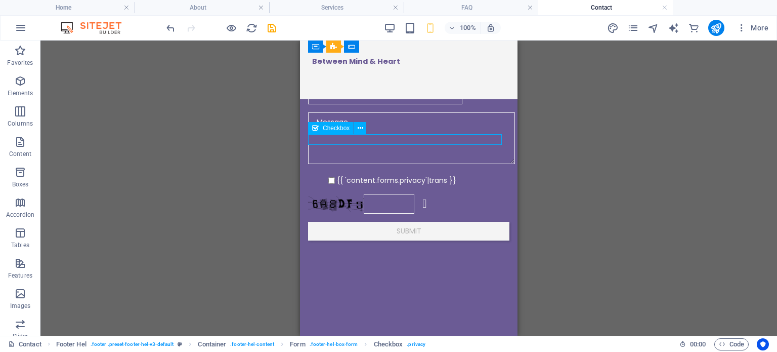
click at [380, 175] on div "{{ 'content.forms.privacy'|trans }}" at bounding box center [408, 180] width 201 height 11
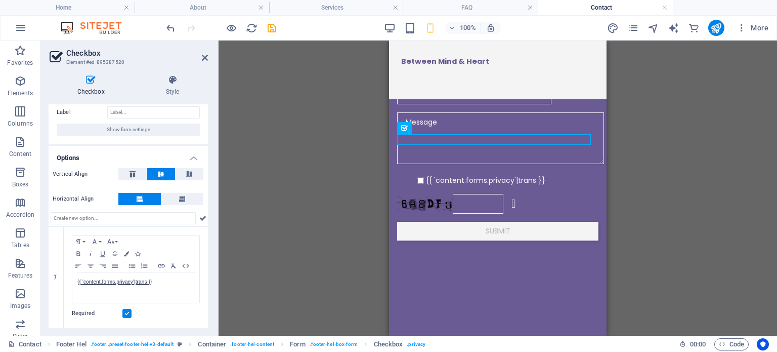
scroll to position [23, 0]
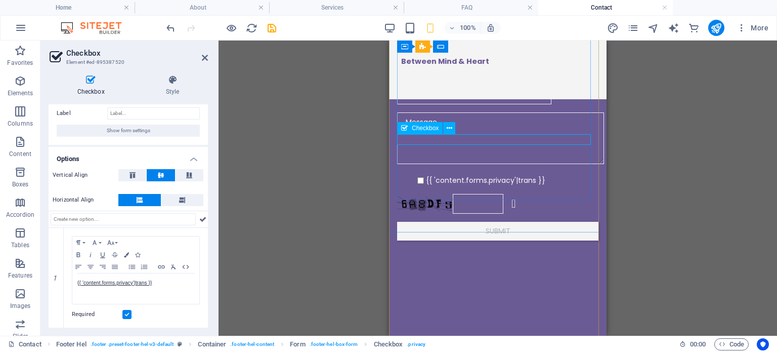
click at [469, 175] on div "{{ 'content.forms.privacy'|trans }}" at bounding box center [497, 180] width 201 height 11
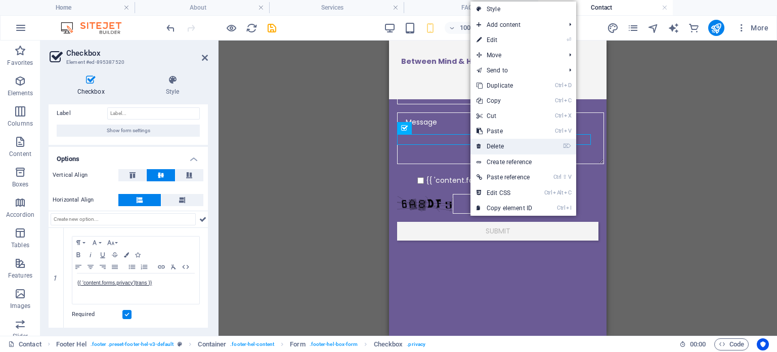
click at [491, 150] on link "⌦ Delete" at bounding box center [504, 146] width 68 height 15
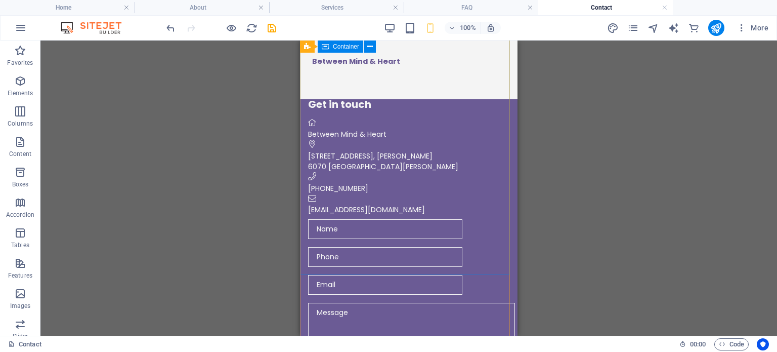
scroll to position [0, 0]
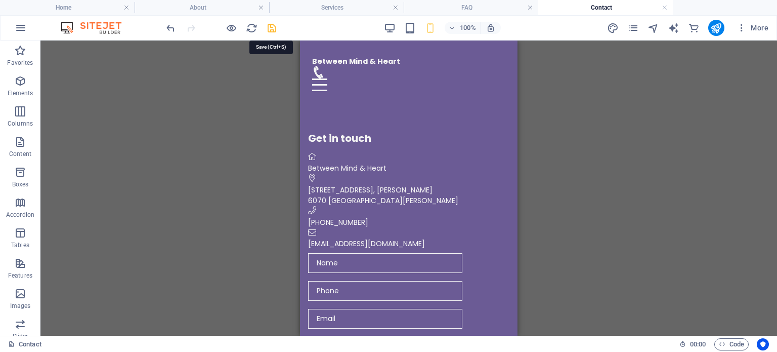
click at [277, 26] on icon "save" at bounding box center [272, 28] width 12 height 12
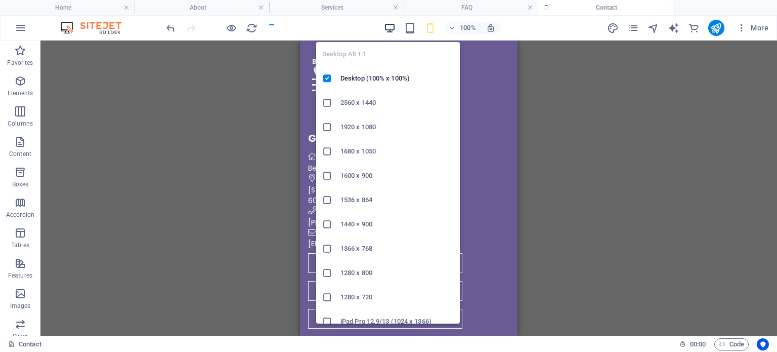
click at [390, 32] on icon "button" at bounding box center [390, 28] width 12 height 12
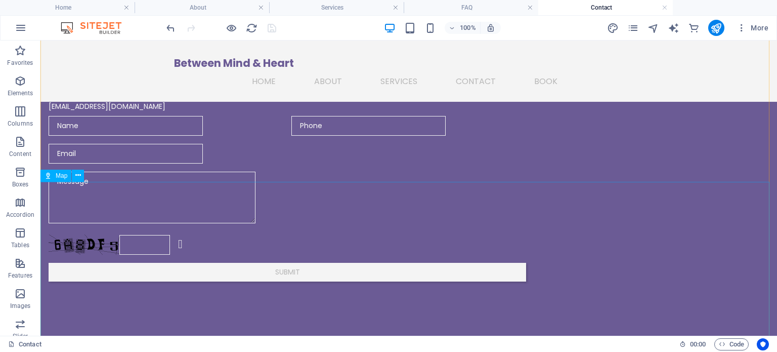
scroll to position [152, 0]
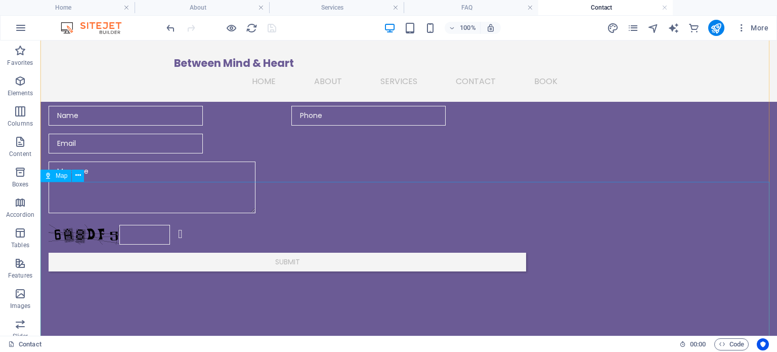
click at [80, 174] on icon at bounding box center [78, 175] width 6 height 11
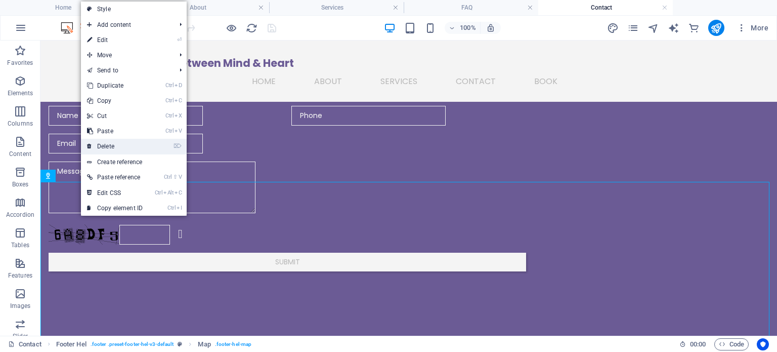
click at [119, 143] on link "⌦ Delete" at bounding box center [115, 146] width 68 height 15
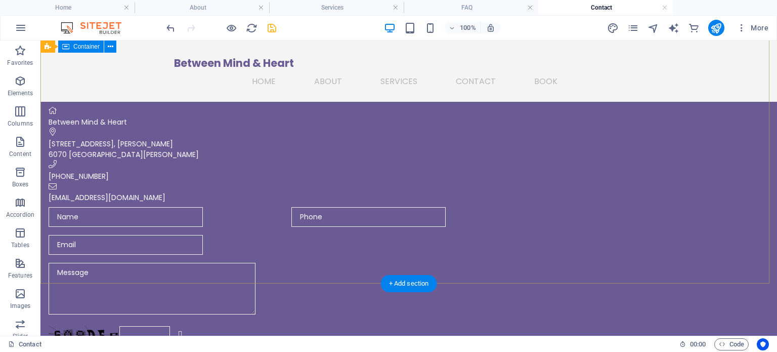
scroll to position [0, 0]
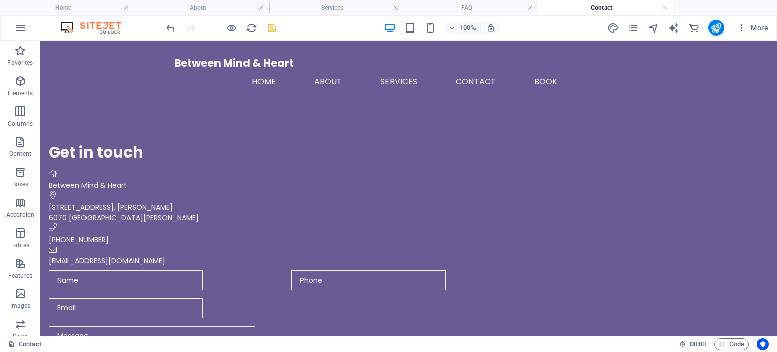
click at [268, 27] on icon "save" at bounding box center [272, 28] width 12 height 12
click at [717, 28] on icon "publish" at bounding box center [716, 28] width 12 height 12
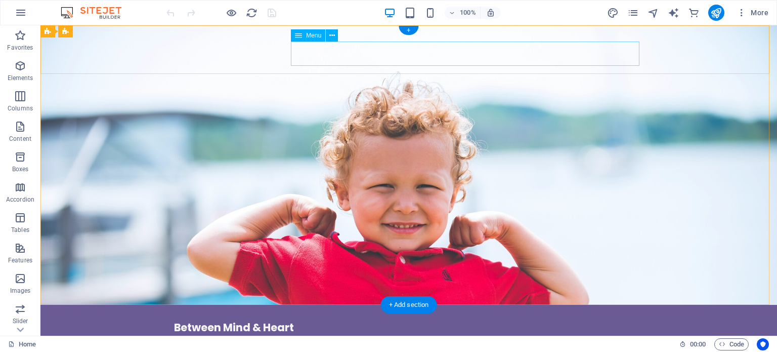
click at [453, 333] on nav "Home About Services Contact FAQ" at bounding box center [408, 345] width 469 height 24
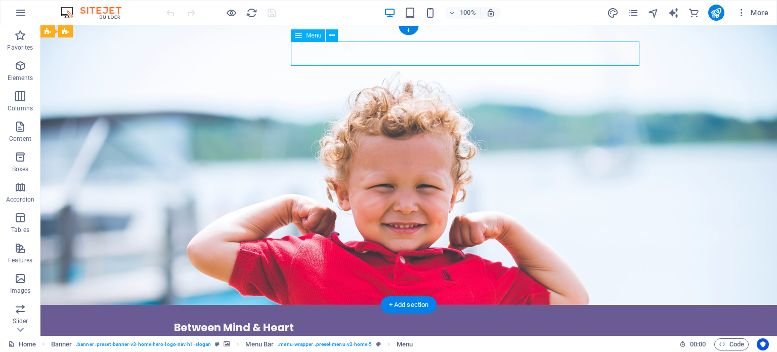
click at [453, 333] on nav "Home About Services Contact FAQ" at bounding box center [408, 345] width 469 height 24
select select
select select "1"
select select
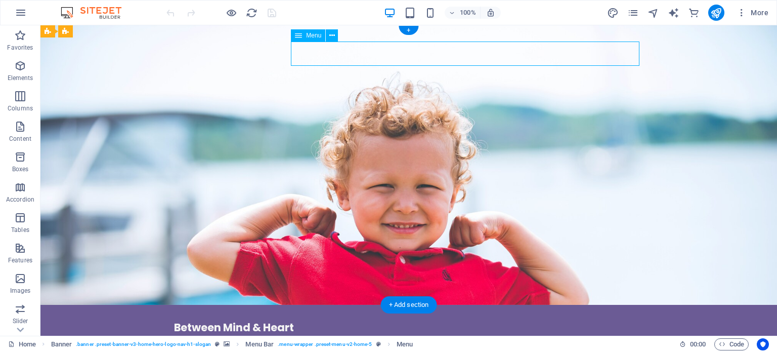
select select "4"
select select
select select "3"
select select
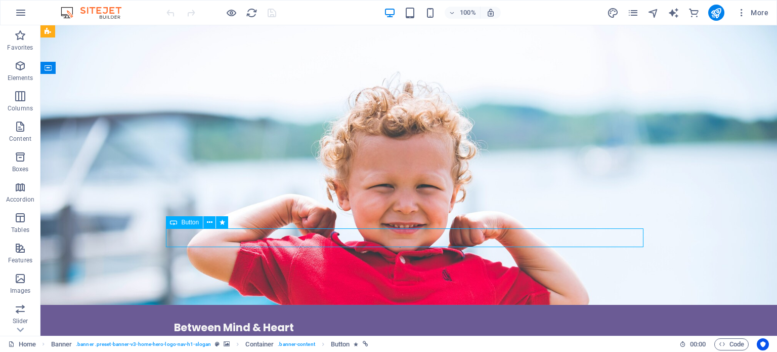
select select "2"
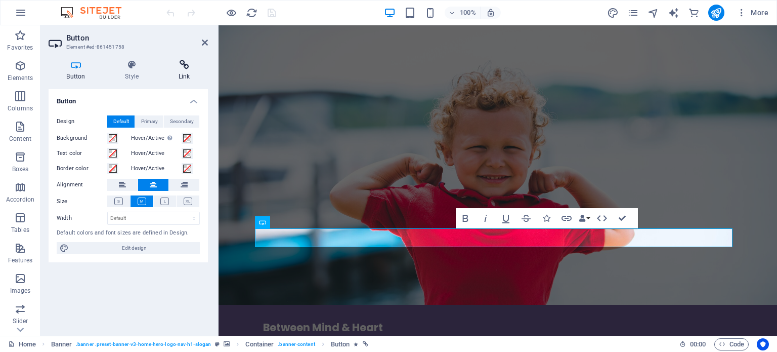
click at [174, 64] on icon at bounding box center [184, 65] width 48 height 10
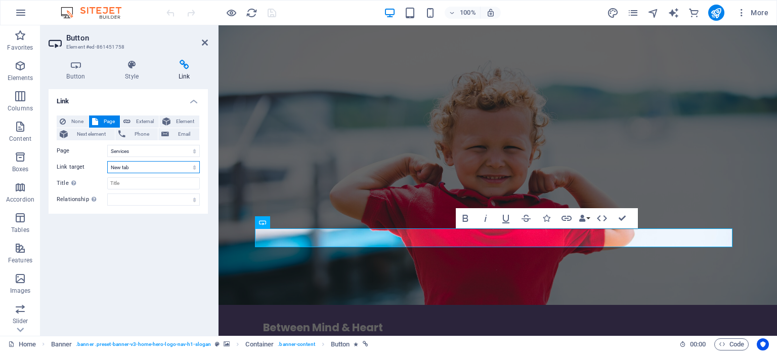
click at [146, 165] on select "New tab Same tab Overlay" at bounding box center [153, 167] width 93 height 12
select select
click at [107, 161] on select "New tab Same tab Overlay" at bounding box center [153, 167] width 93 height 12
click at [202, 39] on icon at bounding box center [205, 42] width 6 height 8
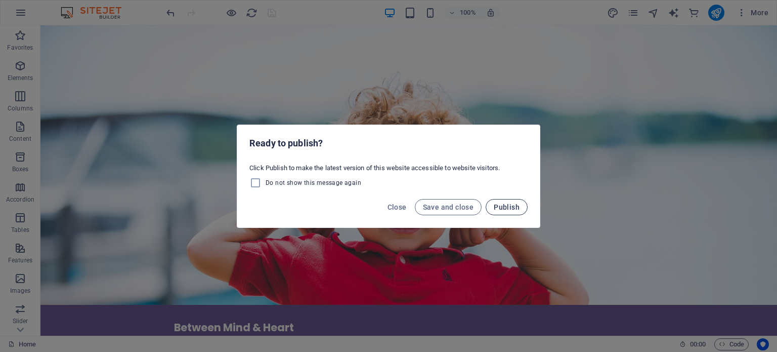
click at [504, 209] on span "Publish" at bounding box center [507, 207] width 26 height 8
